Goal: Information Seeking & Learning: Compare options

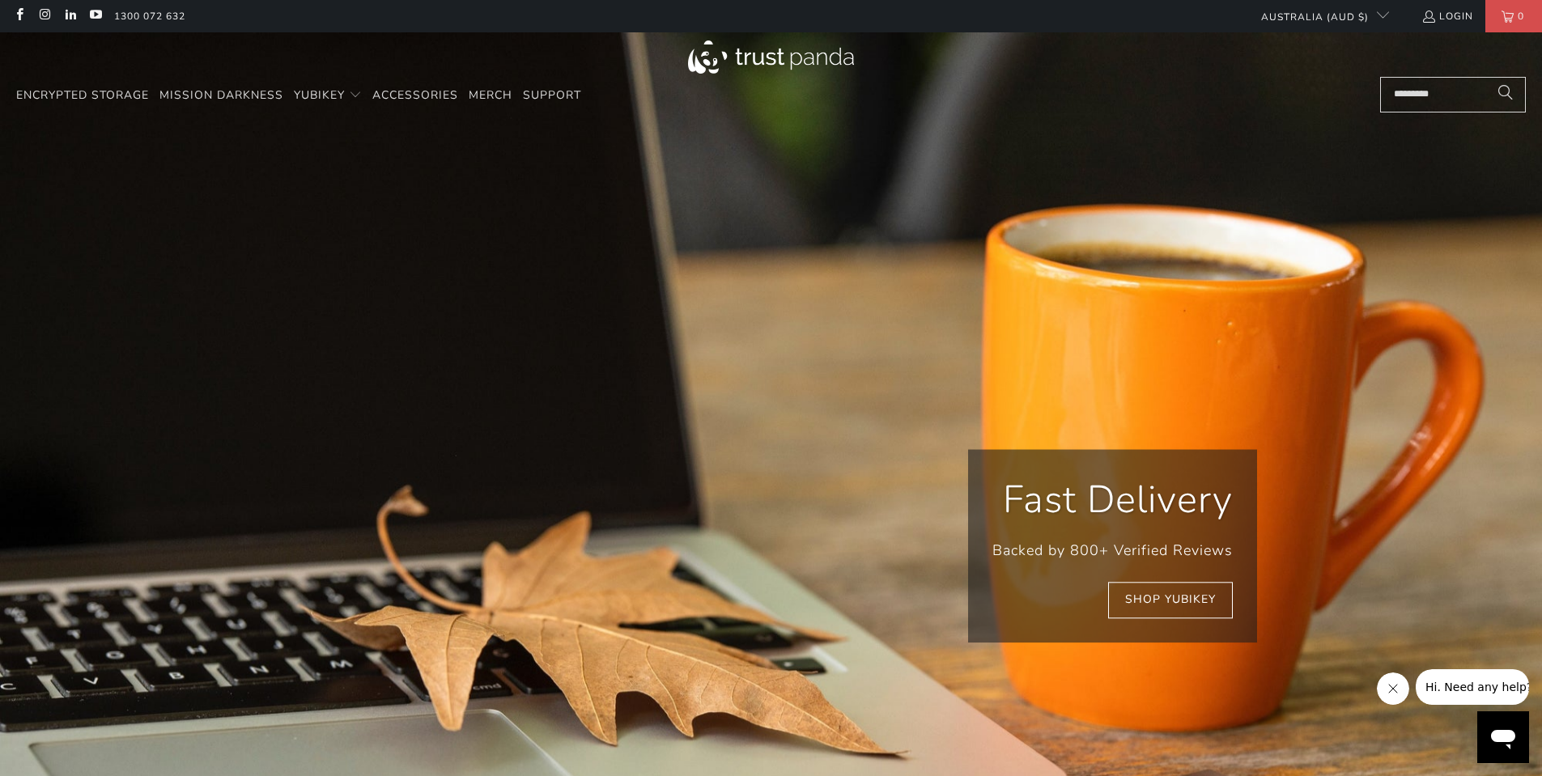
scroll to position [0, 622]
click at [483, 106] on link "Merch" at bounding box center [491, 96] width 44 height 38
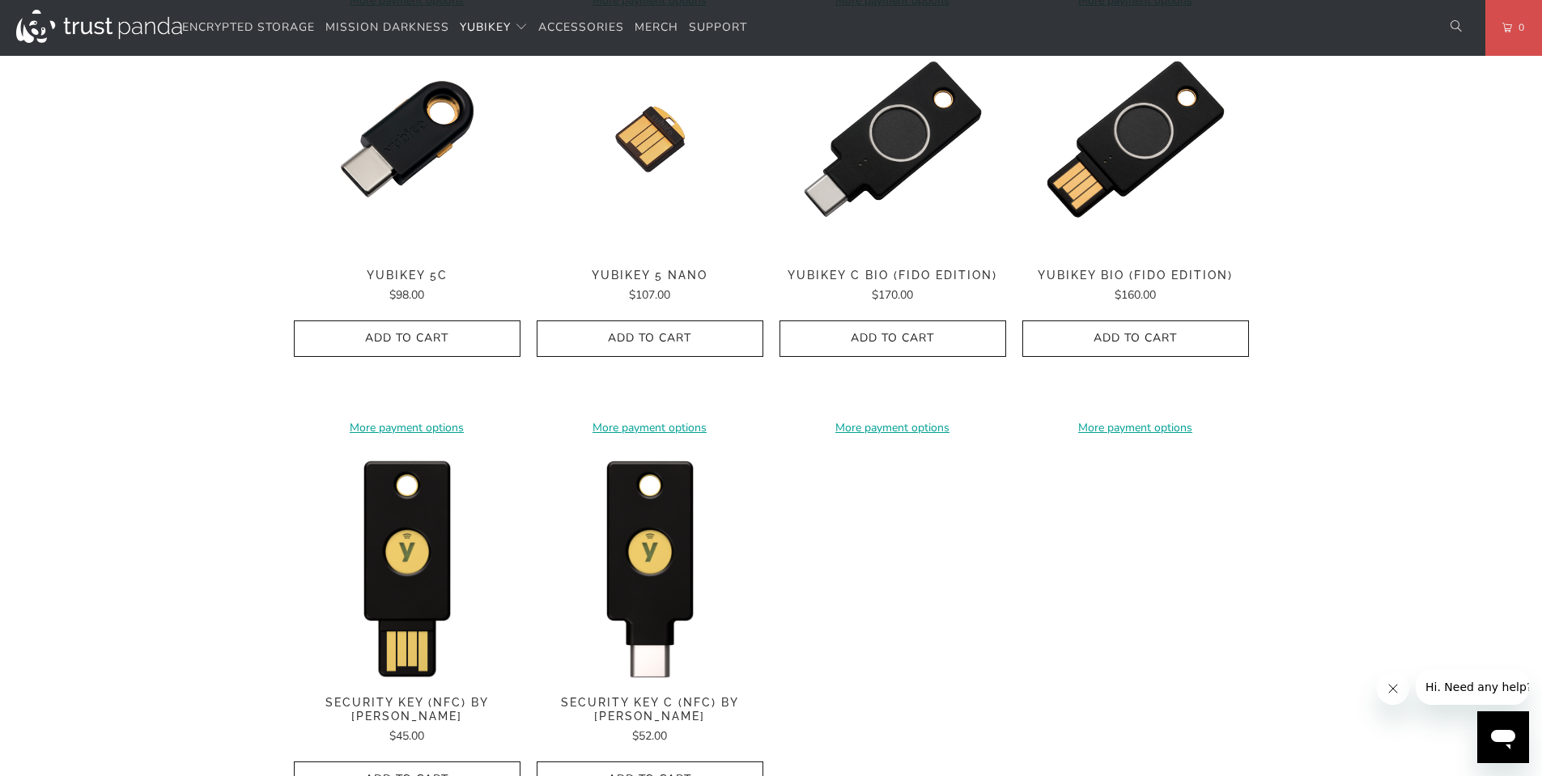
scroll to position [1457, 0]
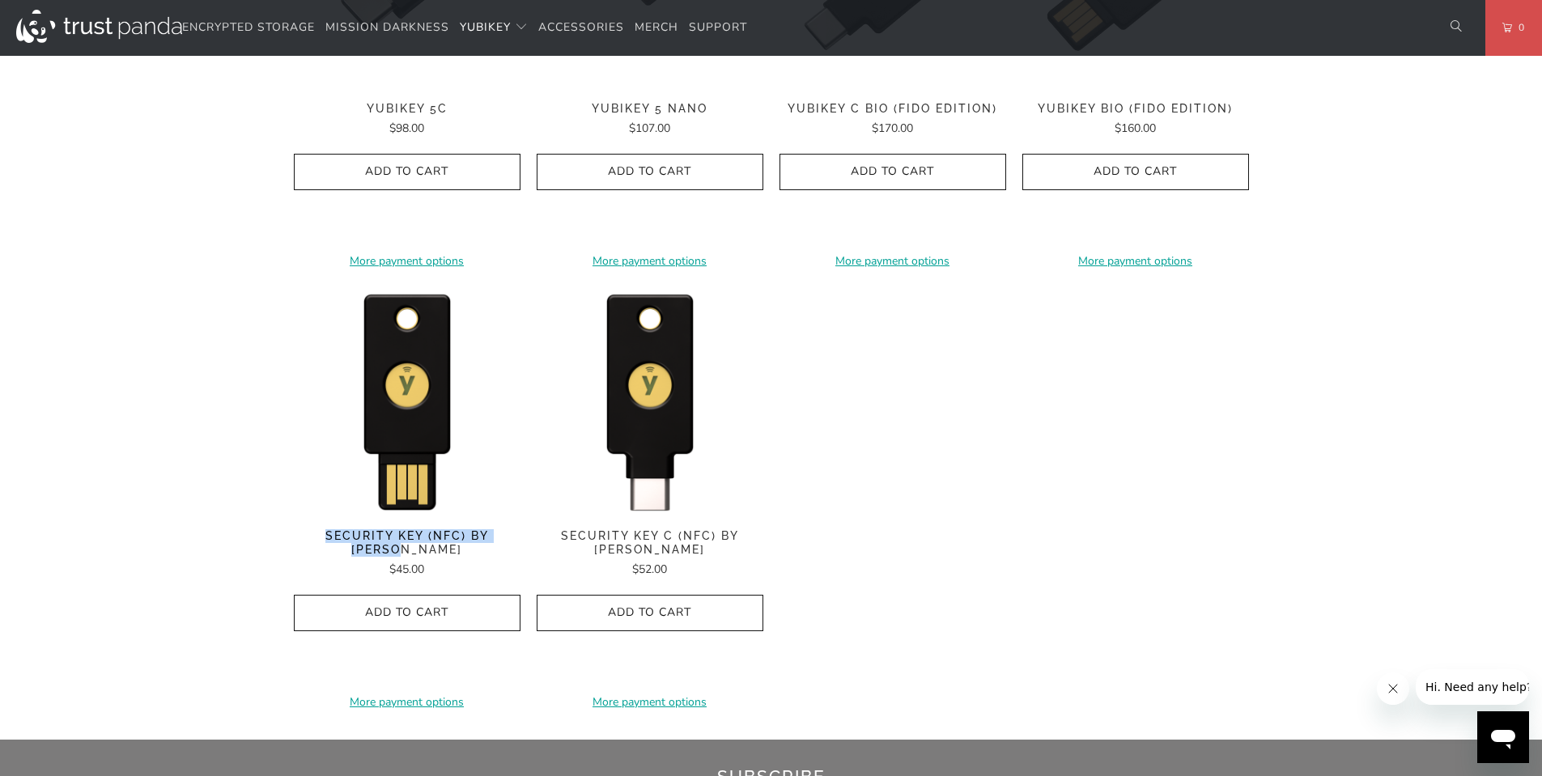
drag, startPoint x: 261, startPoint y: 530, endPoint x: 514, endPoint y: 534, distance: 253.4
copy span "Security Key (NFC) by [PERSON_NAME]"
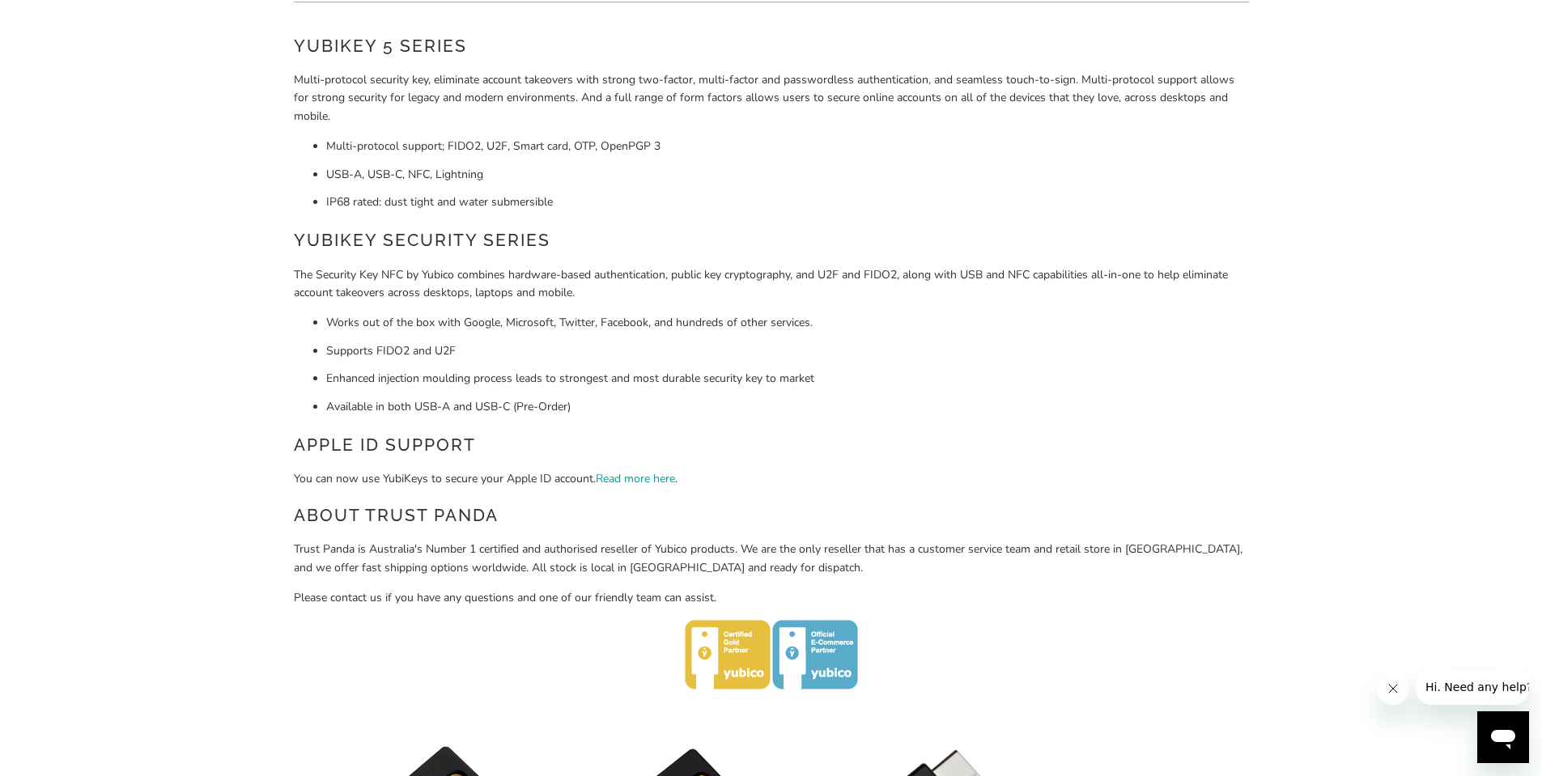
scroll to position [0, 0]
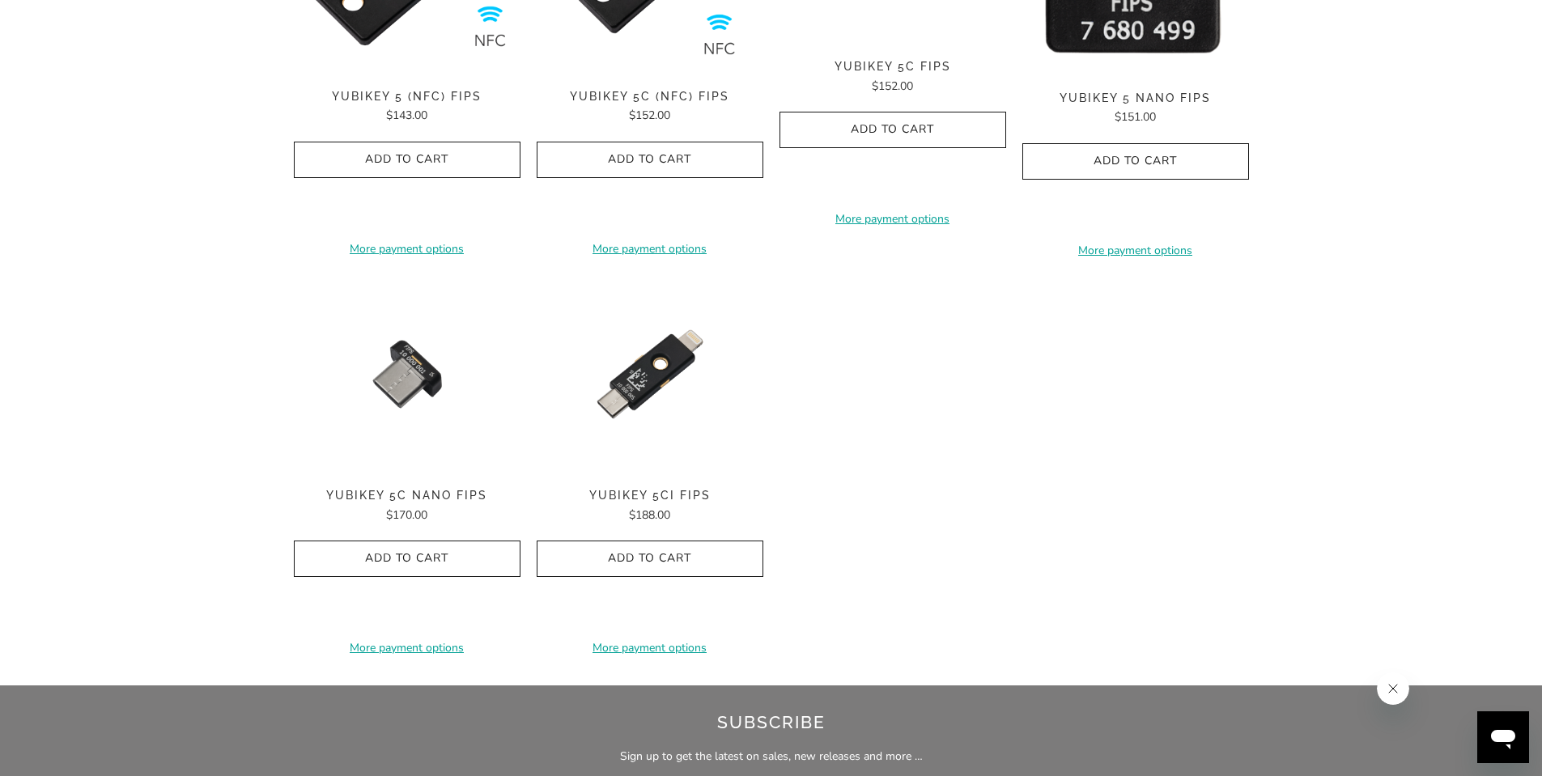
scroll to position [810, 0]
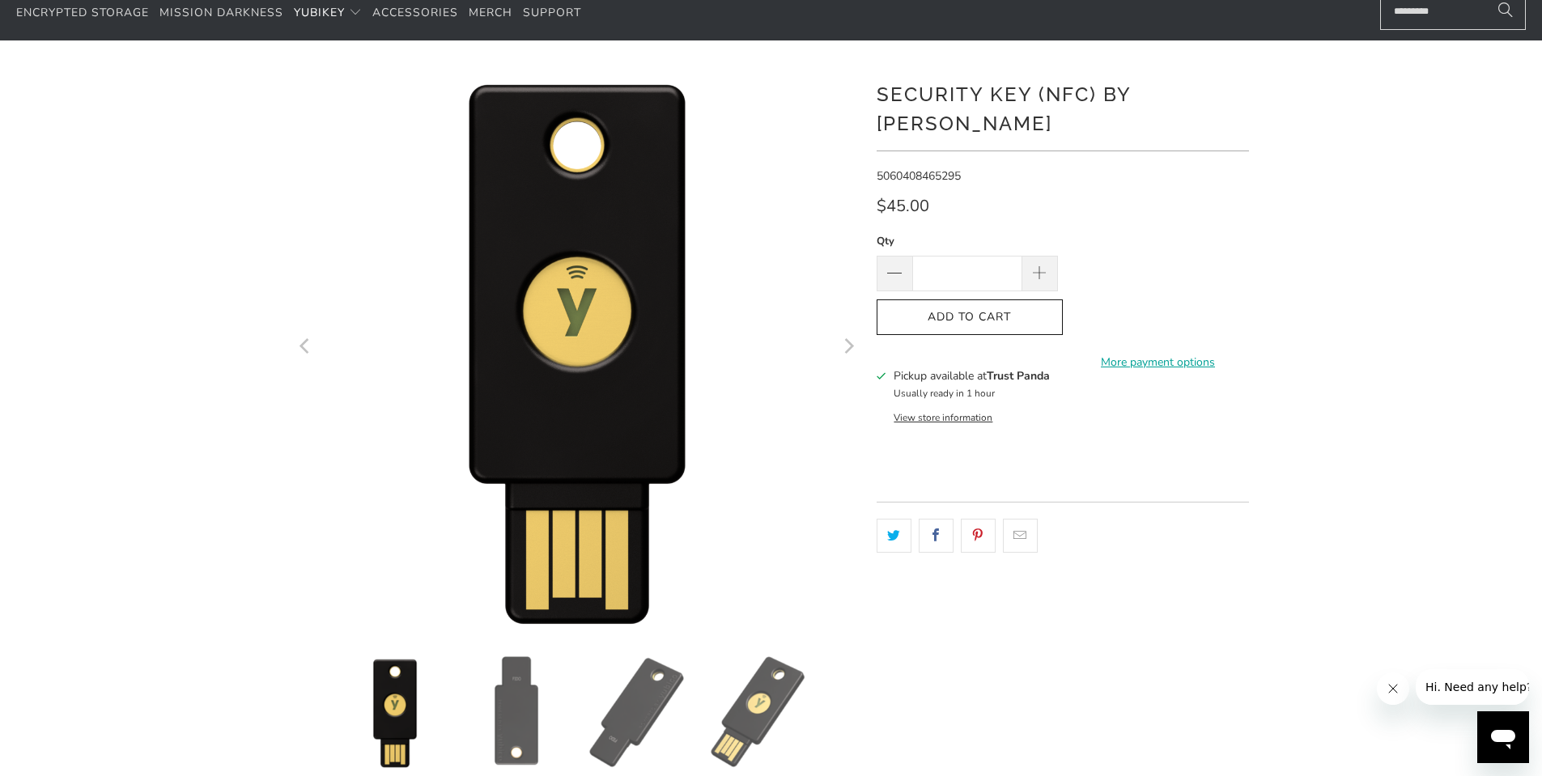
scroll to position [162, 0]
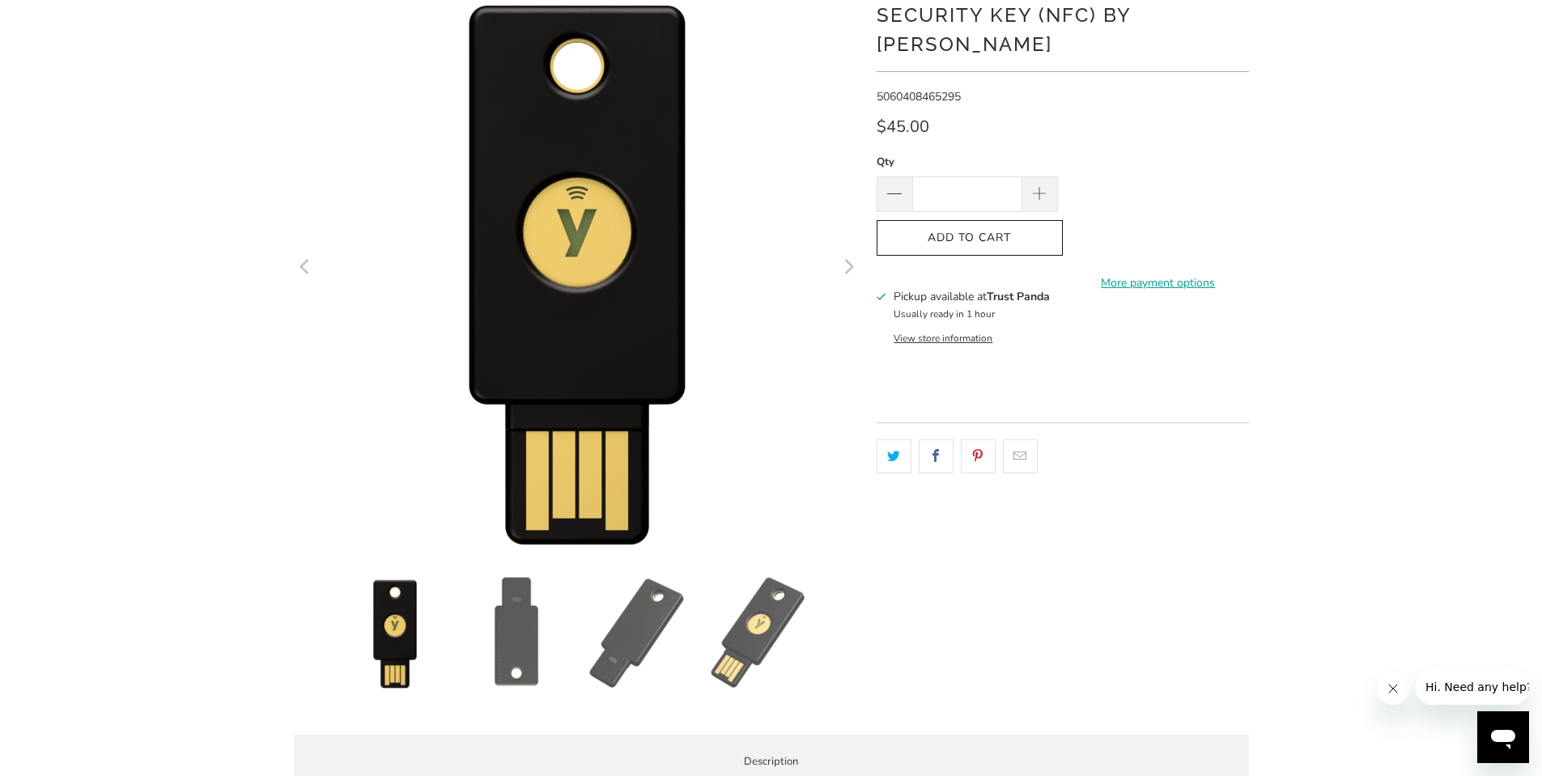
click at [852, 275] on icon "Next" at bounding box center [847, 268] width 15 height 340
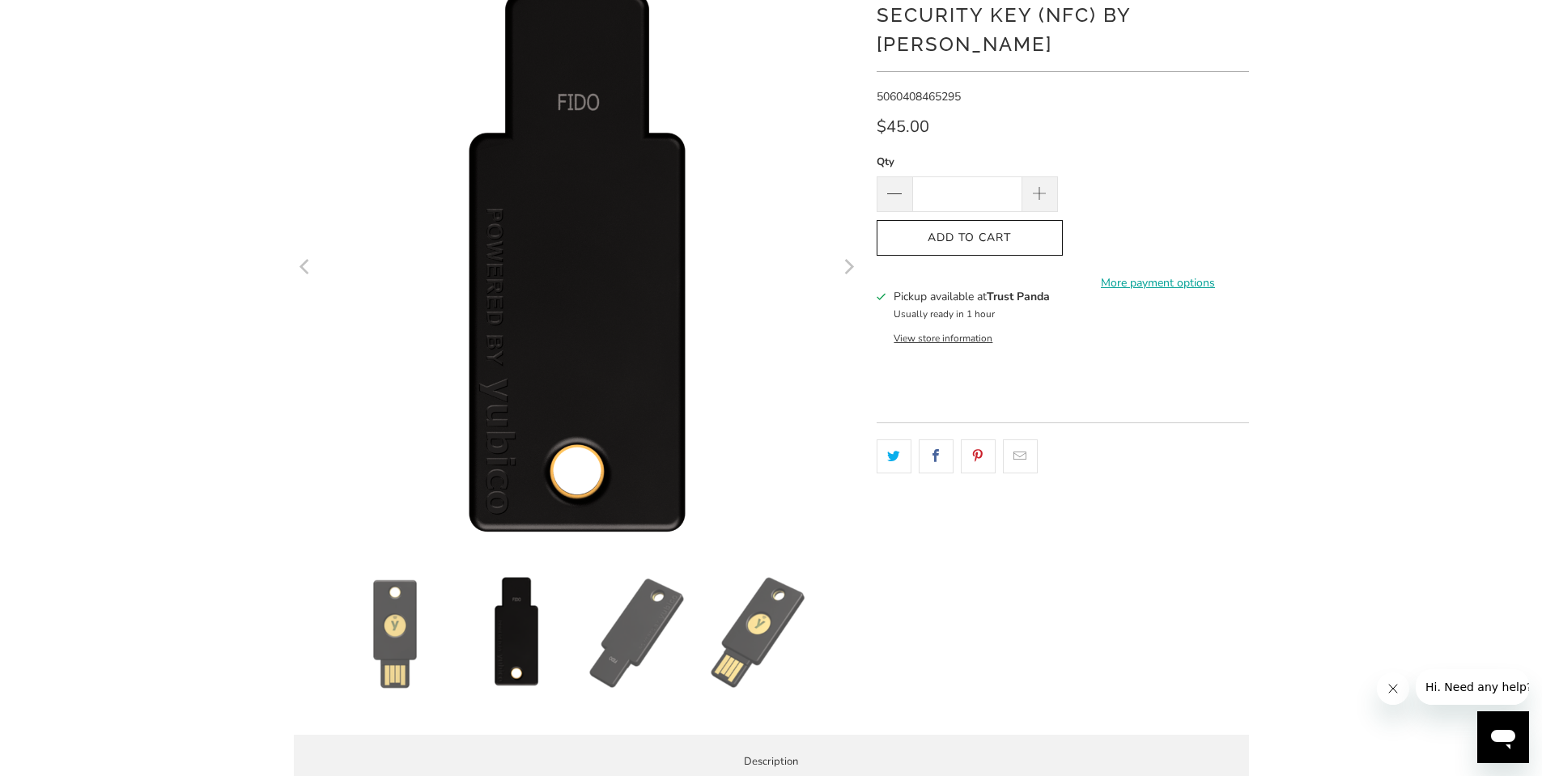
click at [852, 275] on icon "Next" at bounding box center [847, 268] width 15 height 340
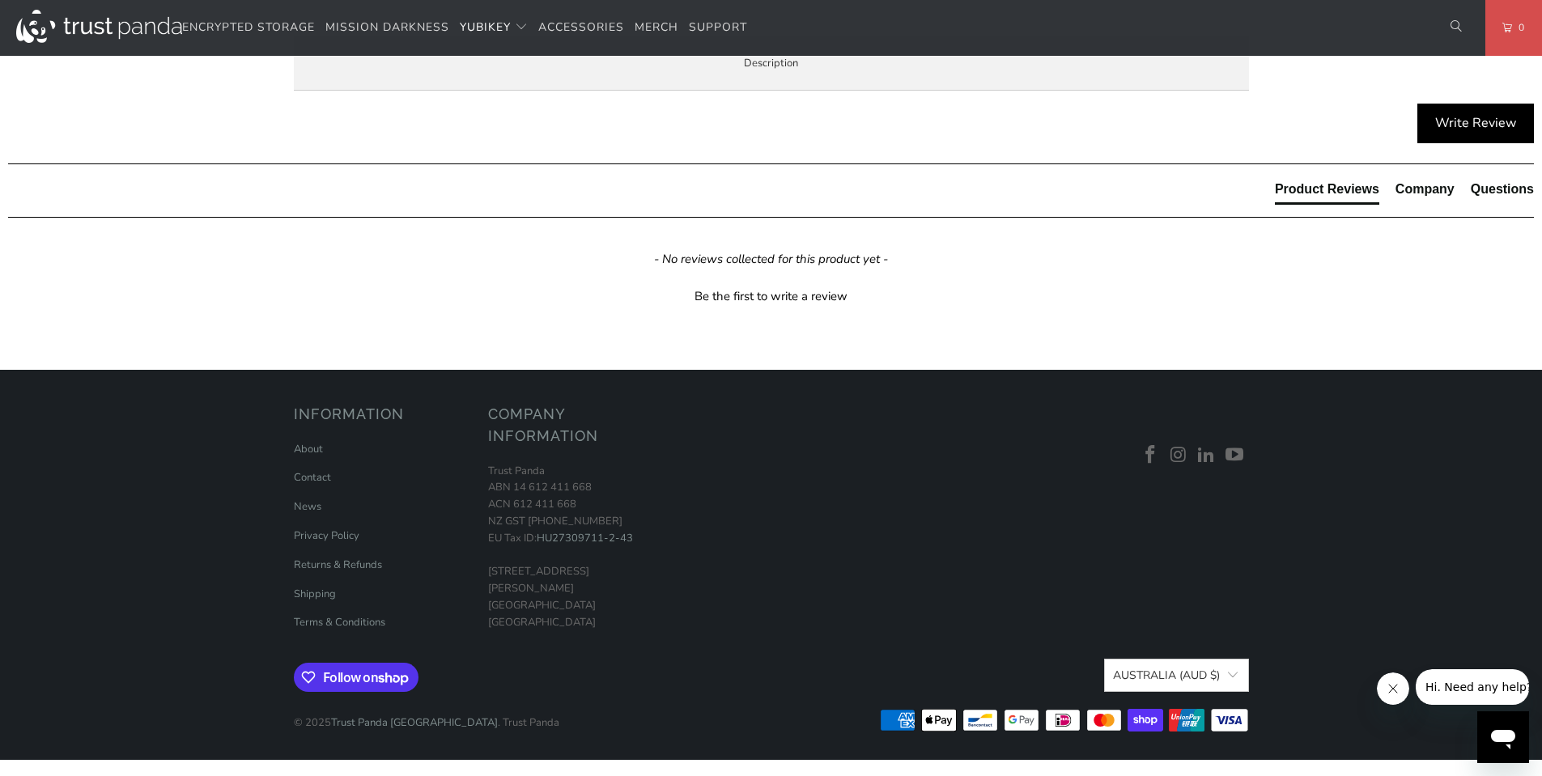
scroll to position [890, 0]
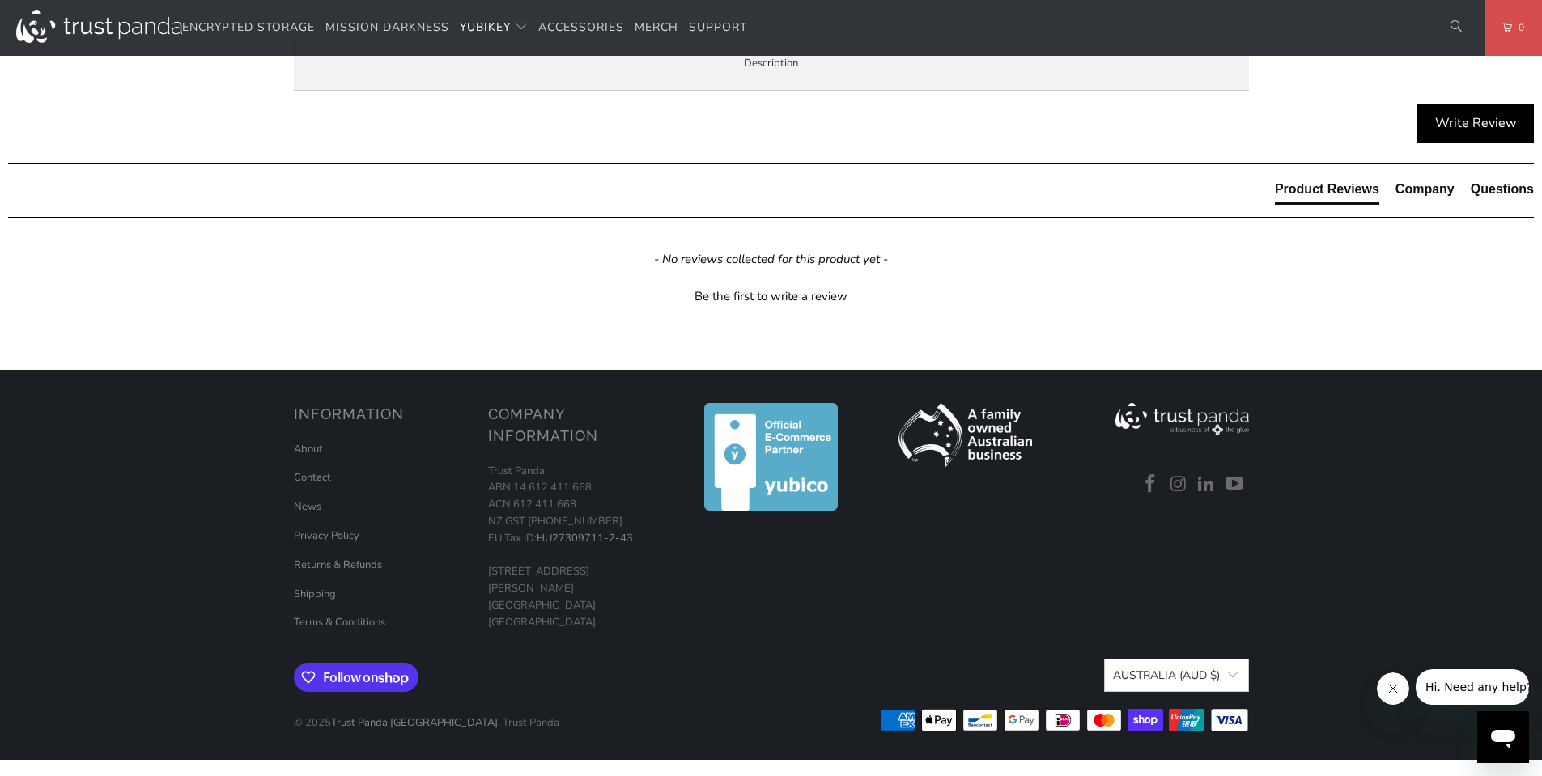
click at [0, 0] on li "Use the same asymmetric cryptography and strong security used by individuals at…" at bounding box center [0, 0] width 0 height 0
drag, startPoint x: 431, startPoint y: 533, endPoint x: 980, endPoint y: 535, distance: 548.1
click at [0, 0] on p "TAP-AND-GO - Just tap Security Key NFC to NFC-enabled Android, Windows 10 and i…" at bounding box center [0, 0] width 0 height 0
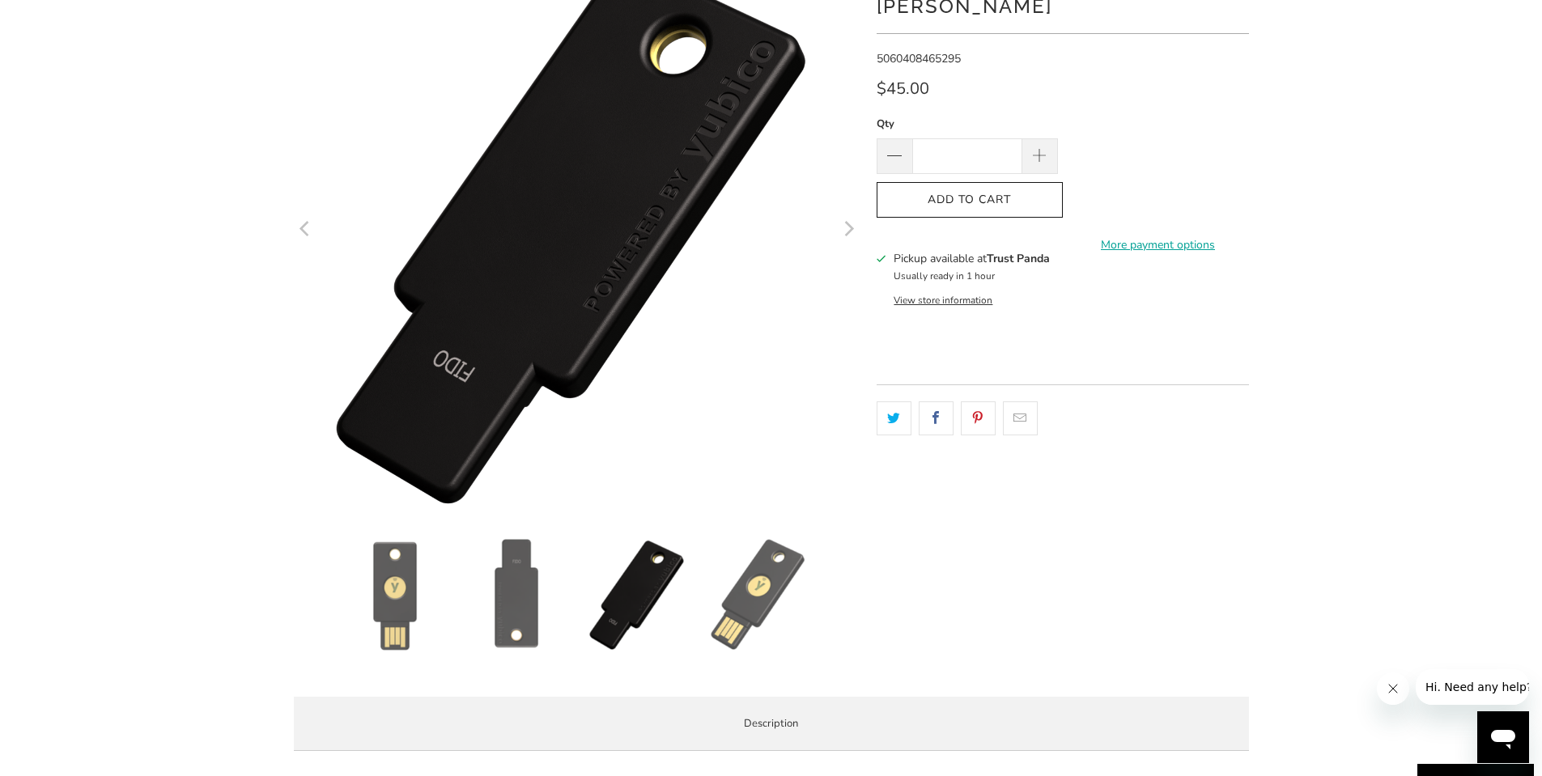
scroll to position [162, 0]
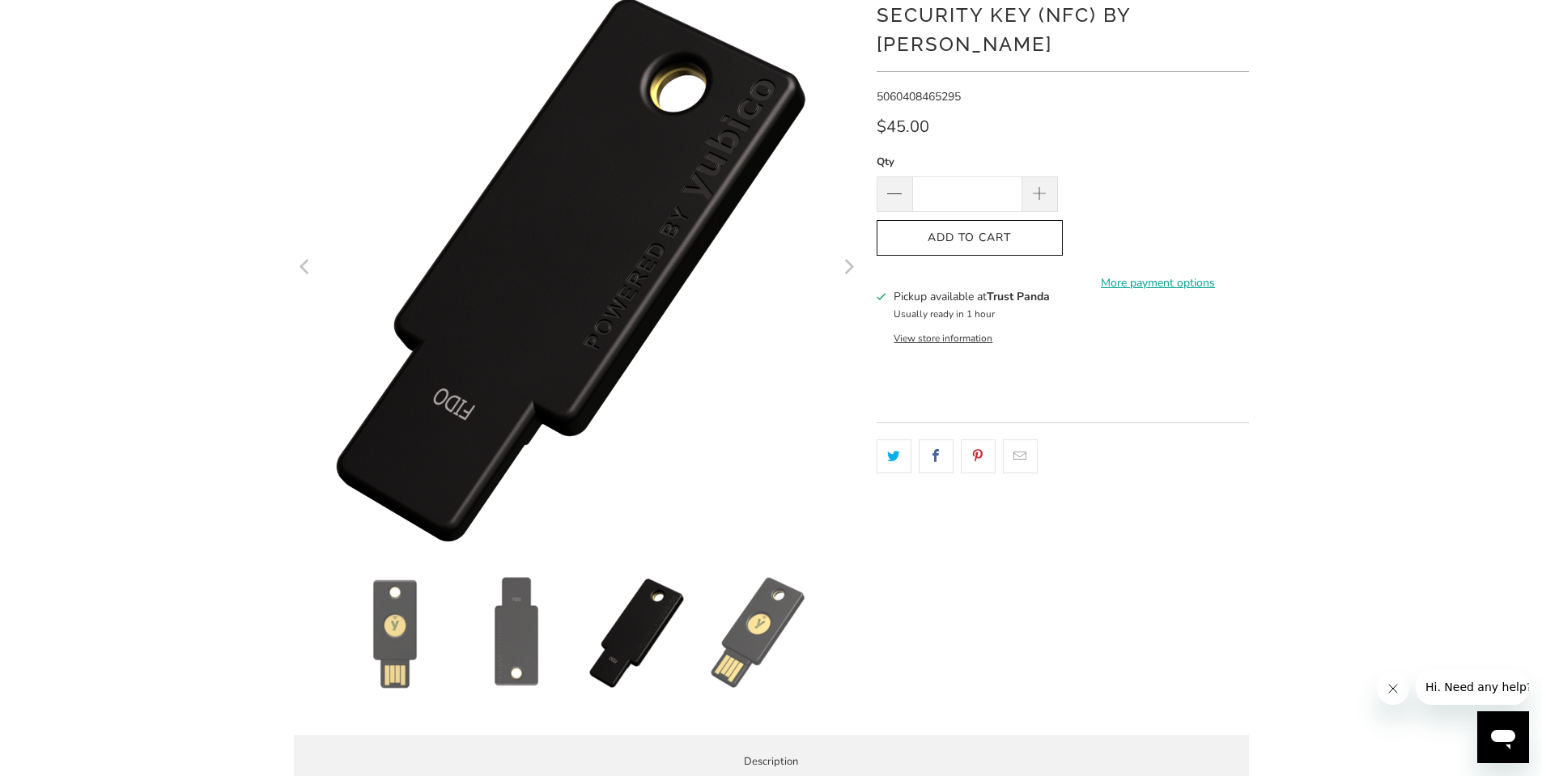
click at [660, 632] on img at bounding box center [637, 632] width 113 height 113
click at [532, 635] on img at bounding box center [516, 632] width 113 height 113
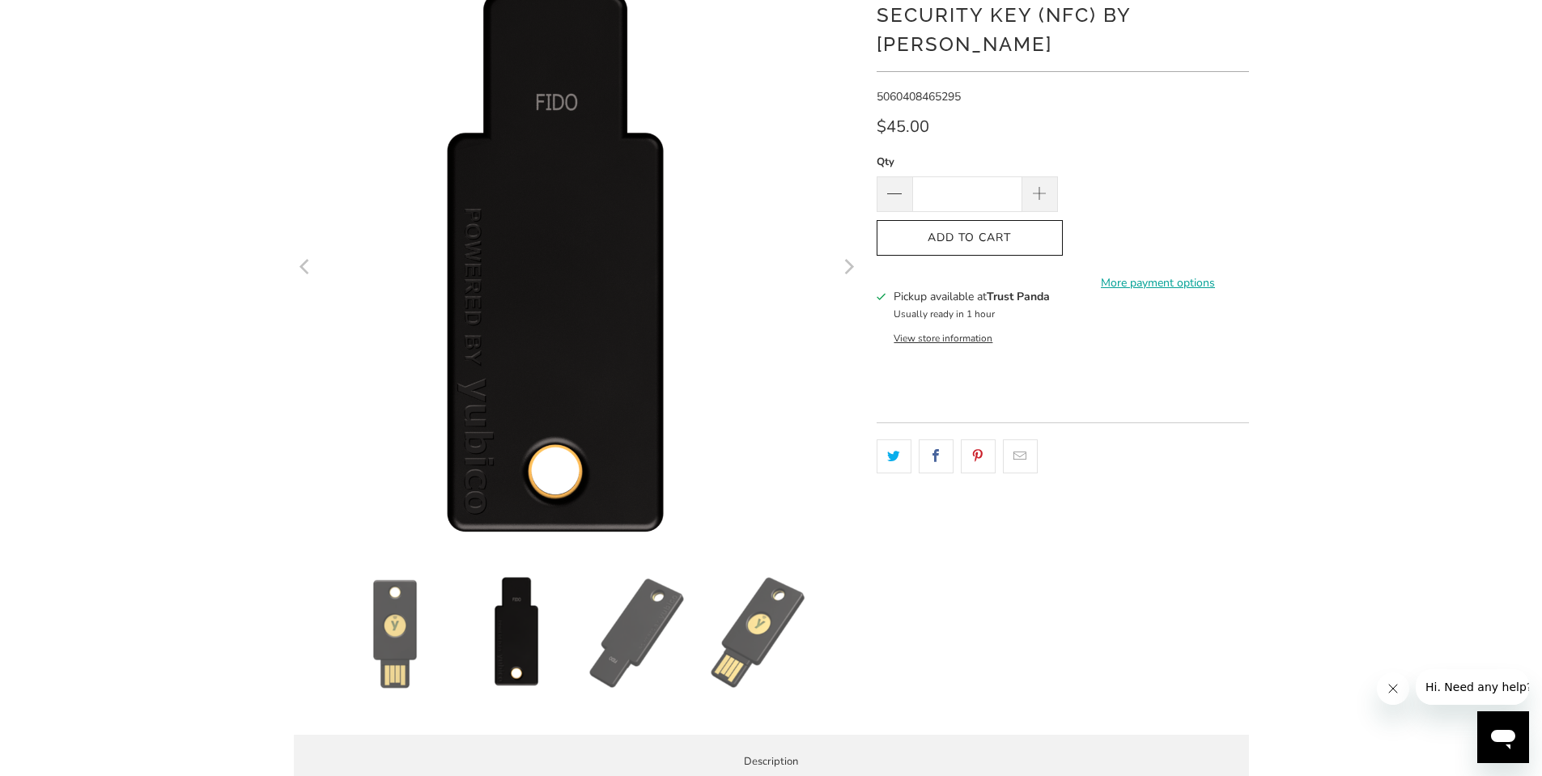
click at [400, 631] on img at bounding box center [394, 632] width 113 height 113
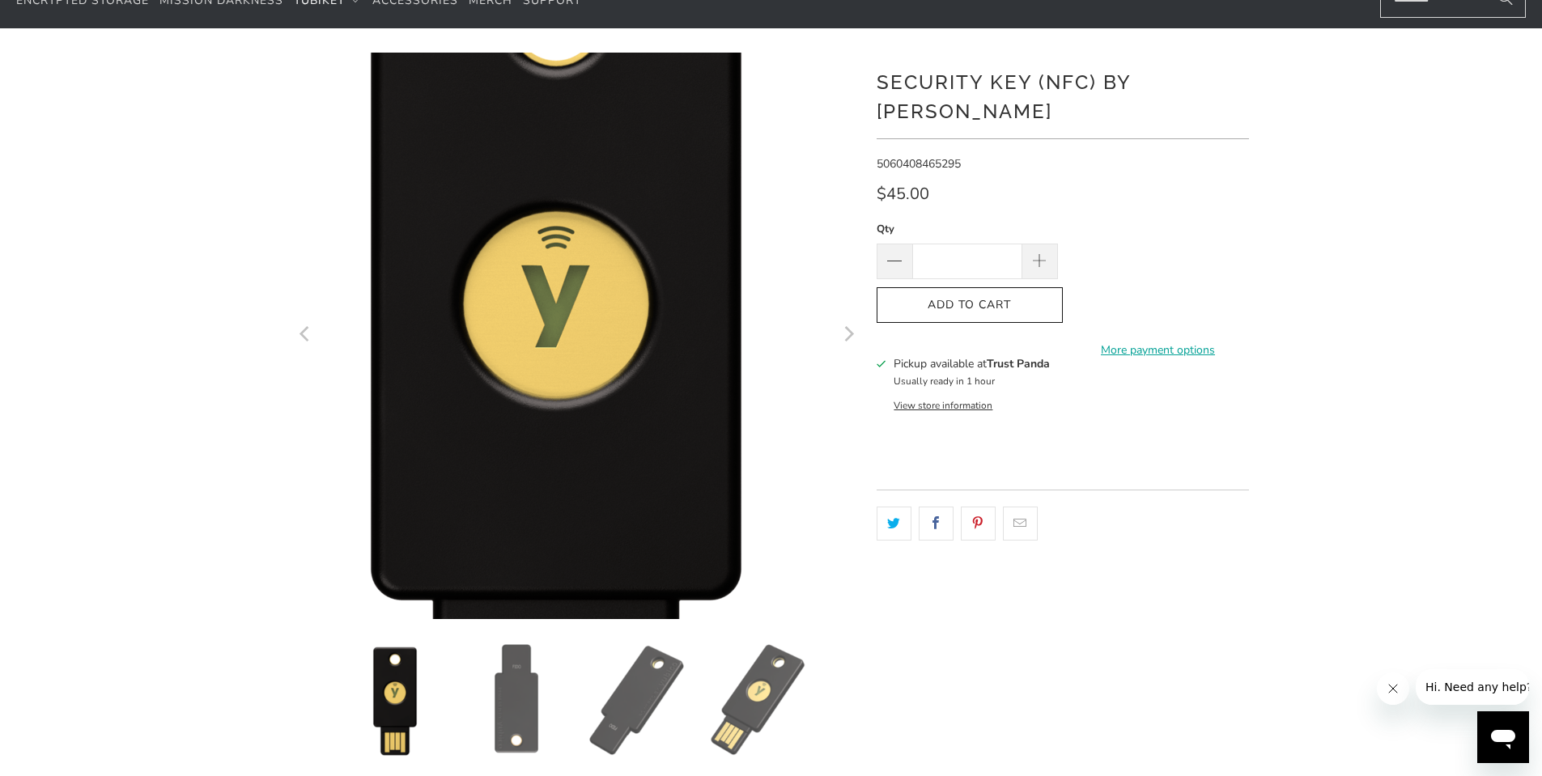
scroll to position [0, 0]
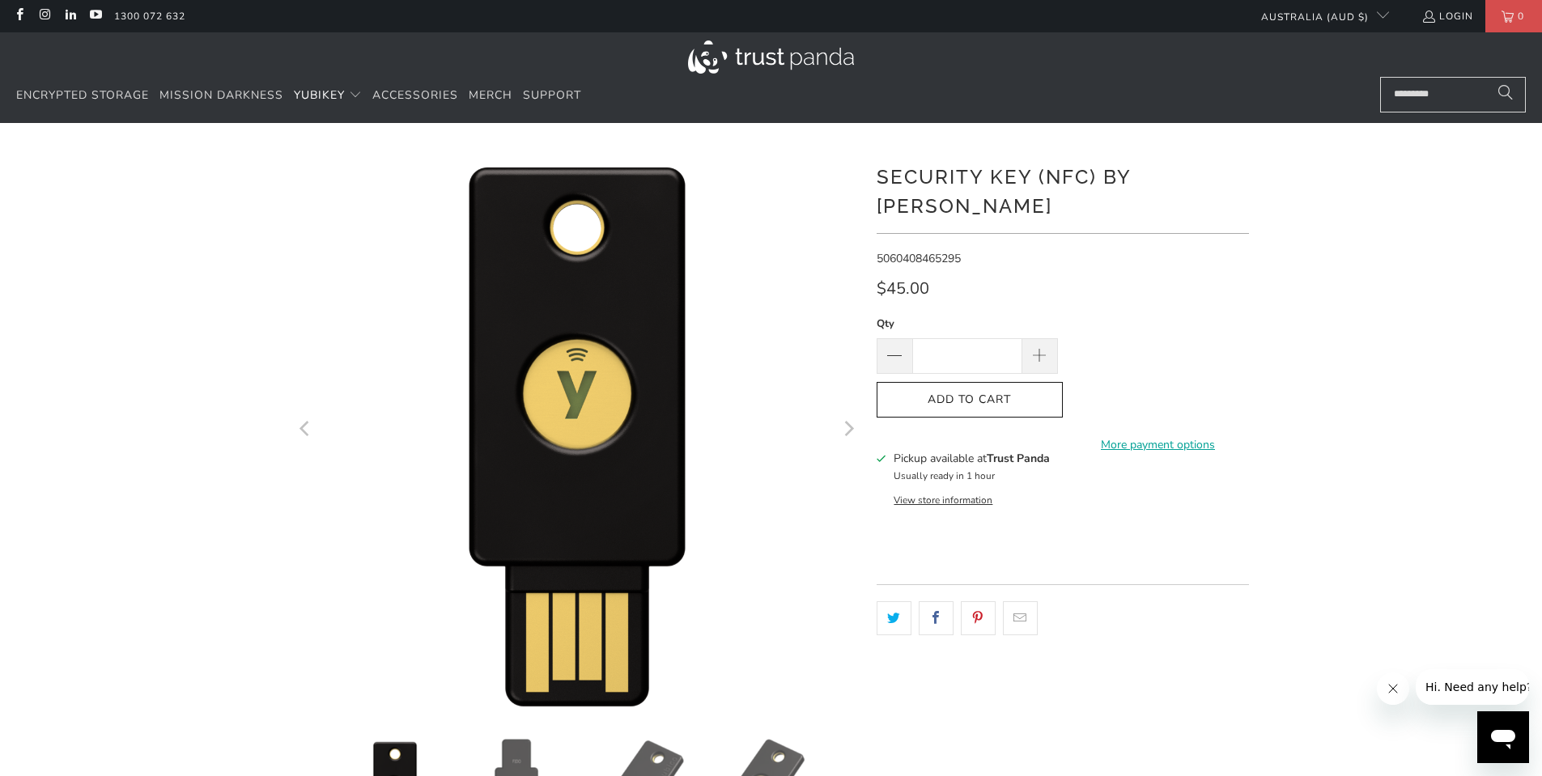
click at [1077, 172] on h1 "Security Key (NFC) by Yubico" at bounding box center [1063, 190] width 372 height 62
click at [1380, 253] on div "*" at bounding box center [771, 555] width 1542 height 817
click at [1026, 181] on h1 "Security Key (NFC) by Yubico" at bounding box center [1063, 190] width 372 height 62
click at [1026, 181] on h1 "Security Key (NFC) by [PERSON_NAME]" at bounding box center [1063, 190] width 372 height 62
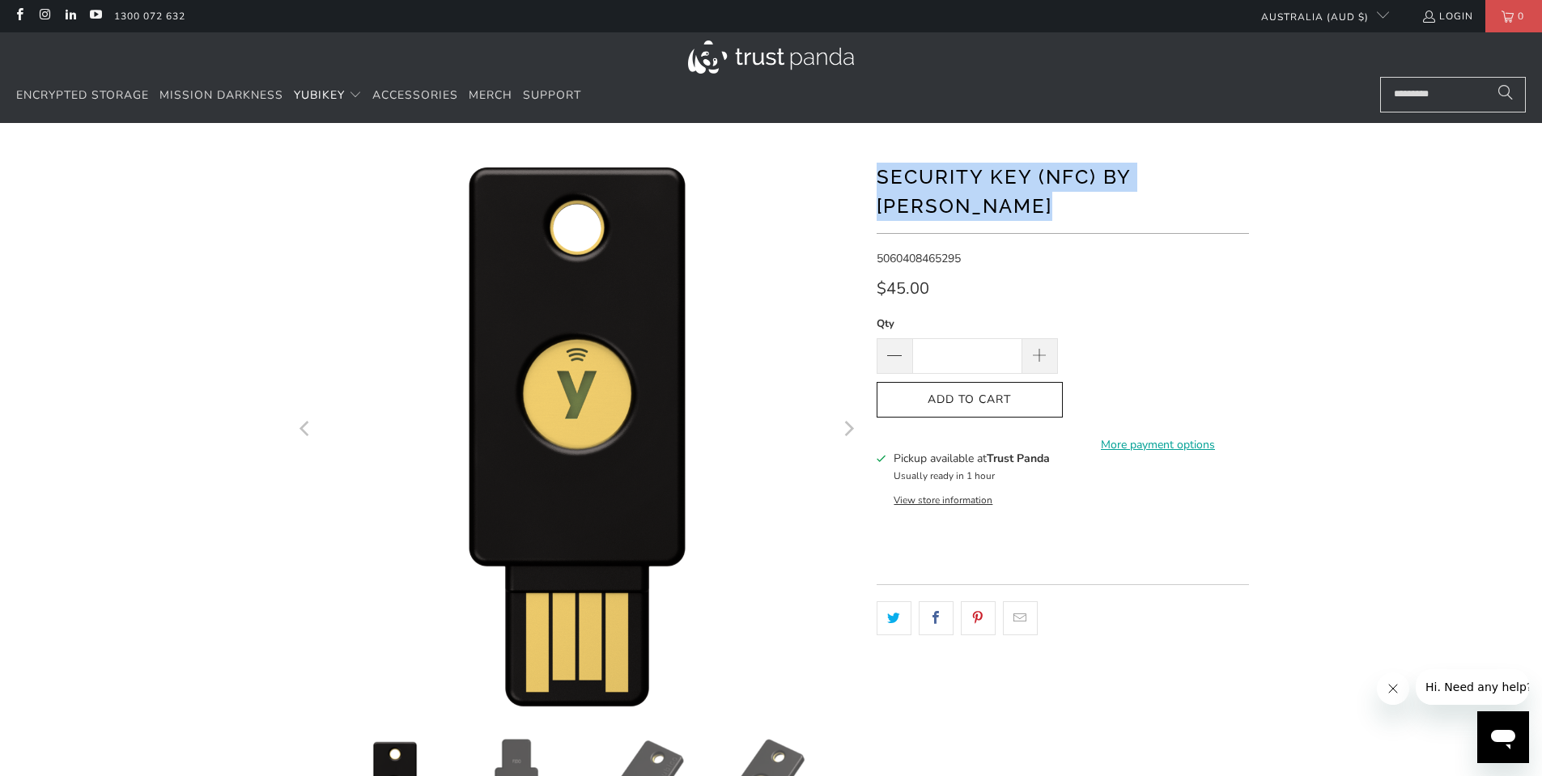
click at [1026, 181] on h1 "Security Key (NFC) by [PERSON_NAME]" at bounding box center [1063, 190] width 372 height 62
copy div "Security Key (NFC) by [PERSON_NAME]"
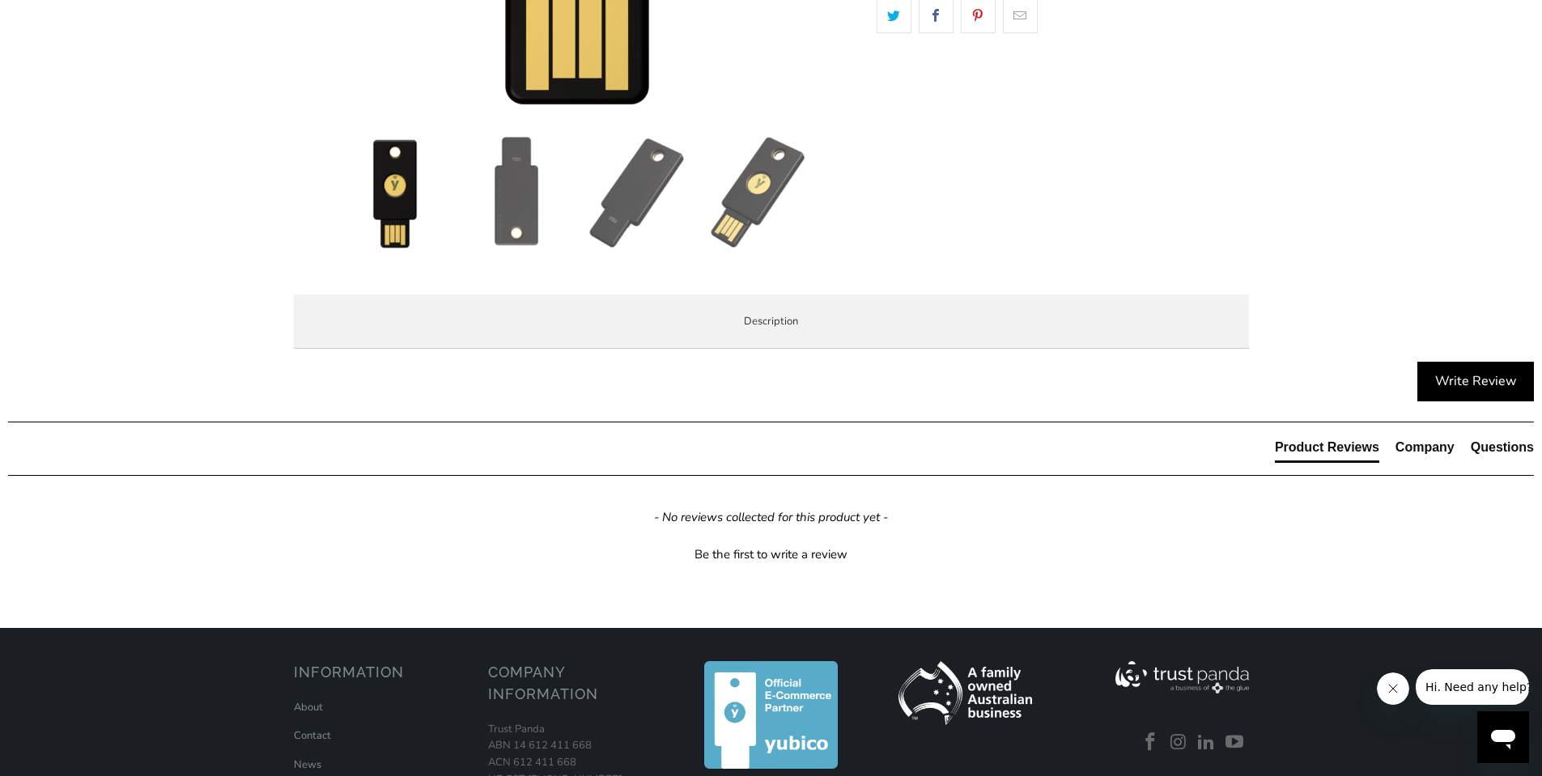
scroll to position [648, 0]
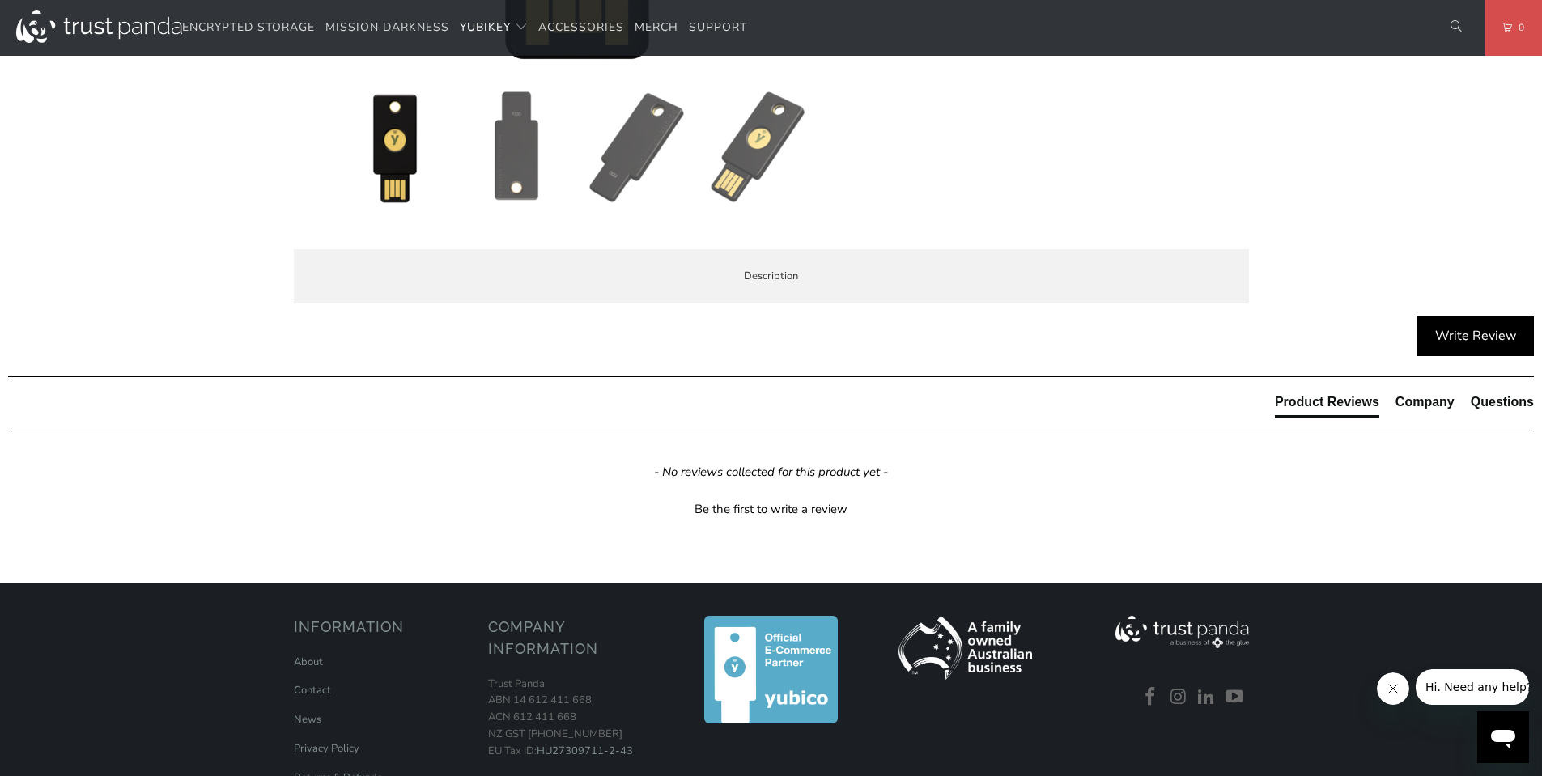
drag, startPoint x: 494, startPoint y: 346, endPoint x: 503, endPoint y: 346, distance: 8.9
click at [0, 0] on li "Enterprise and Government" at bounding box center [0, 0] width 0 height 0
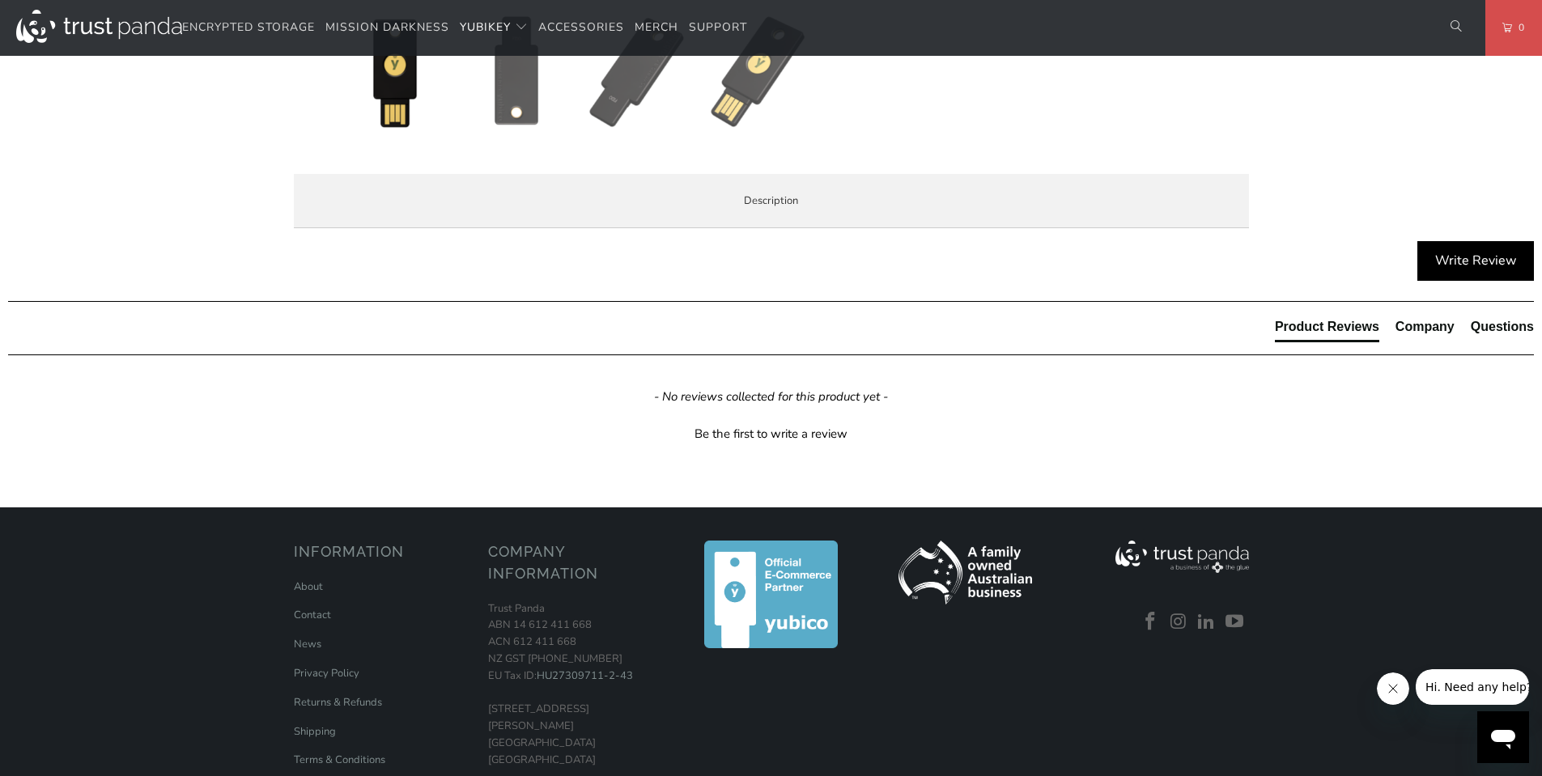
scroll to position [810, 0]
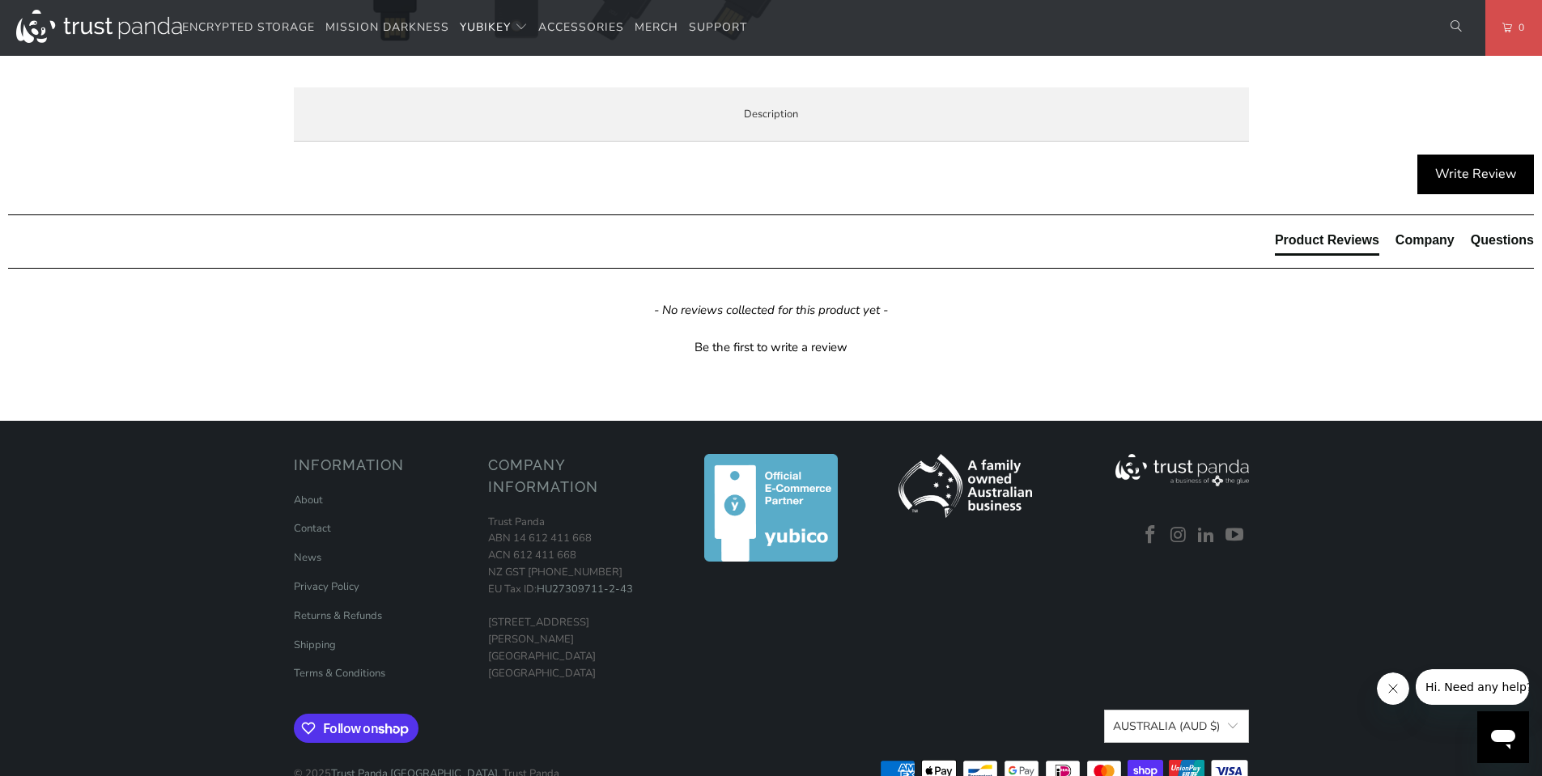
click at [0, 0] on li "Overview" at bounding box center [0, 0] width 0 height 0
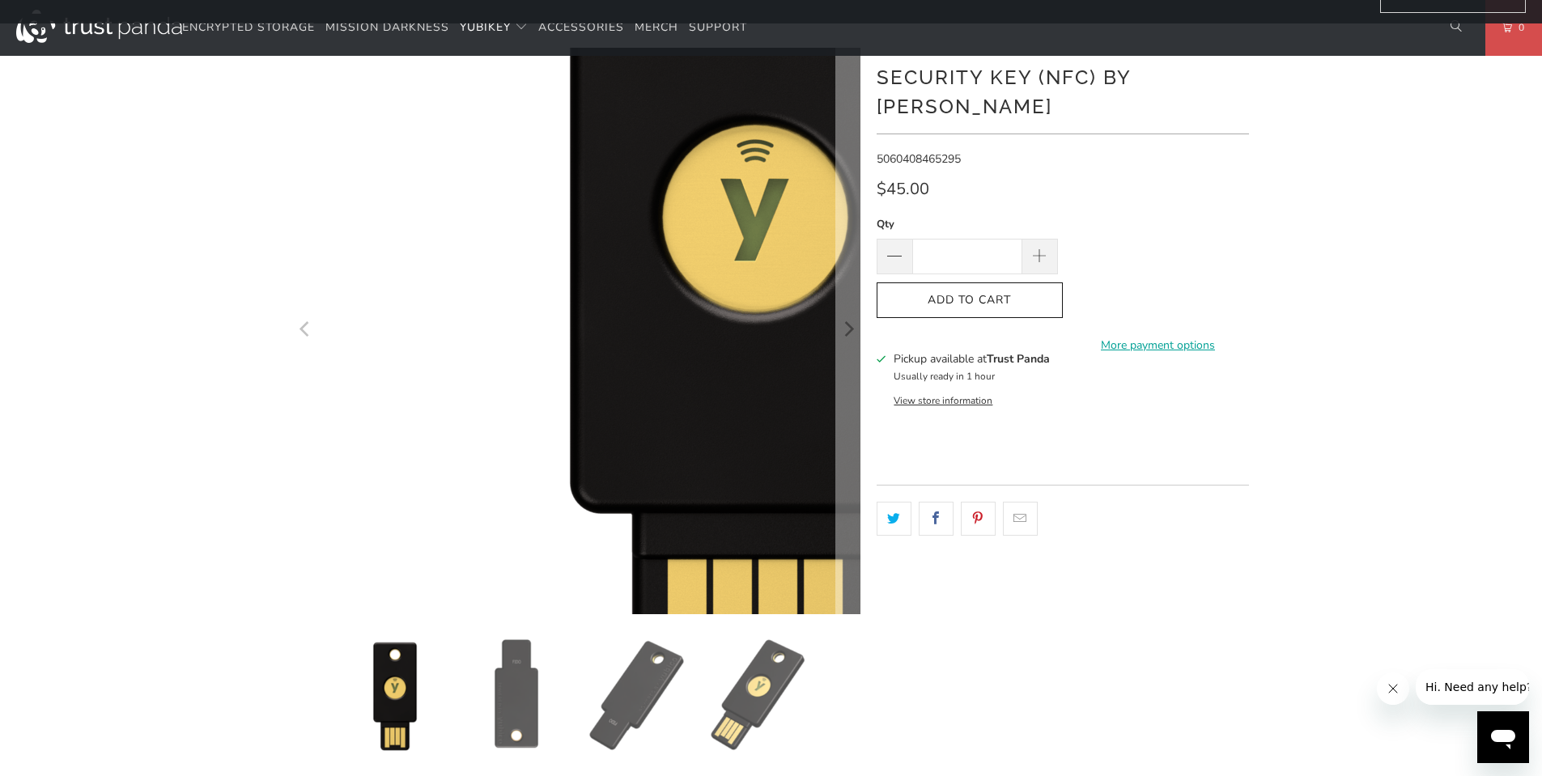
scroll to position [81, 0]
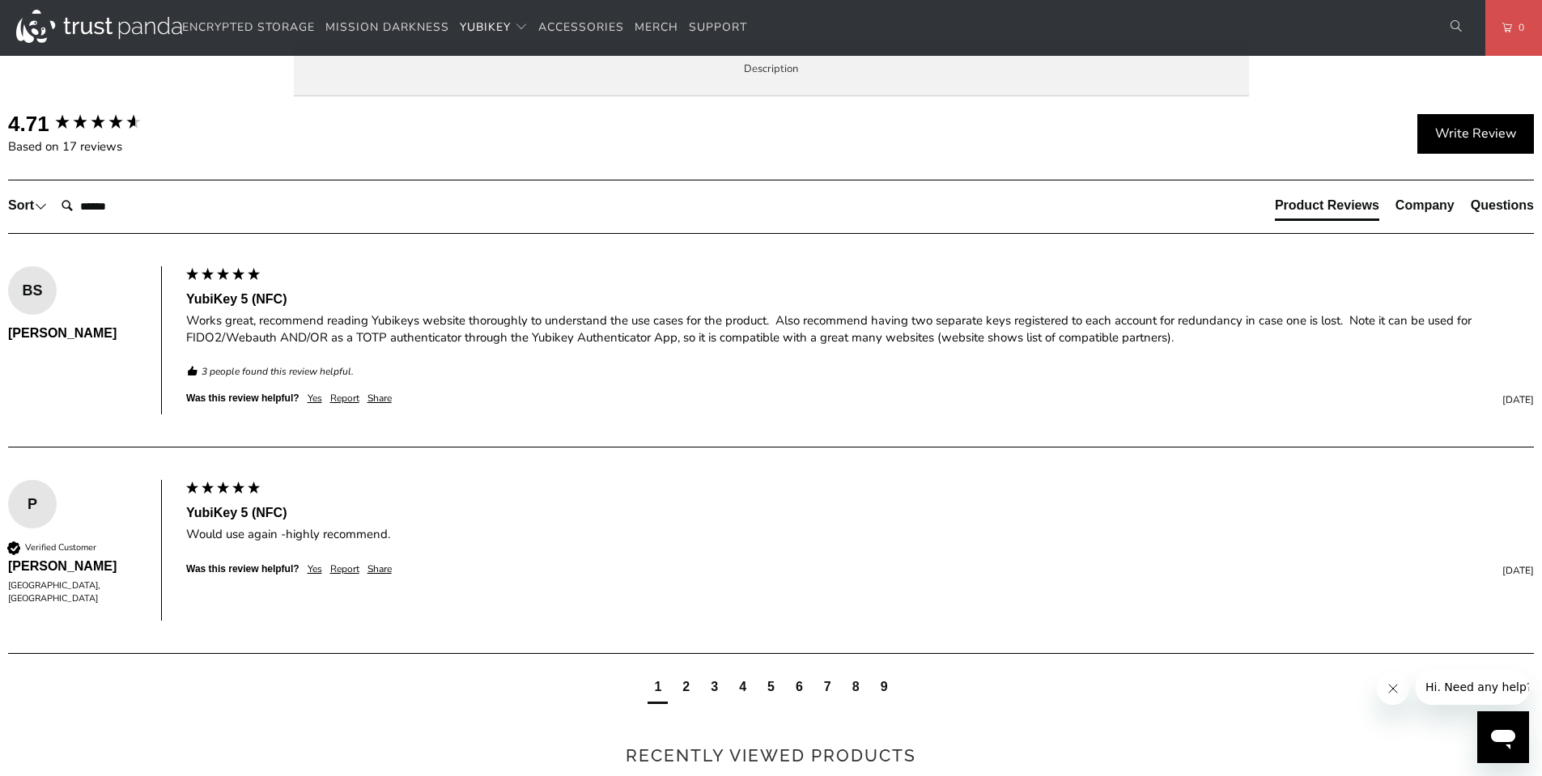
scroll to position [890, 0]
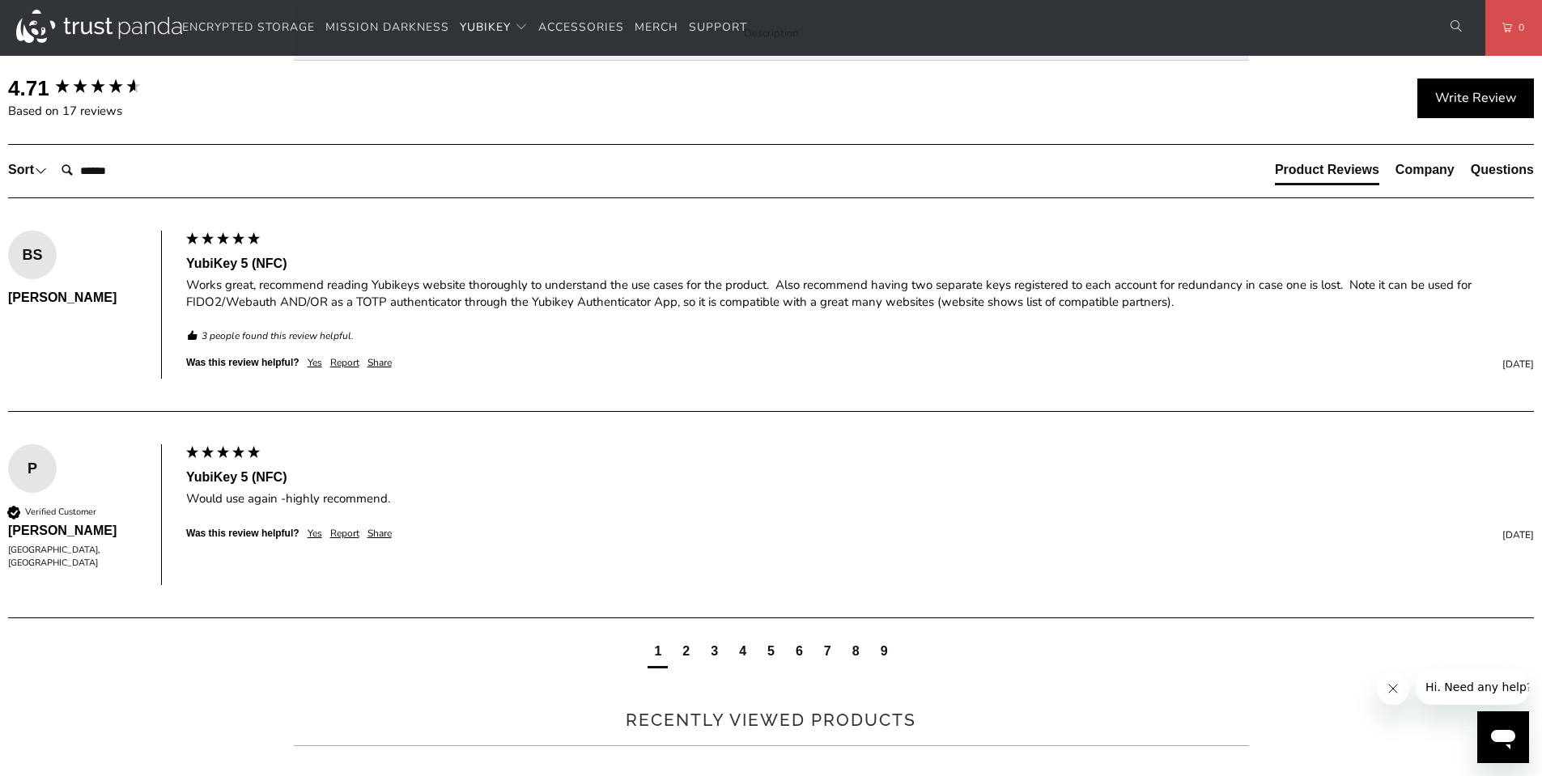
click at [0, 0] on span "Specifications" at bounding box center [0, 0] width 0 height 0
click at [0, 0] on span "Overview" at bounding box center [0, 0] width 0 height 0
drag, startPoint x: 376, startPoint y: 495, endPoint x: 504, endPoint y: 556, distance: 142.7
click at [0, 0] on p "SIMPLE - Most effective way to protect against account takeovers EASY - Intuiti…" at bounding box center [0, 0] width 0 height 0
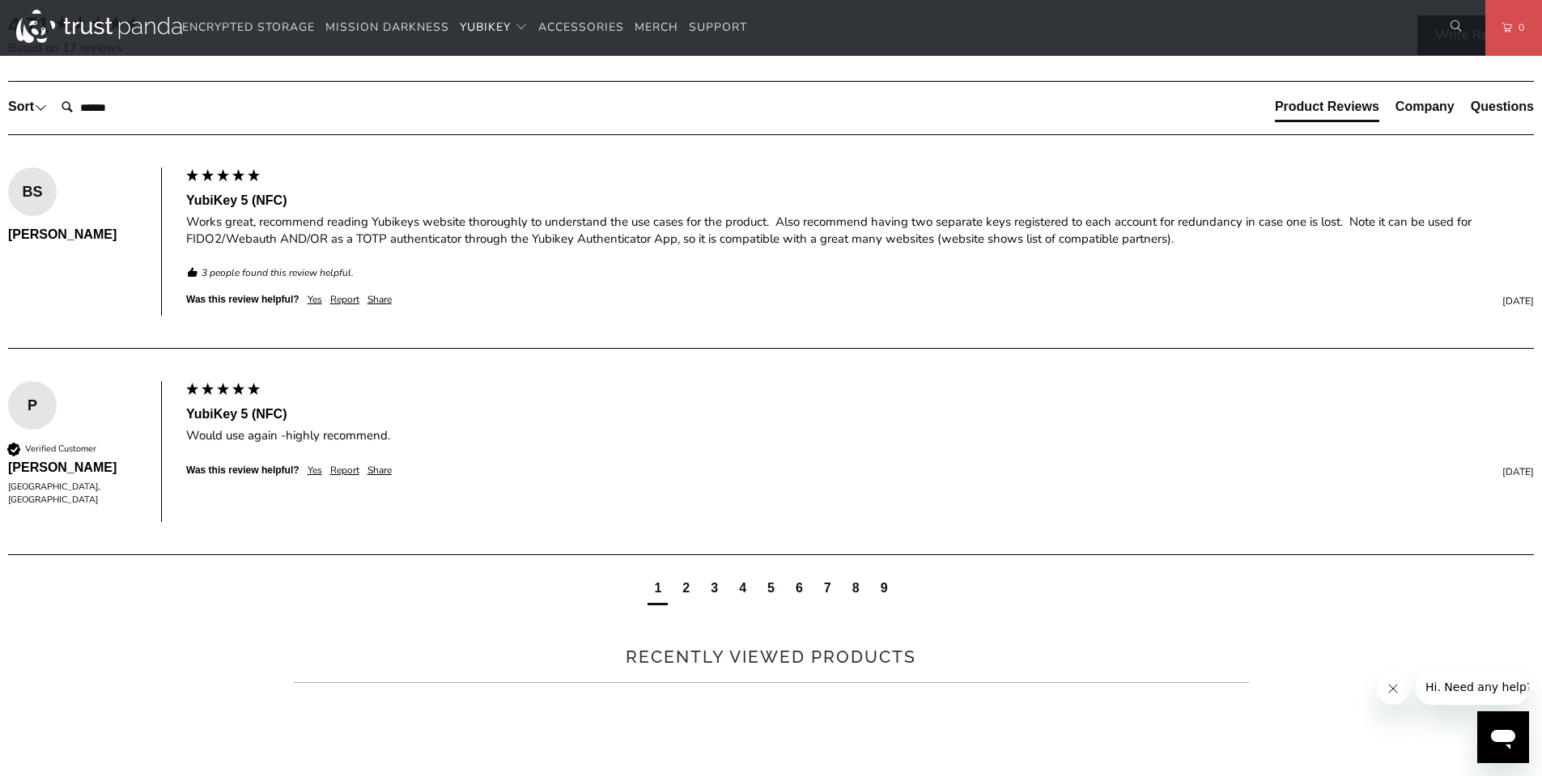
scroll to position [1052, 0]
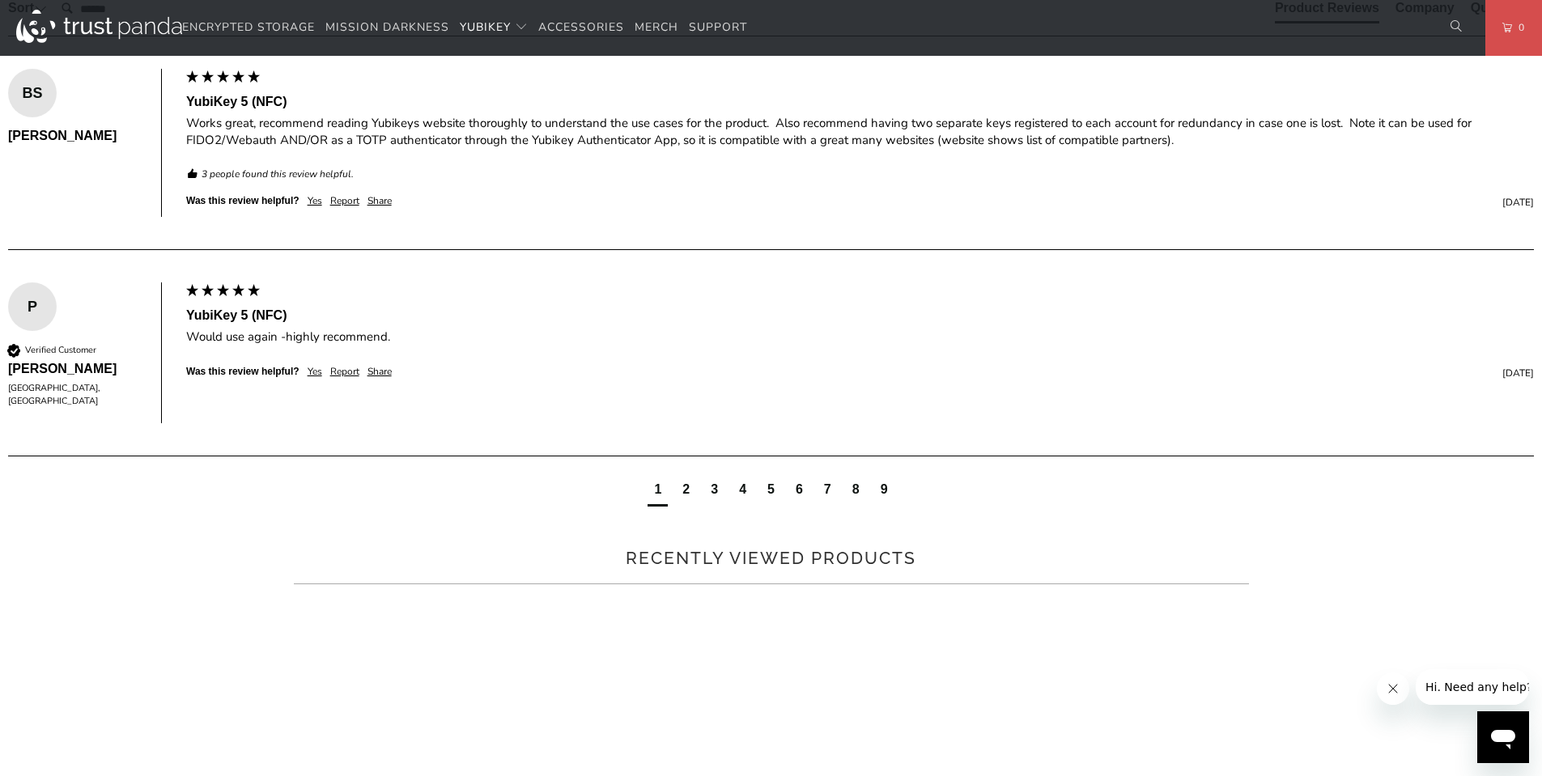
drag, startPoint x: 411, startPoint y: 468, endPoint x: 1204, endPoint y: 474, distance: 792.6
click at [0, 0] on p "TAP-AND-GO - Just tap YubiKey 5 NFC to NFC-enabled Android, Windows 10 and iOS …" at bounding box center [0, 0] width 0 height 0
drag, startPoint x: 1189, startPoint y: 468, endPoint x: 414, endPoint y: 466, distance: 774.7
click at [0, 0] on p "TAP-AND-GO - Just tap YubiKey 5 NFC to NFC-enabled Android, Windows 10 and iOS …" at bounding box center [0, 0] width 0 height 0
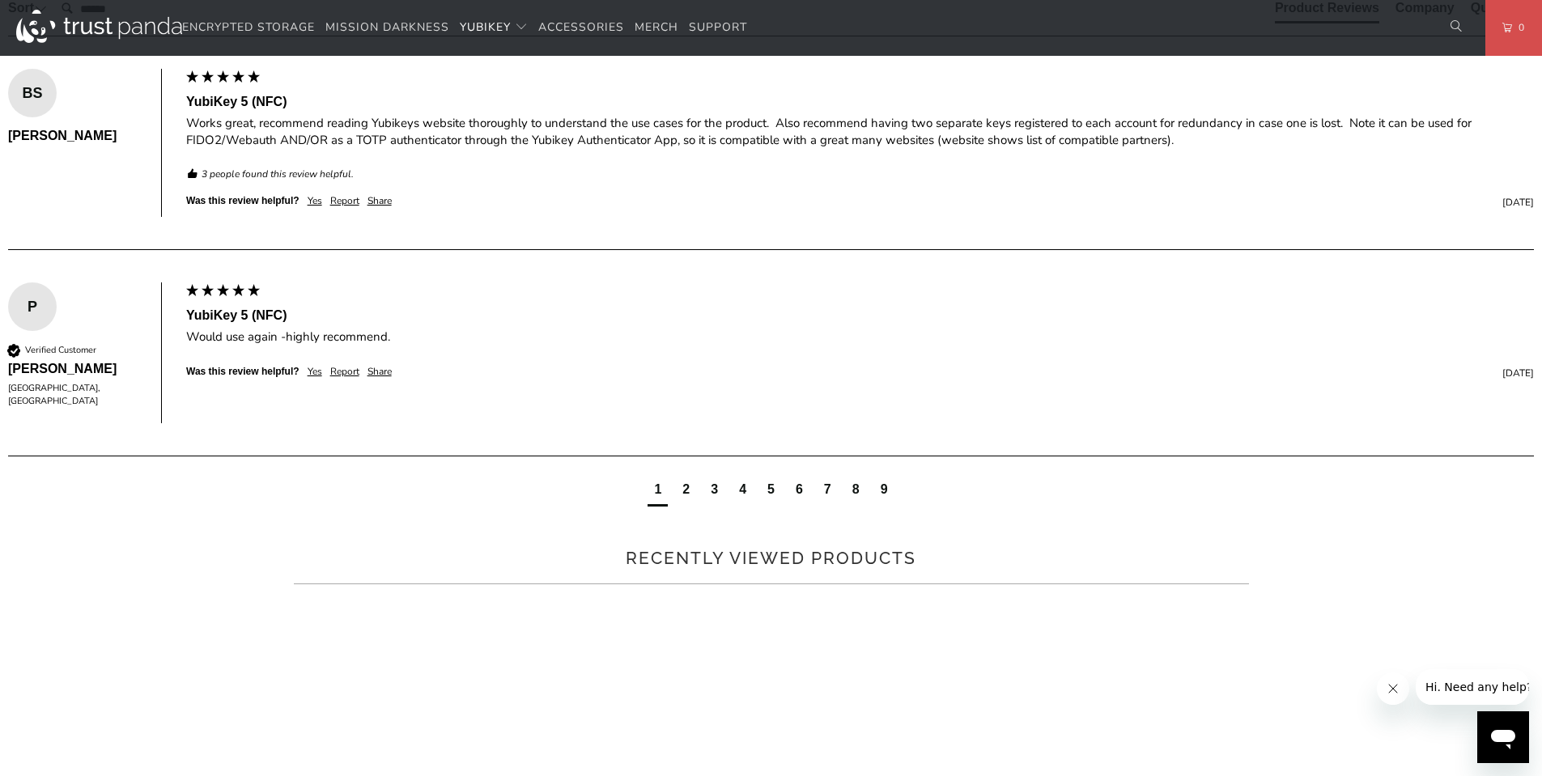
copy p "Just tap YubiKey 5 NFC to NFC-enabled Android, Windows 10 and iOS devices and a…"
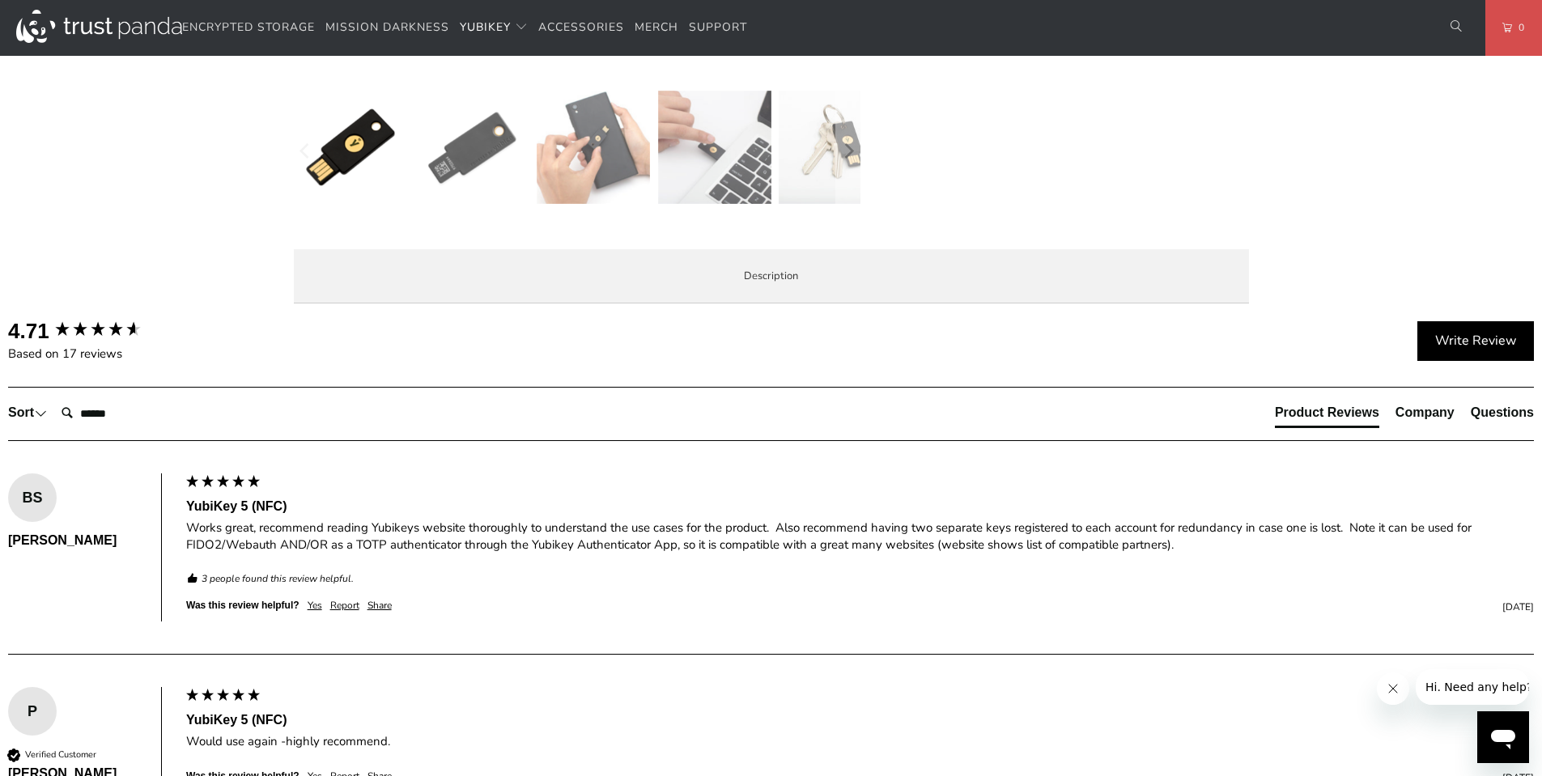
scroll to position [890, 0]
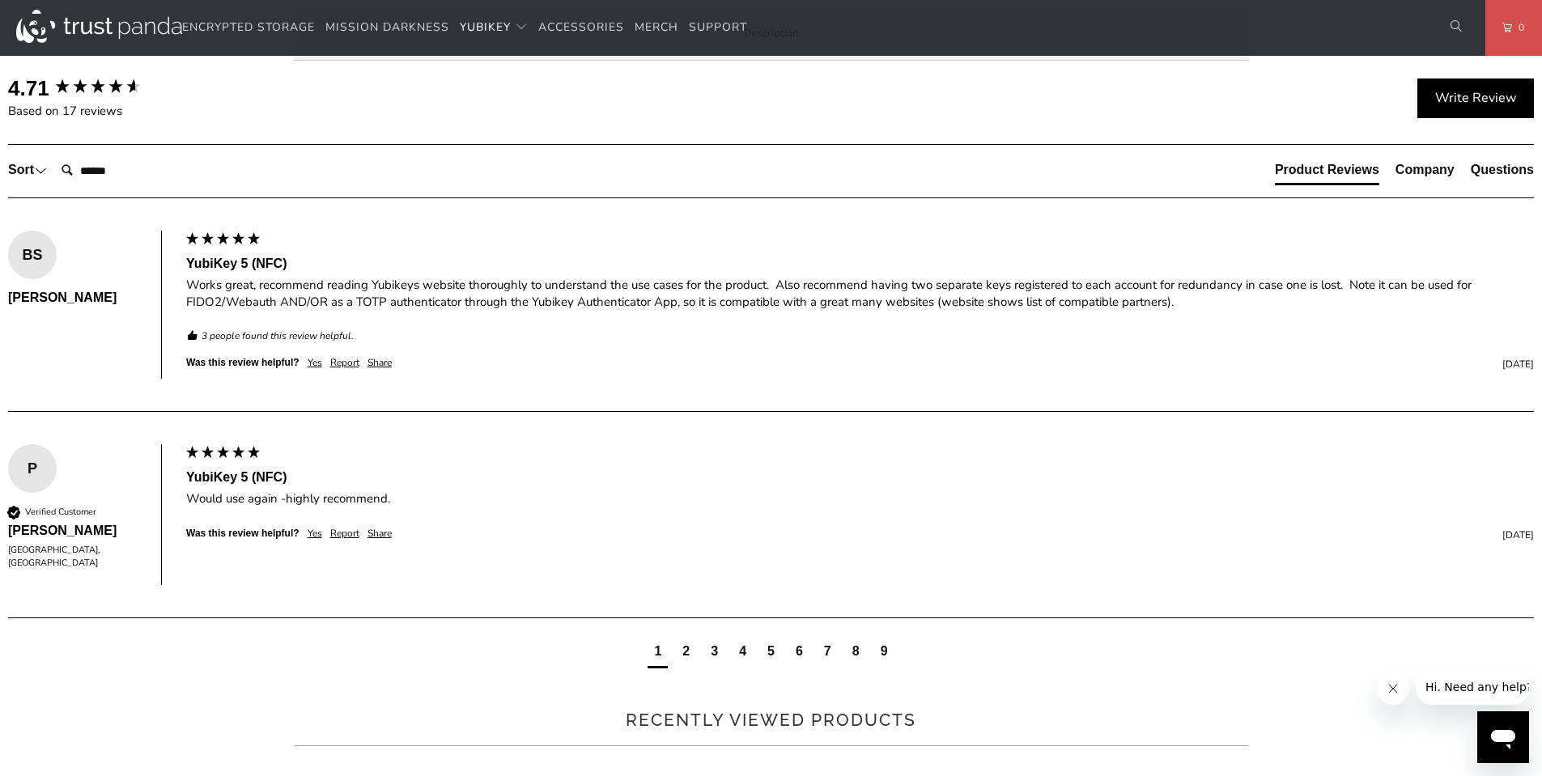
click at [0, 0] on p "The YubiKey 5 NFC is the #1 security key that works with more online services a…" at bounding box center [0, 0] width 0 height 0
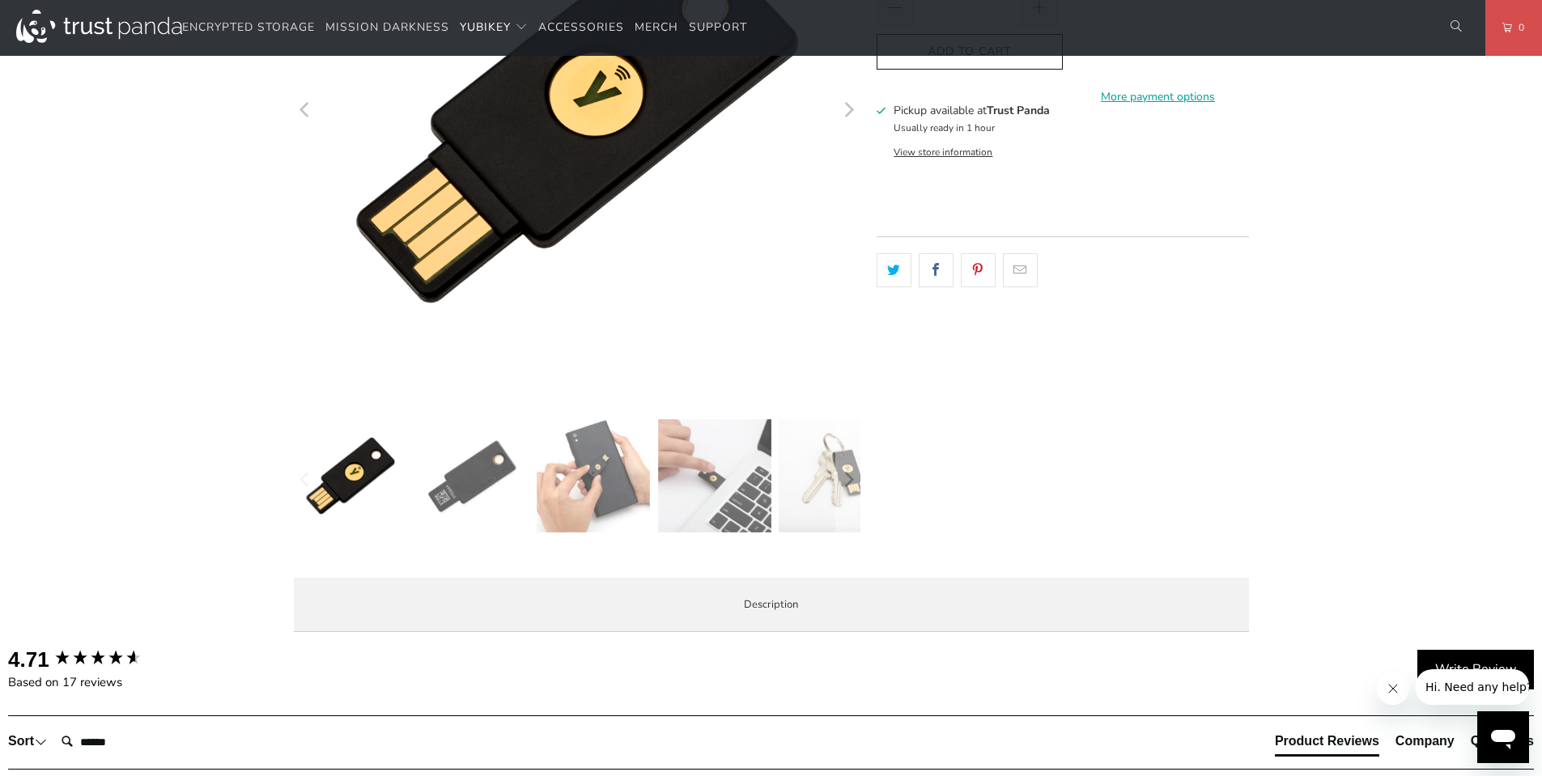
scroll to position [0, 0]
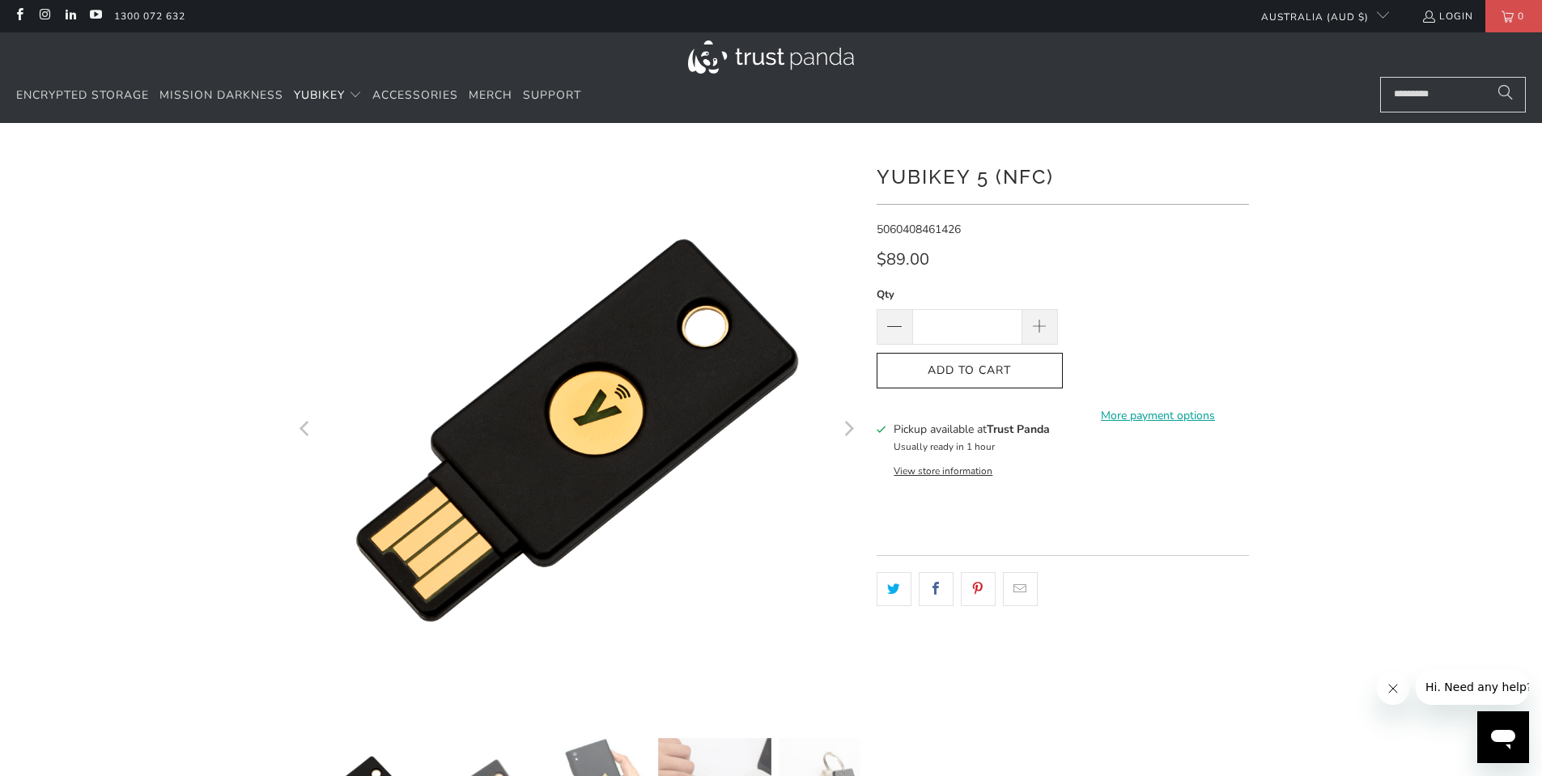
click at [950, 173] on h1 "YubiKey 5 (NFC)" at bounding box center [1063, 175] width 372 height 32
click at [950, 172] on h1 "YubiKey 5 (NFC)" at bounding box center [1063, 175] width 372 height 32
copy div "YubiKey 5 (NFC)"
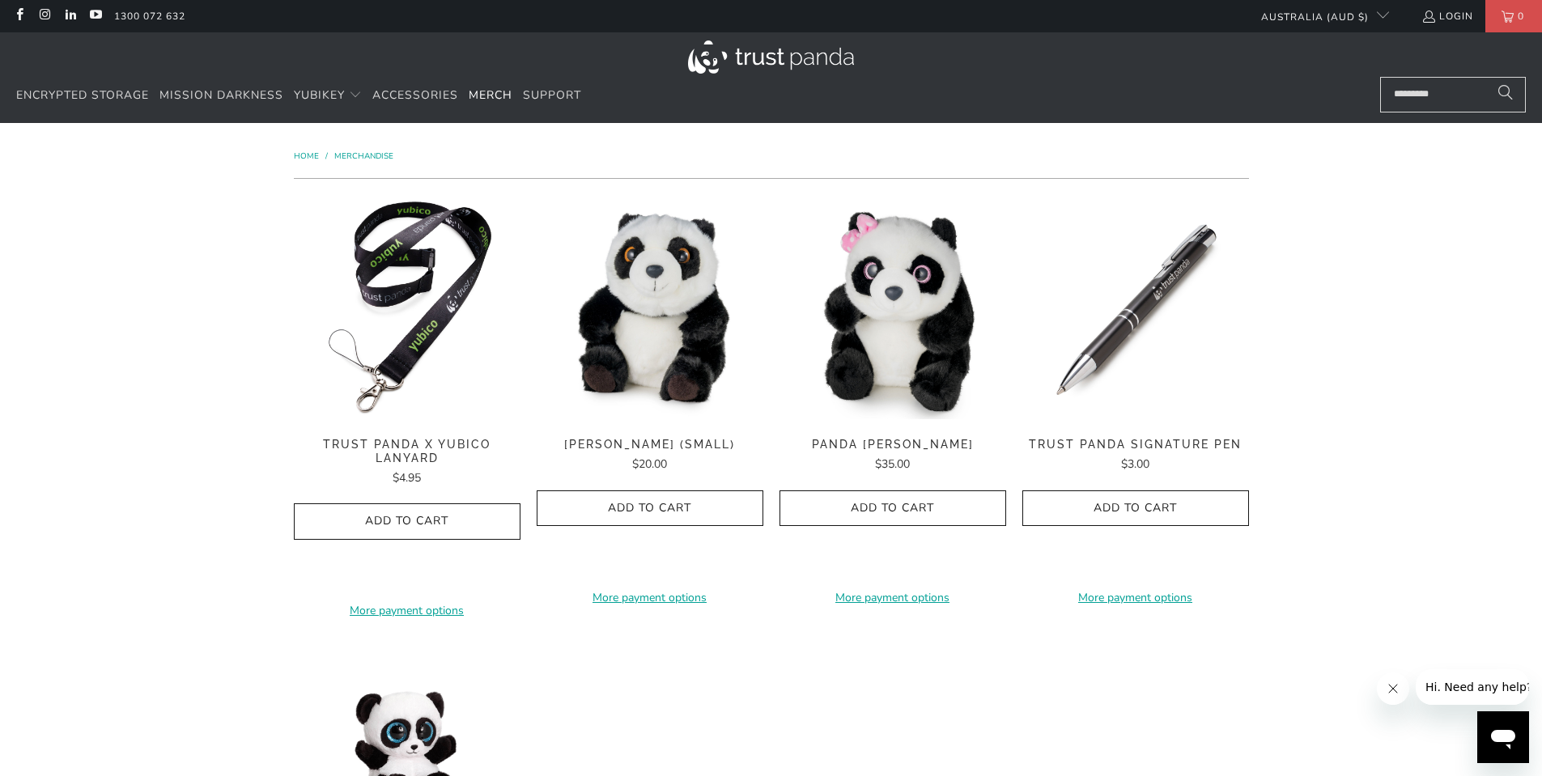
click at [1136, 444] on span "Trust Panda Signature Pen" at bounding box center [1135, 445] width 227 height 14
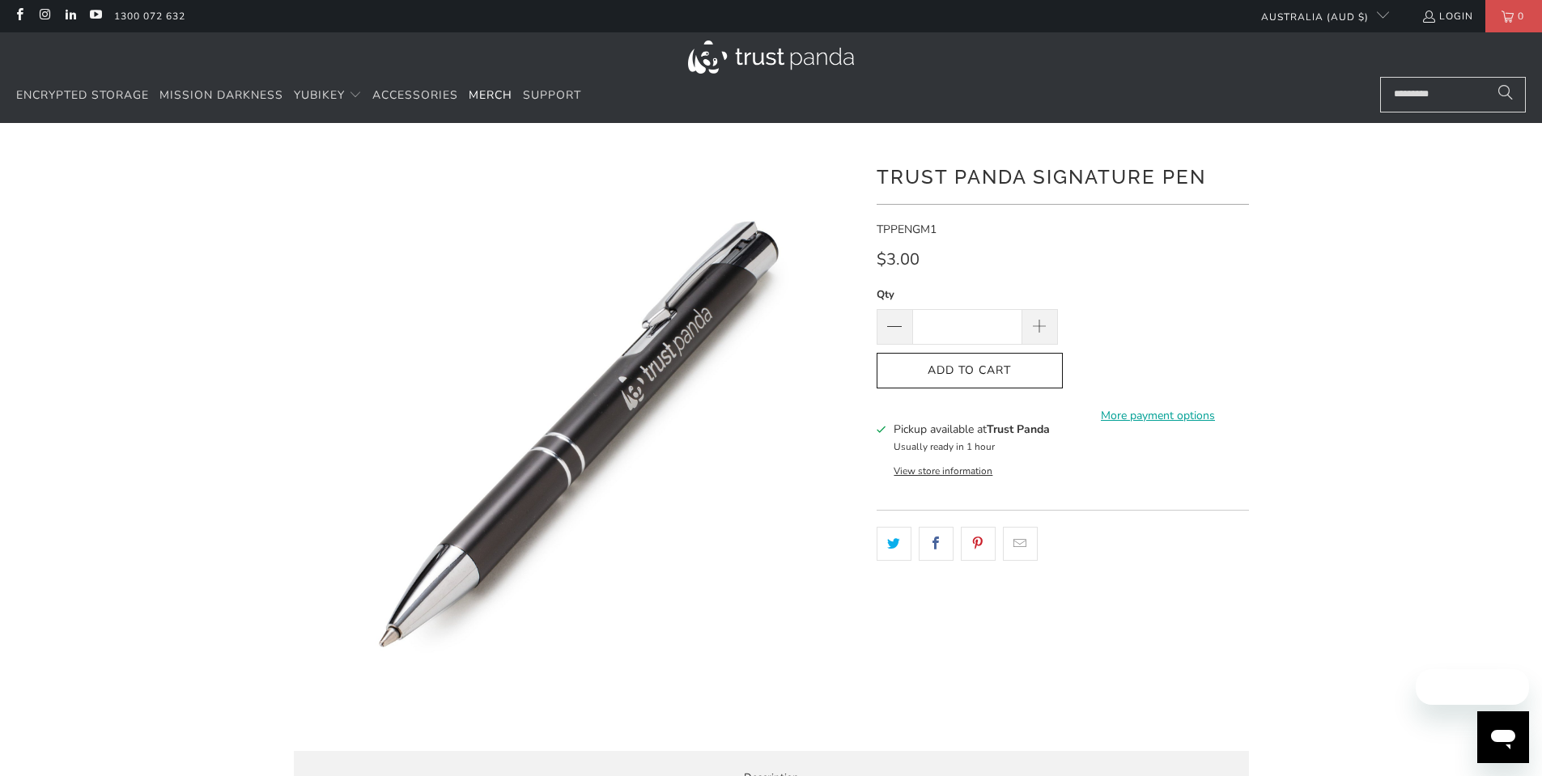
click at [662, 337] on img at bounding box center [412, 611] width 1658 height 1658
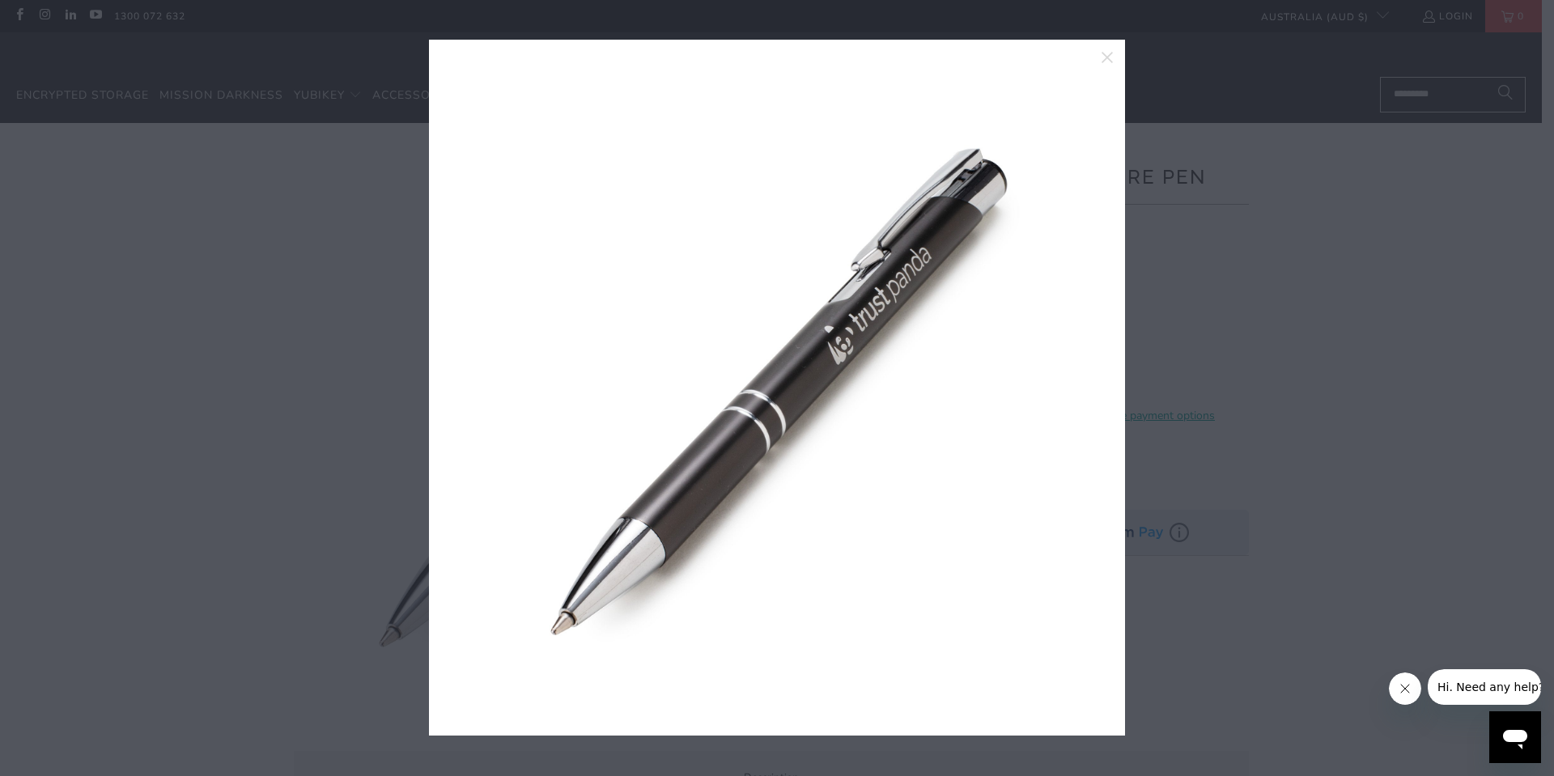
click at [1238, 533] on div at bounding box center [777, 388] width 1554 height 776
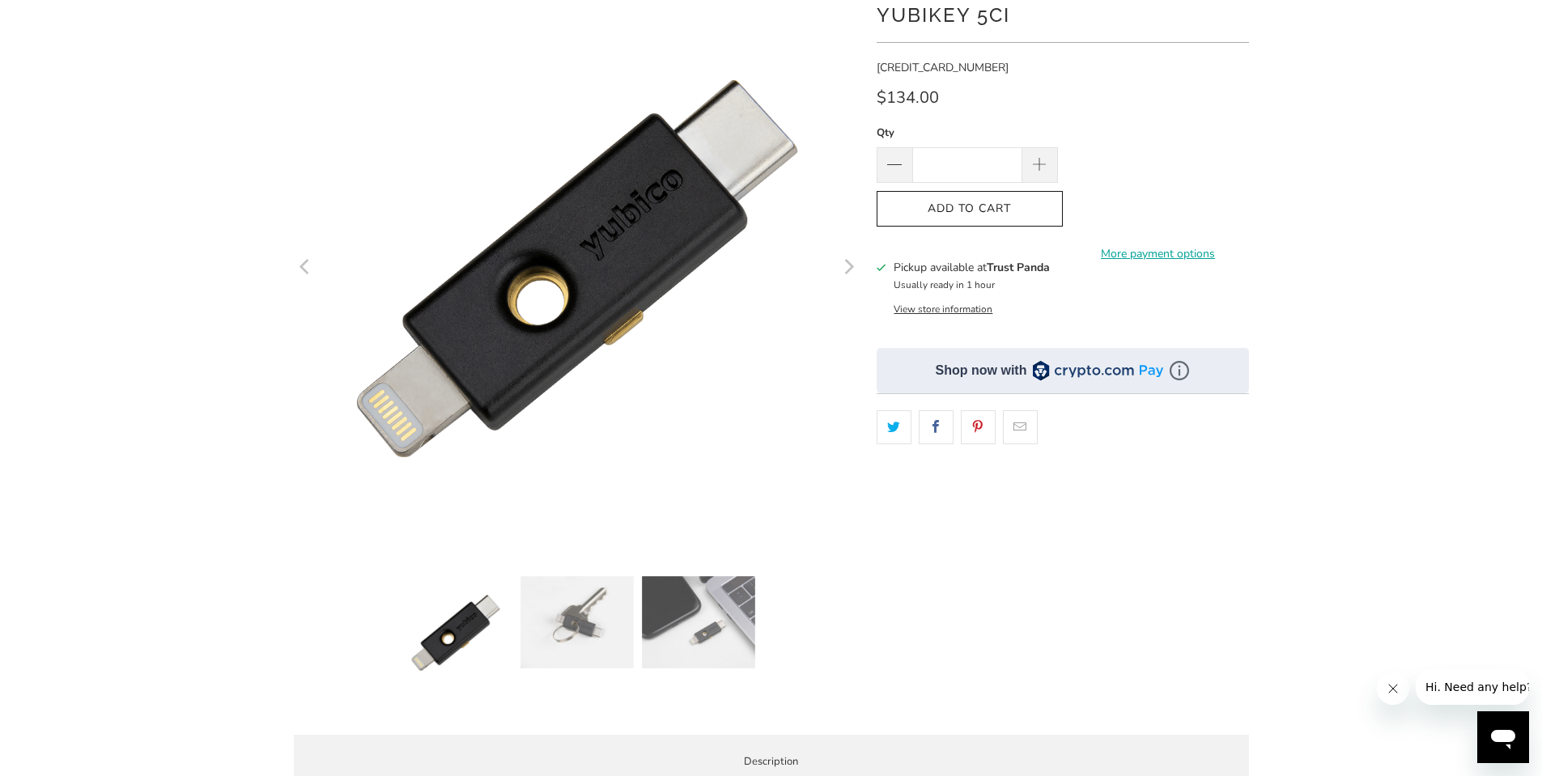
click at [553, 627] on img at bounding box center [576, 622] width 113 height 92
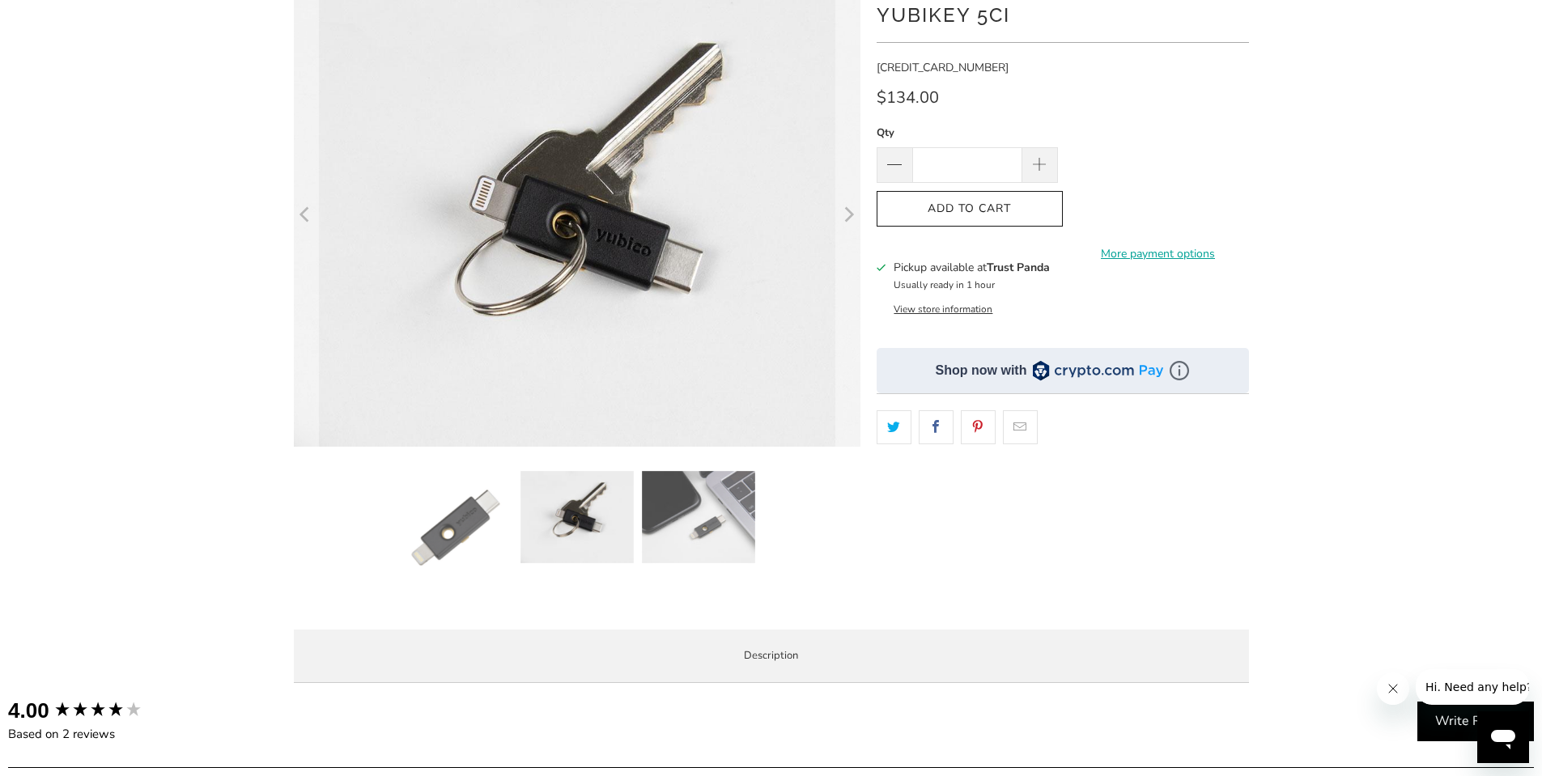
click at [687, 567] on div at bounding box center [681, 531] width 567 height 121
click at [695, 501] on img at bounding box center [698, 517] width 113 height 92
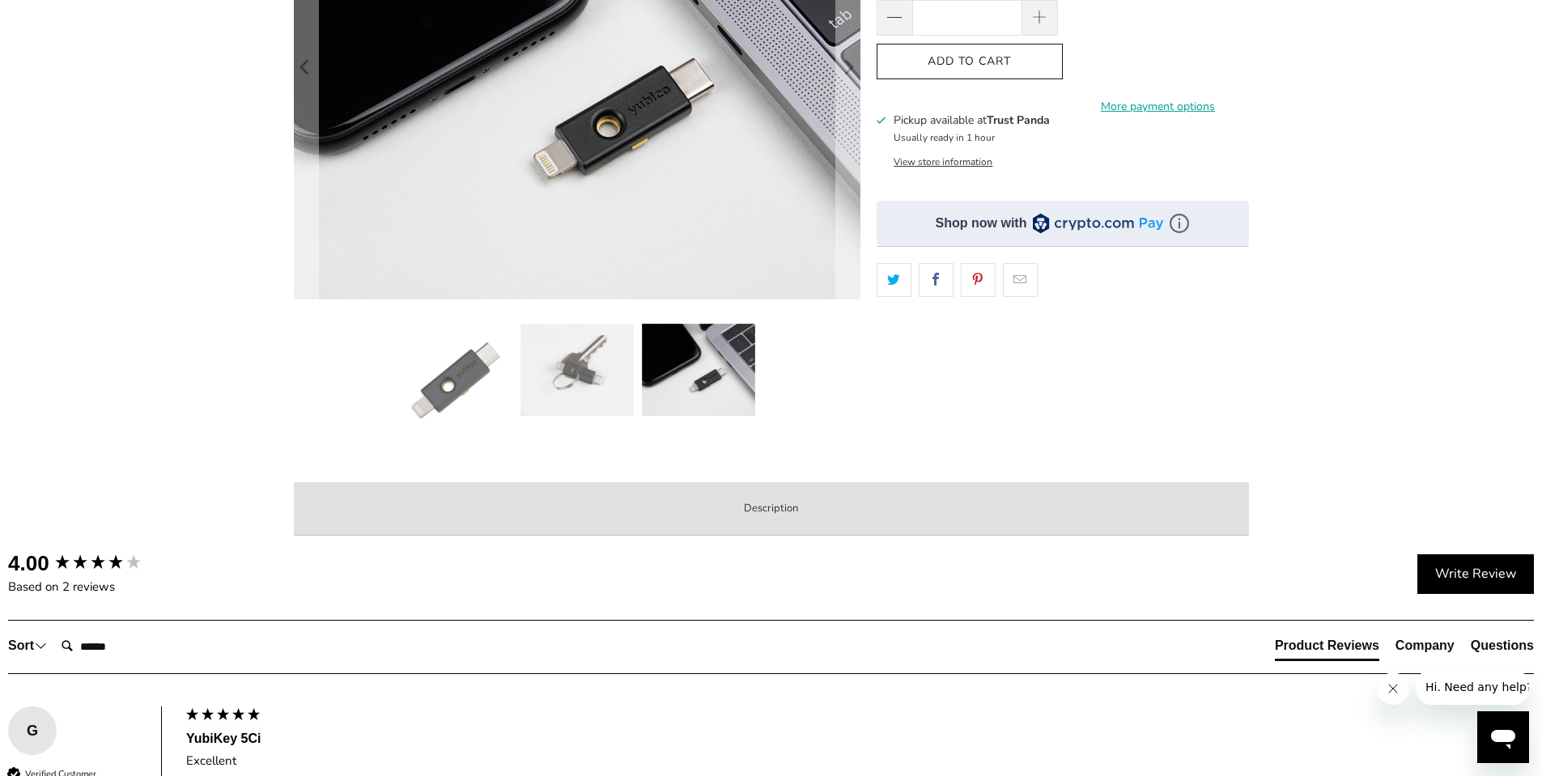
scroll to position [648, 0]
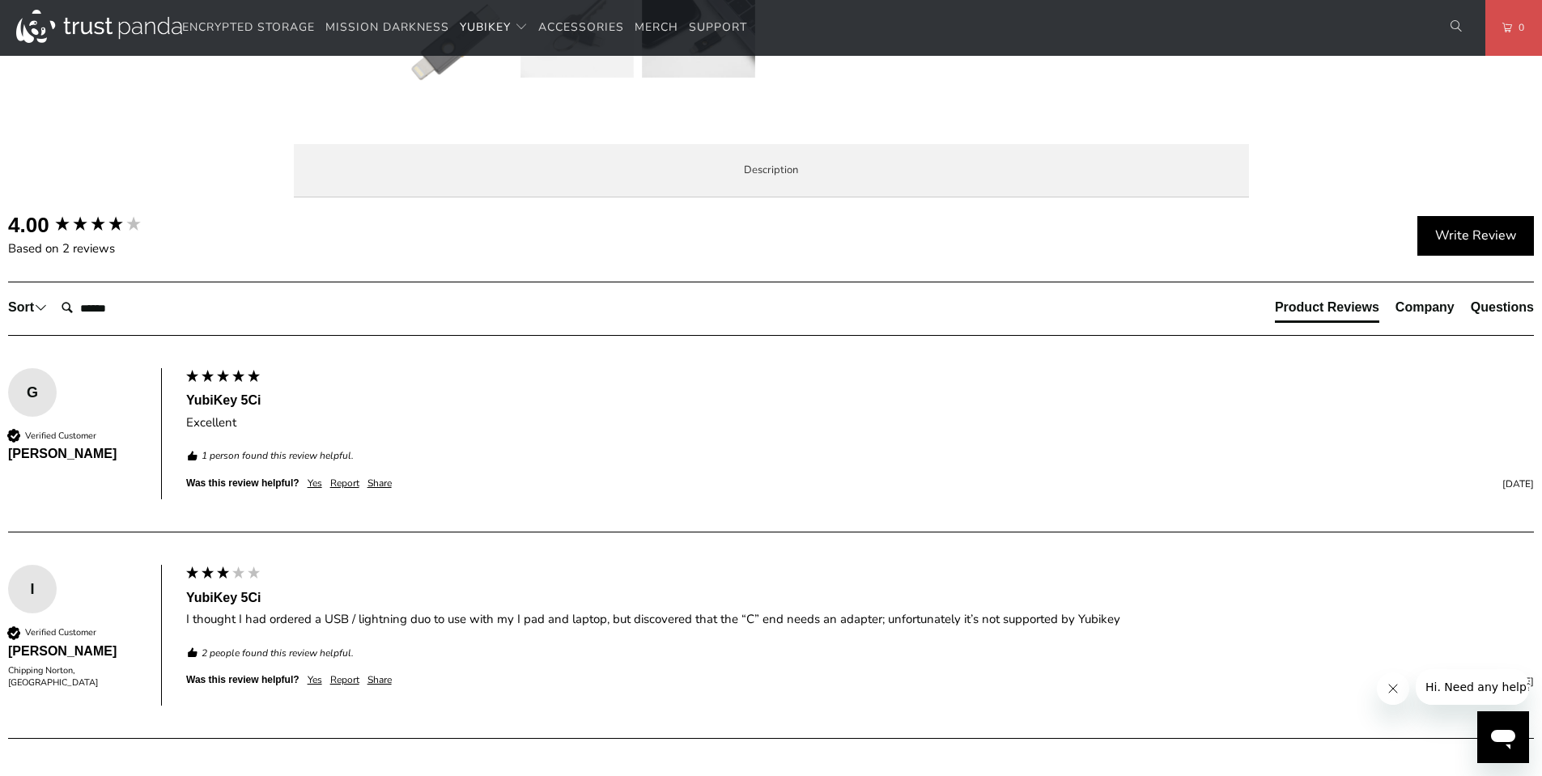
click at [0, 0] on span "Local Service & Support" at bounding box center [0, 0] width 0 height 0
click at [0, 0] on li "Enterprise and Government" at bounding box center [0, 0] width 0 height 0
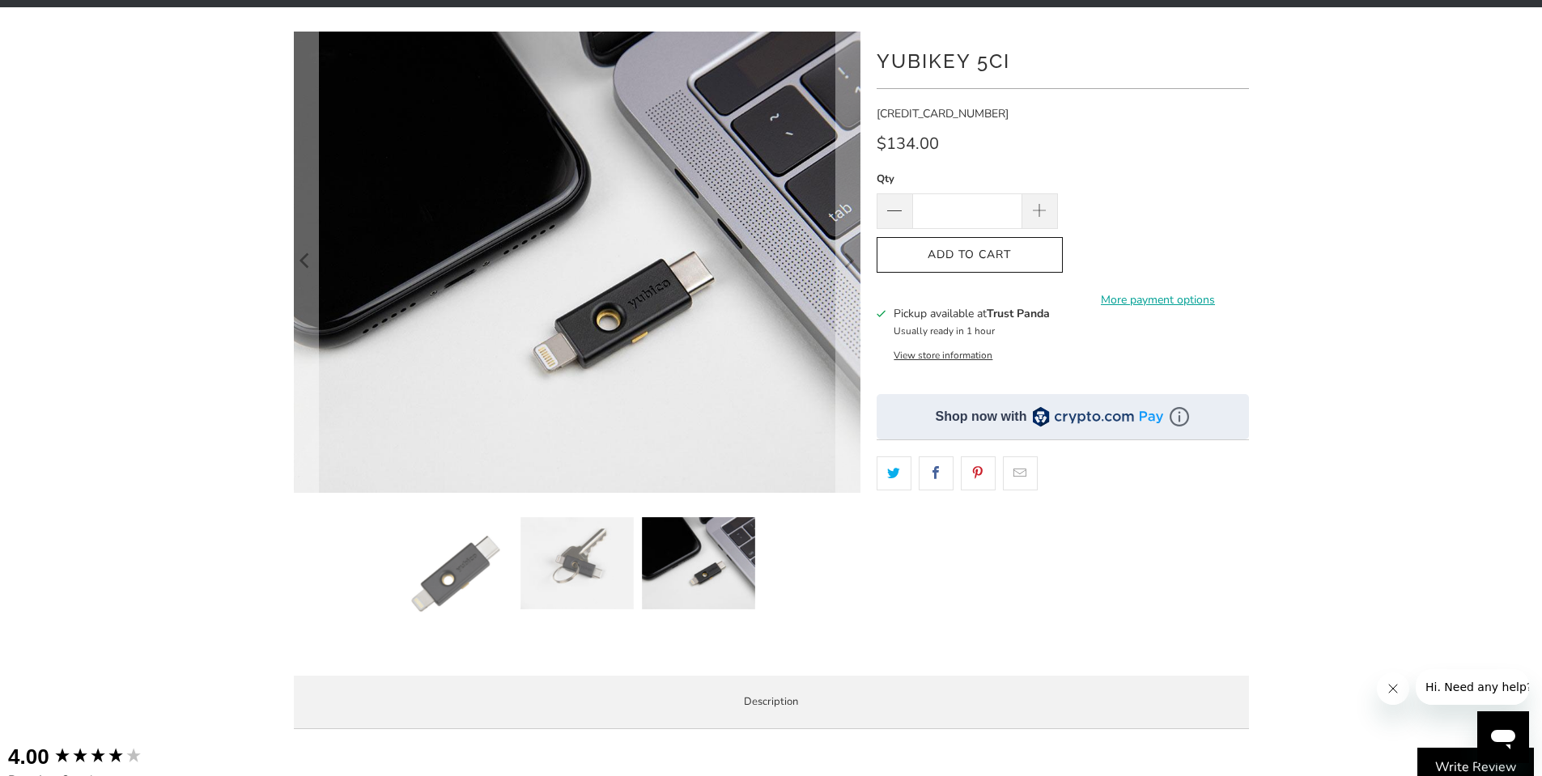
scroll to position [0, 0]
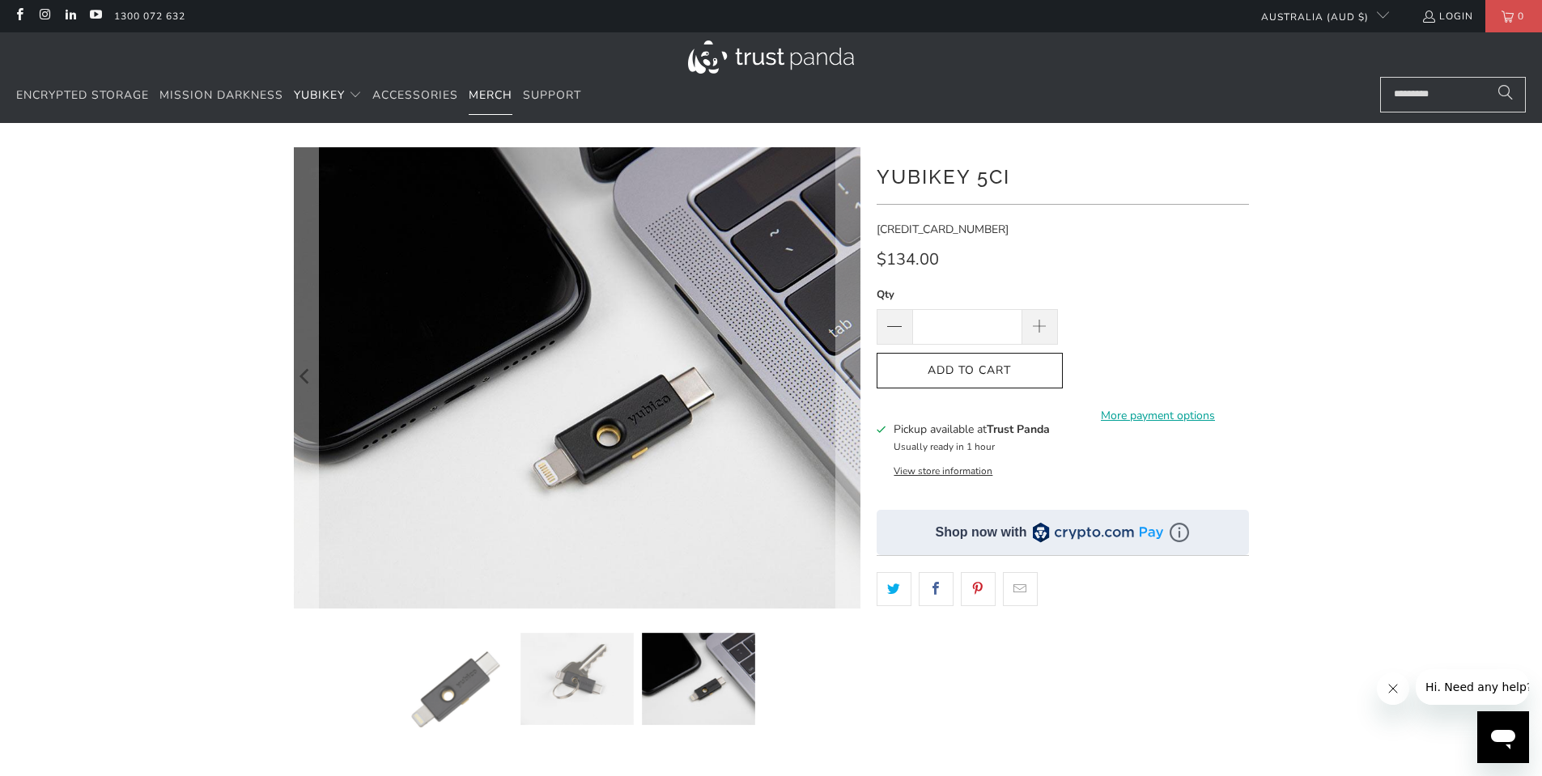
click at [477, 93] on span "Merch" at bounding box center [491, 94] width 44 height 15
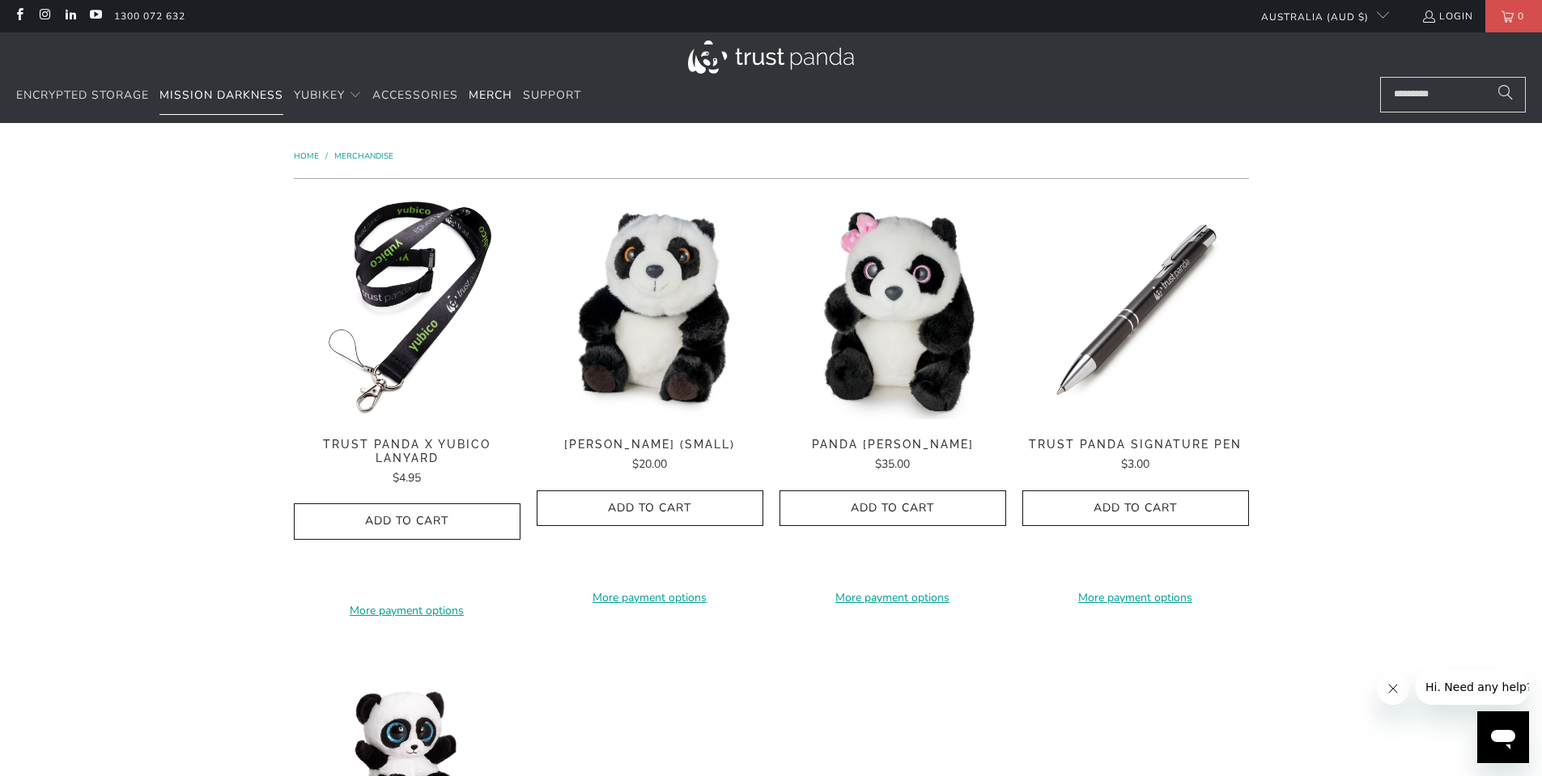
click at [251, 93] on span "Mission Darkness" at bounding box center [221, 94] width 124 height 15
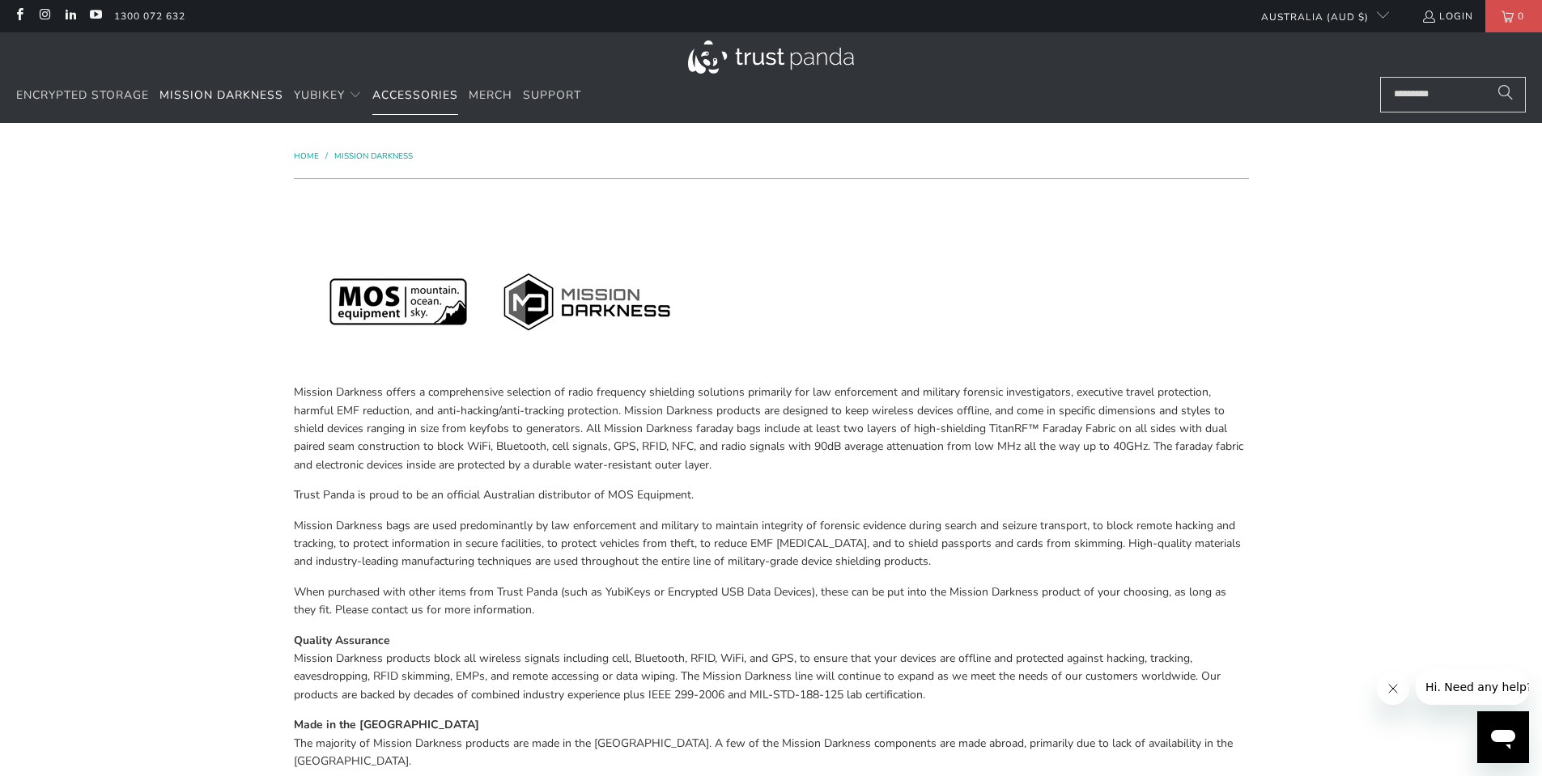
click at [380, 100] on span "Accessories" at bounding box center [415, 94] width 86 height 15
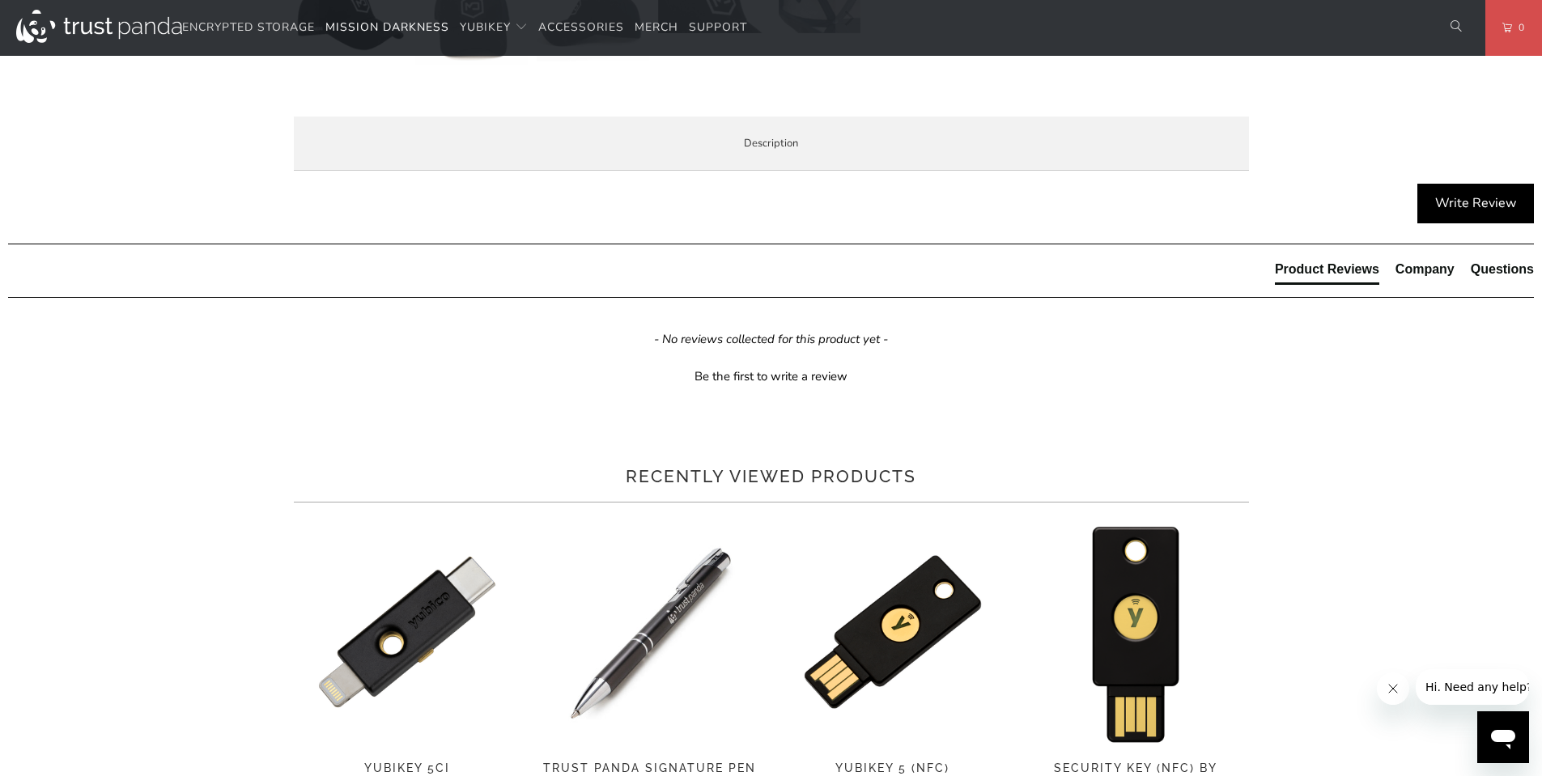
scroll to position [729, 0]
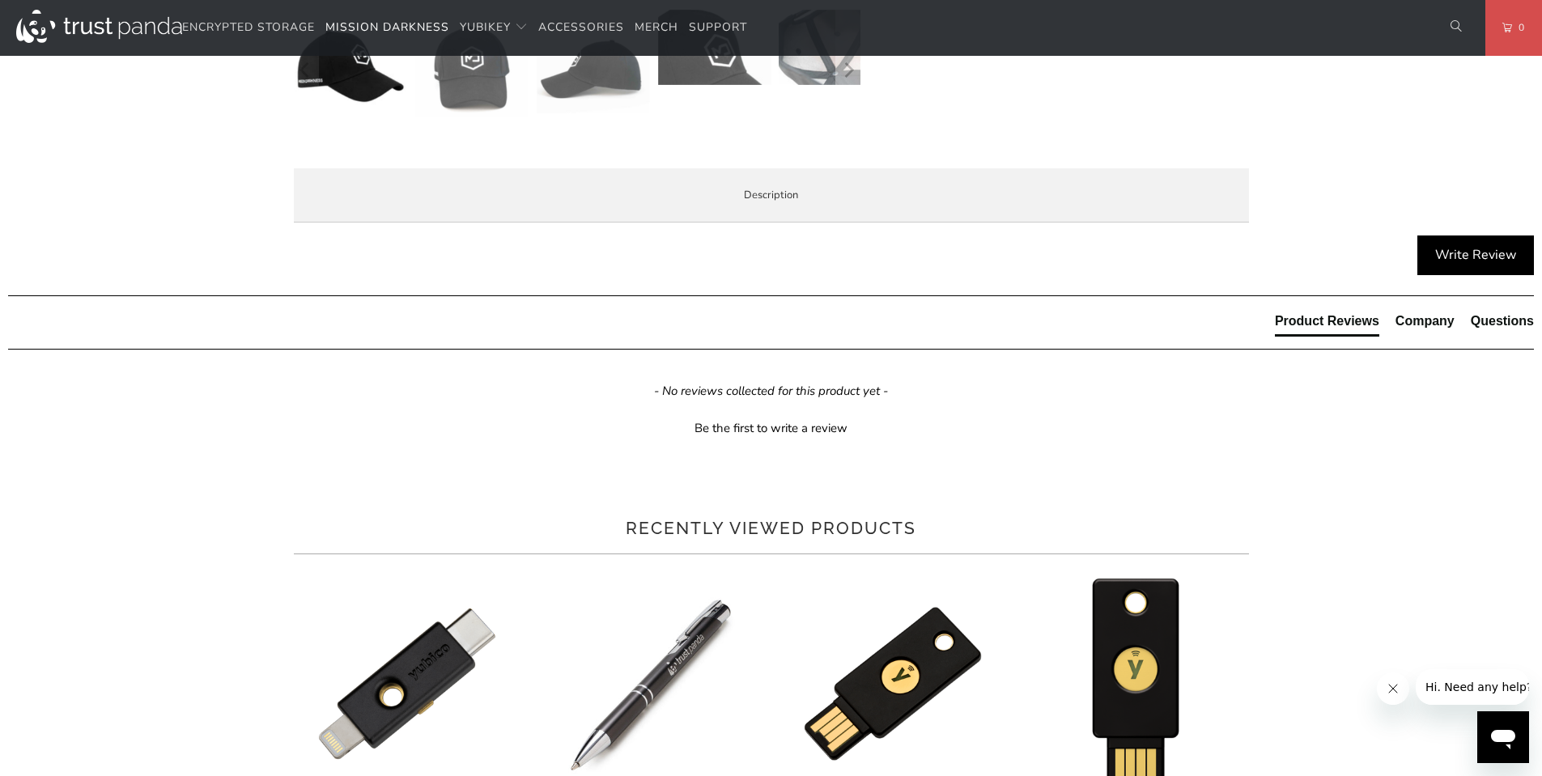
click at [0, 0] on span "Product Features" at bounding box center [0, 0] width 0 height 0
click at [0, 0] on li "Overview" at bounding box center [0, 0] width 0 height 0
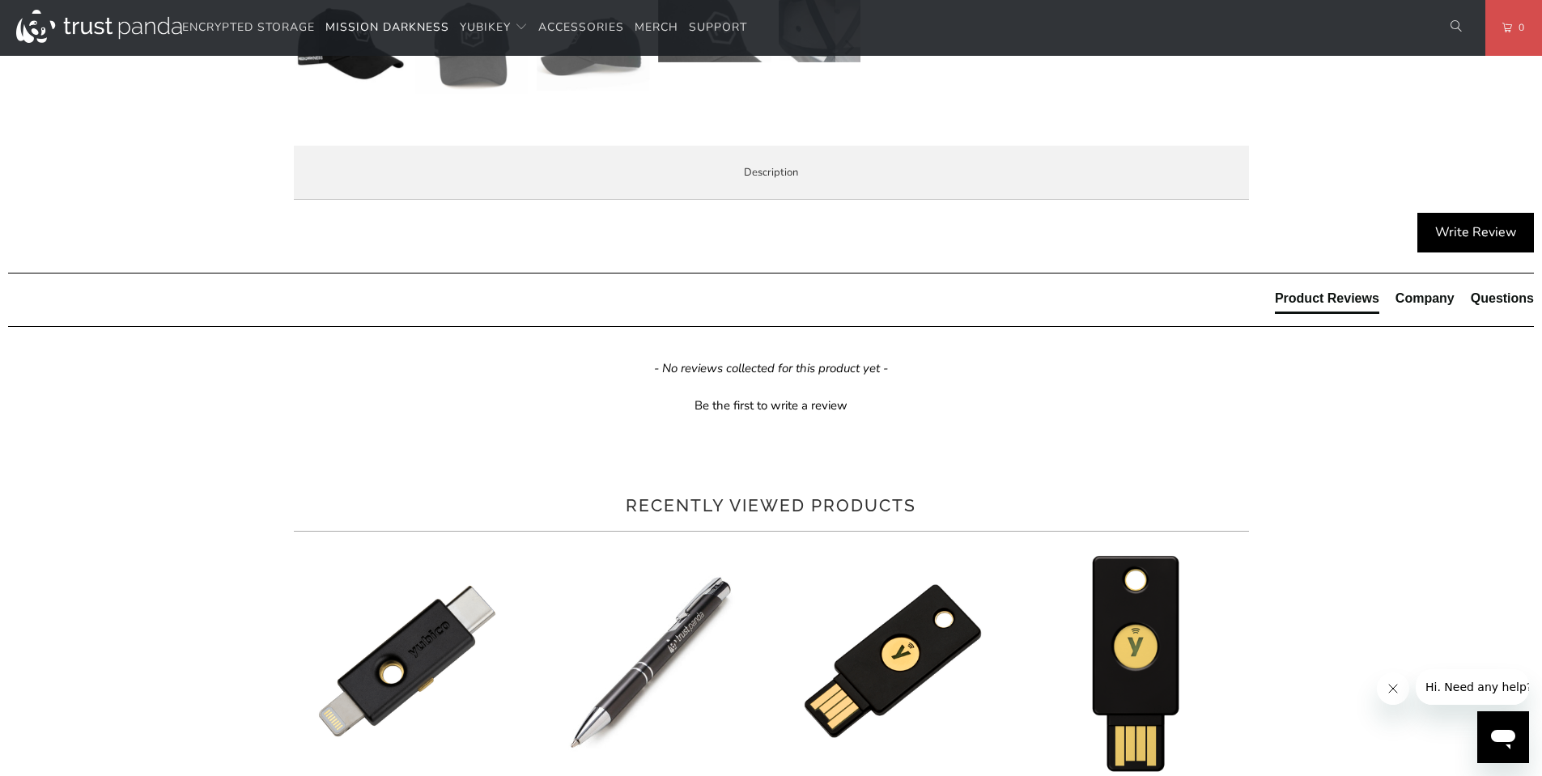
drag, startPoint x: 201, startPoint y: 483, endPoint x: 206, endPoint y: 498, distance: 15.4
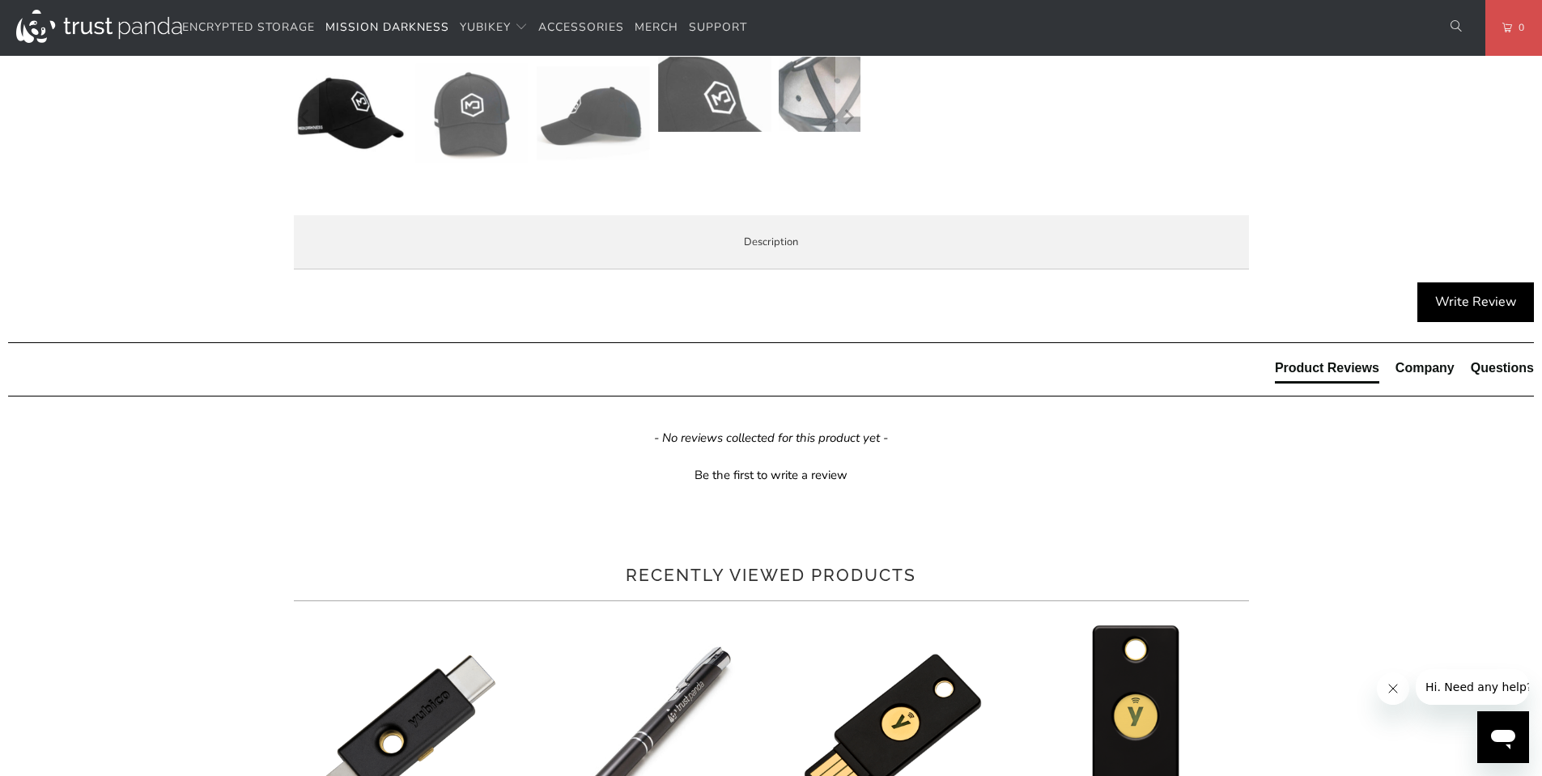
scroll to position [428, 0]
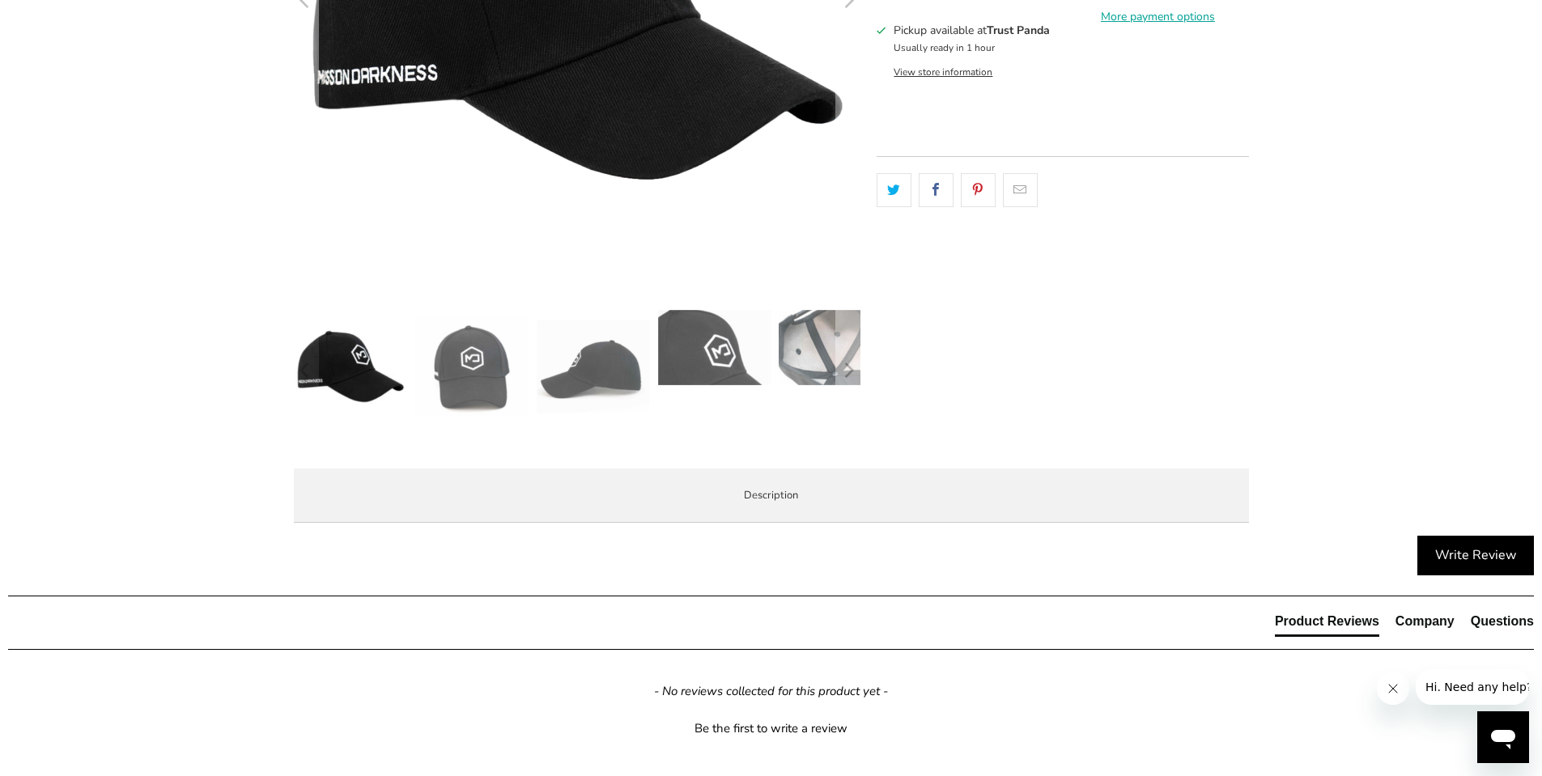
click at [798, 327] on img at bounding box center [835, 347] width 113 height 75
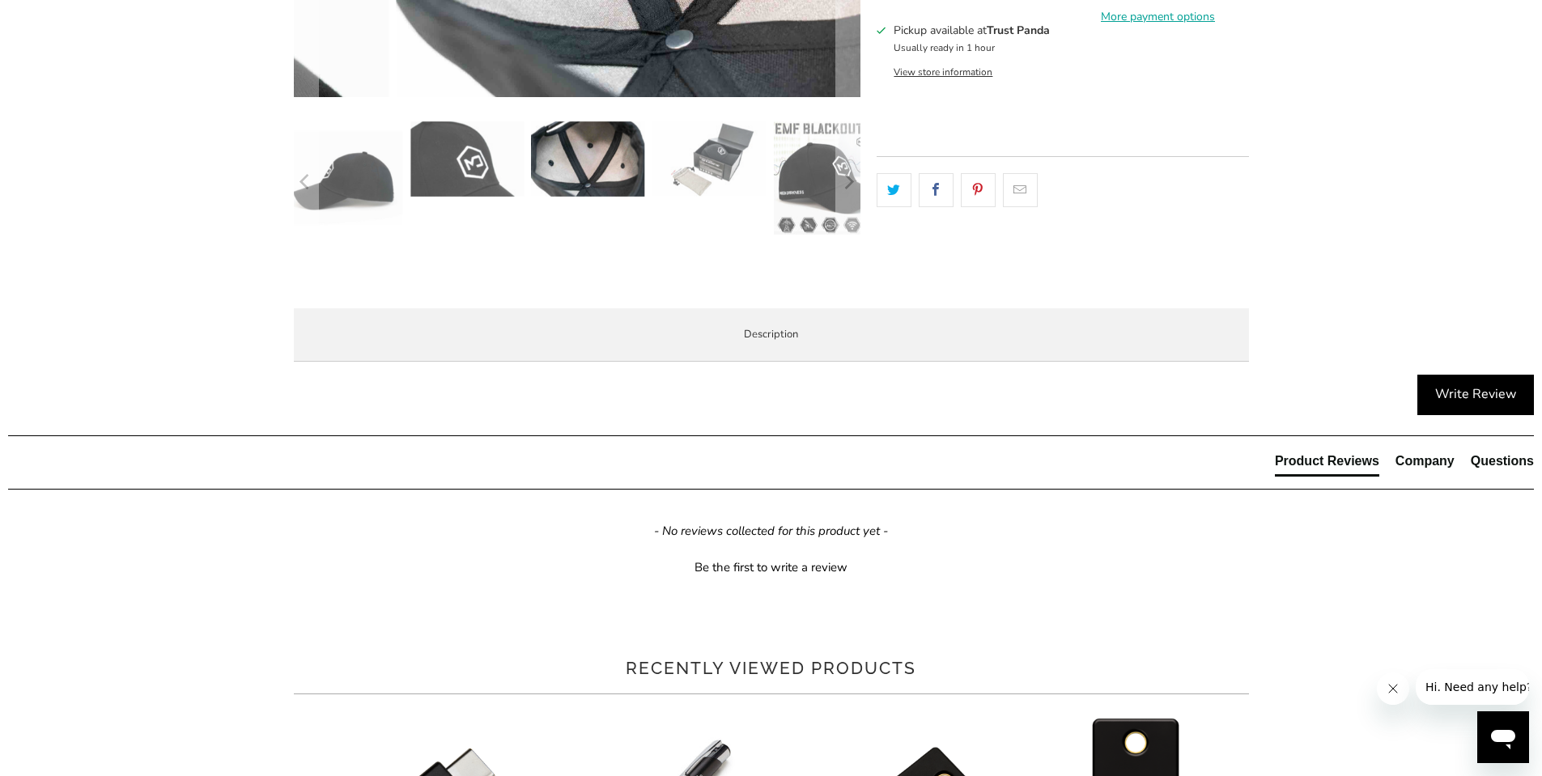
scroll to position [0, 0]
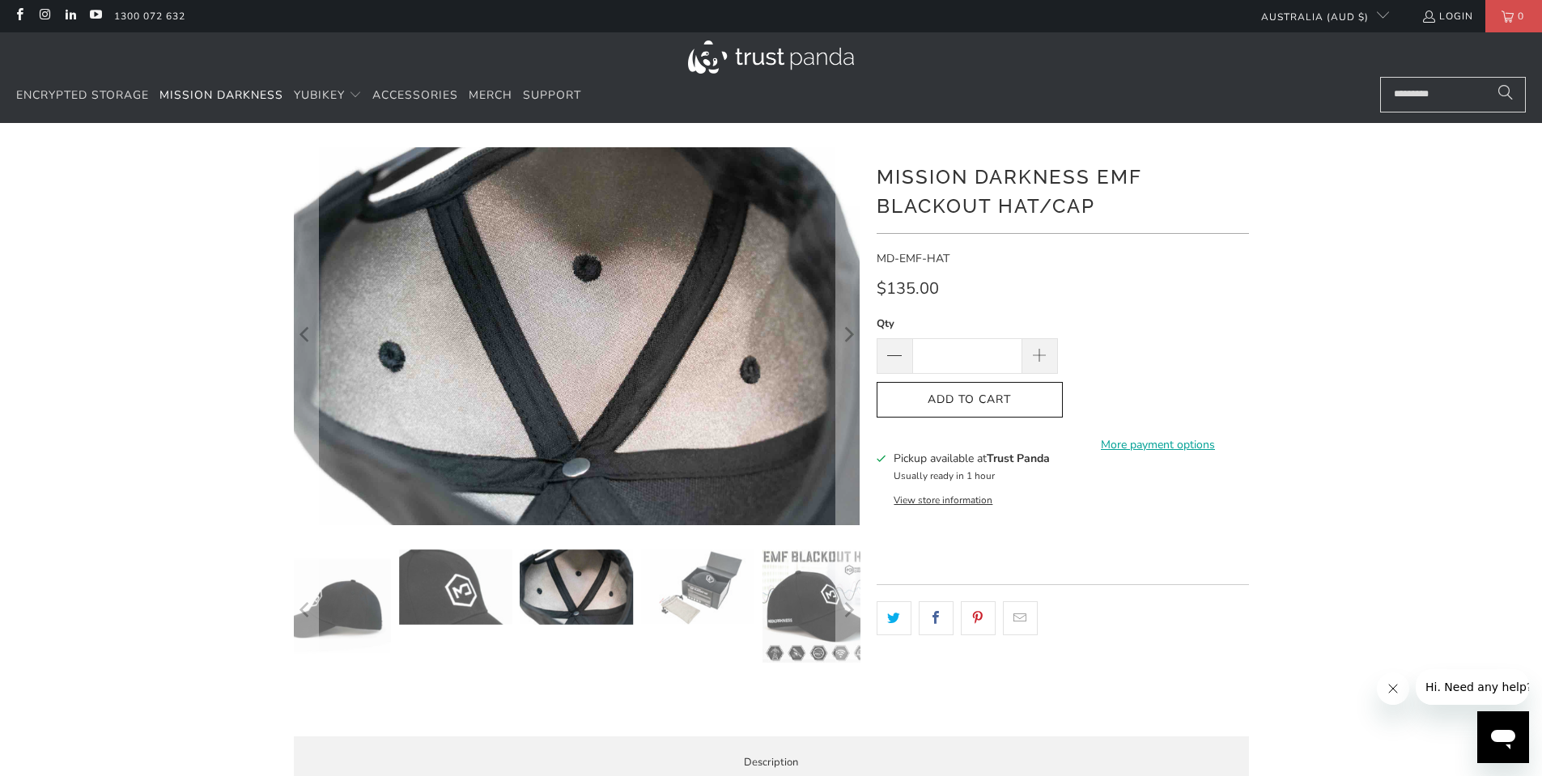
click at [572, 588] on img at bounding box center [576, 587] width 113 height 75
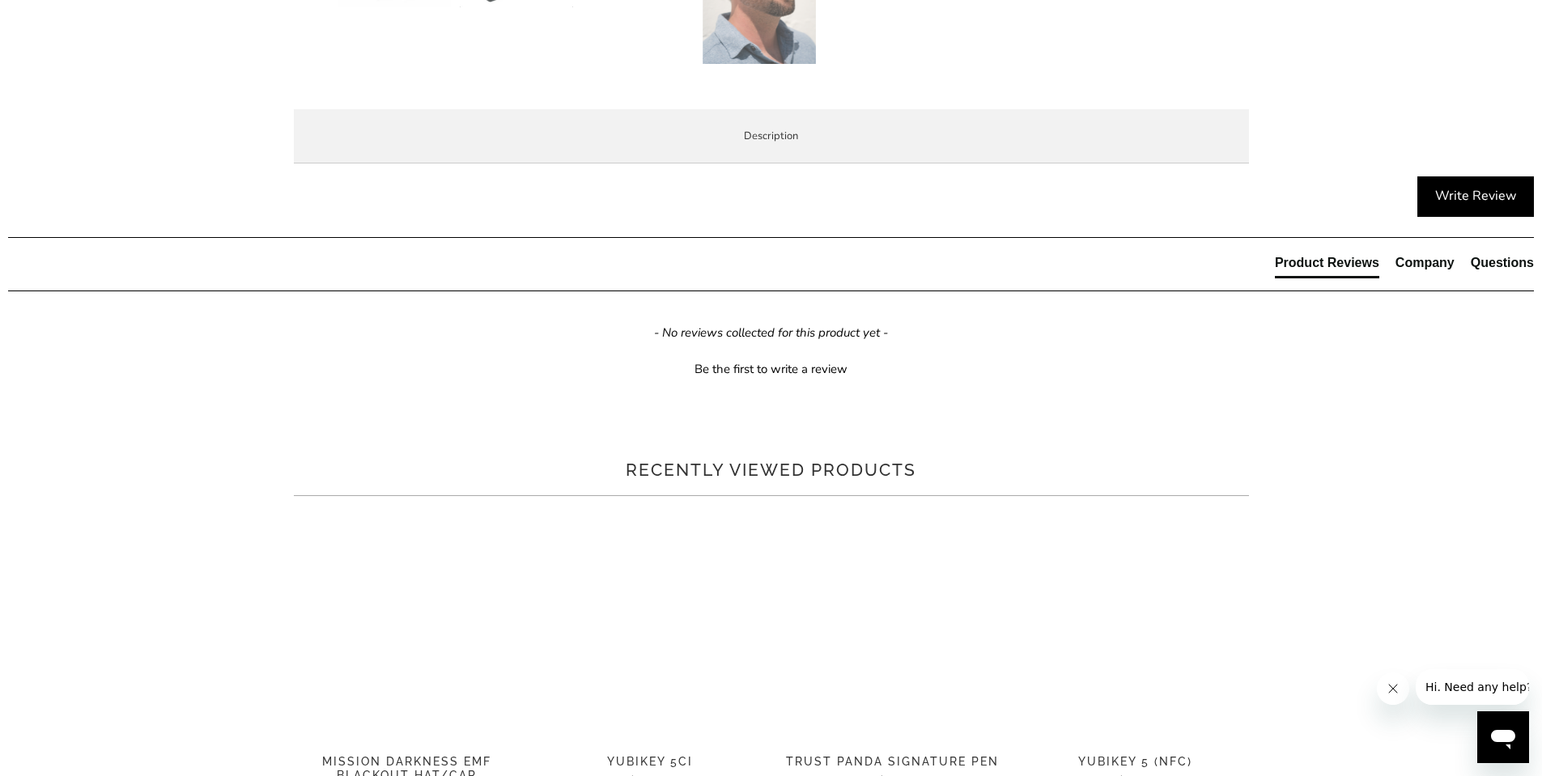
scroll to position [890, 0]
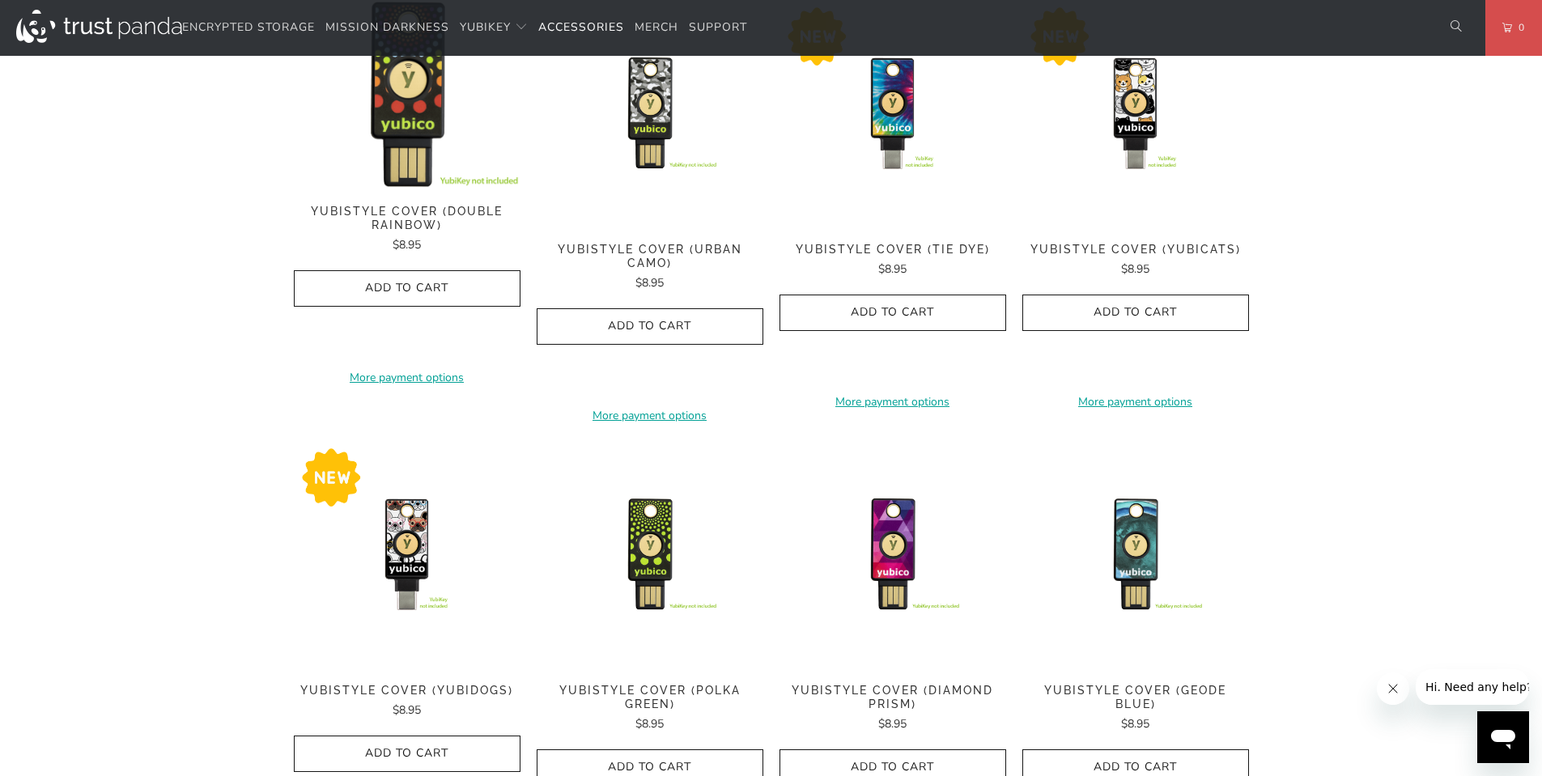
scroll to position [567, 0]
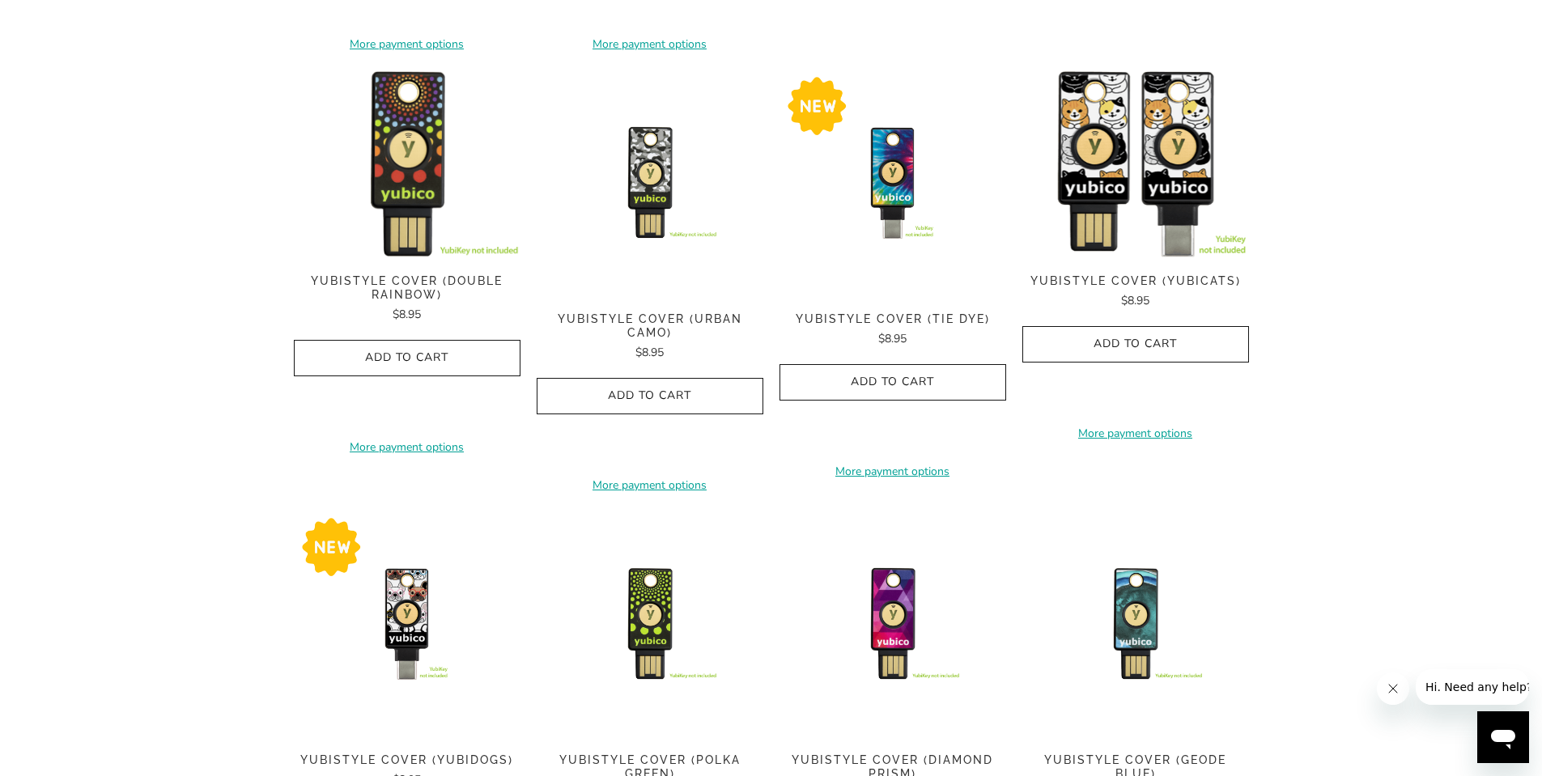
click at [1171, 173] on img at bounding box center [1135, 164] width 227 height 189
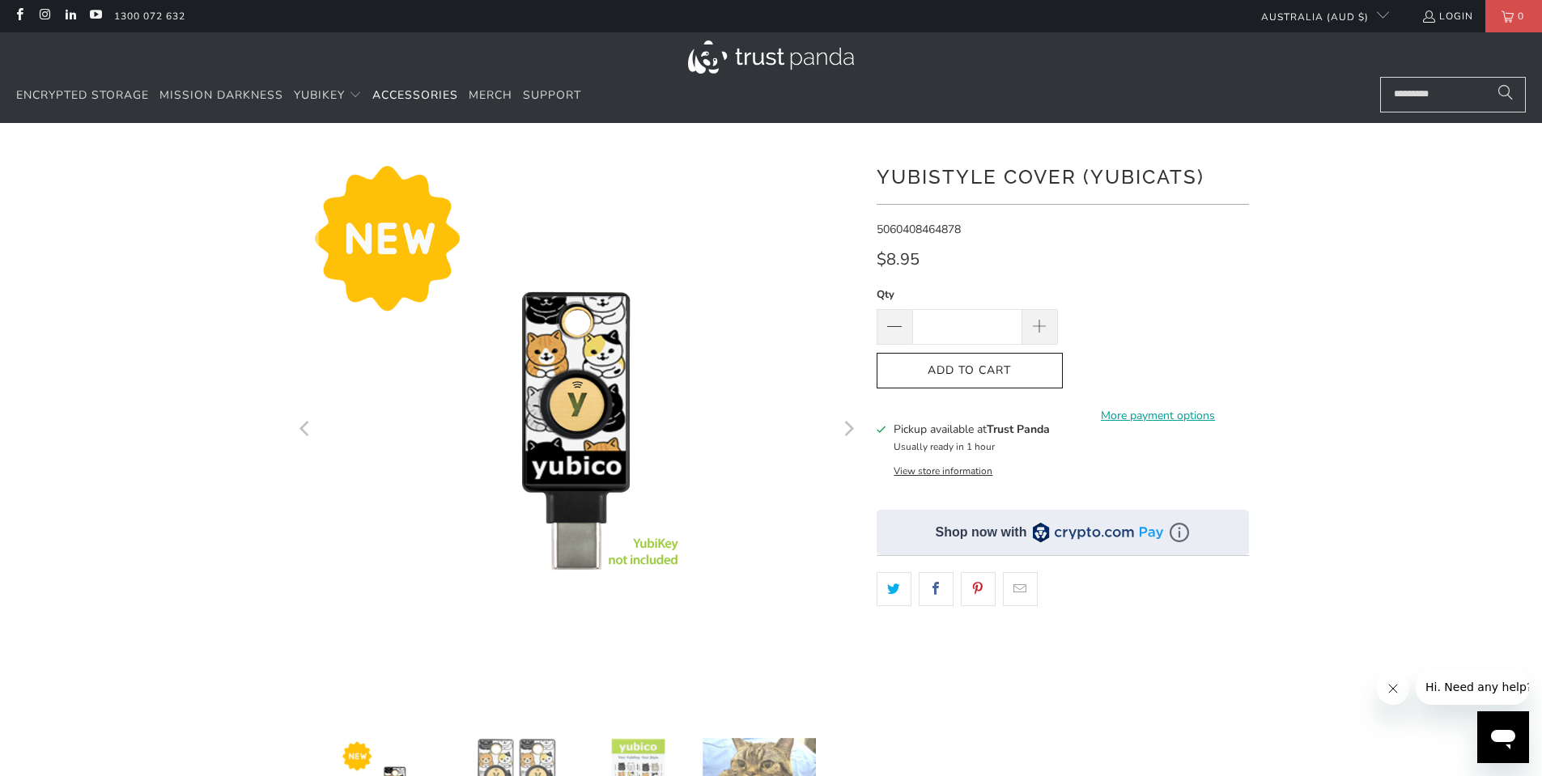
scroll to position [405, 0]
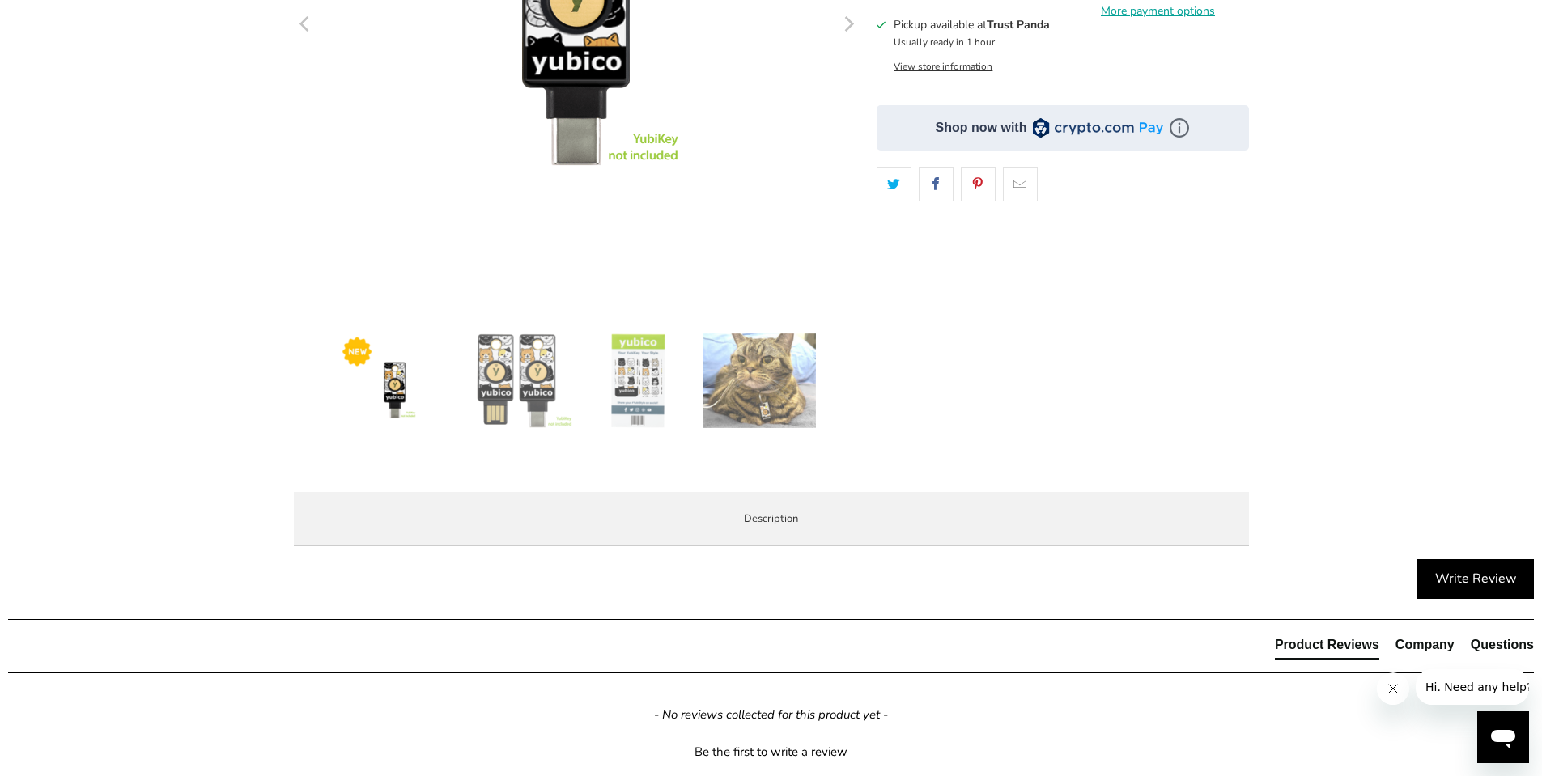
click at [536, 377] on img at bounding box center [516, 381] width 113 height 95
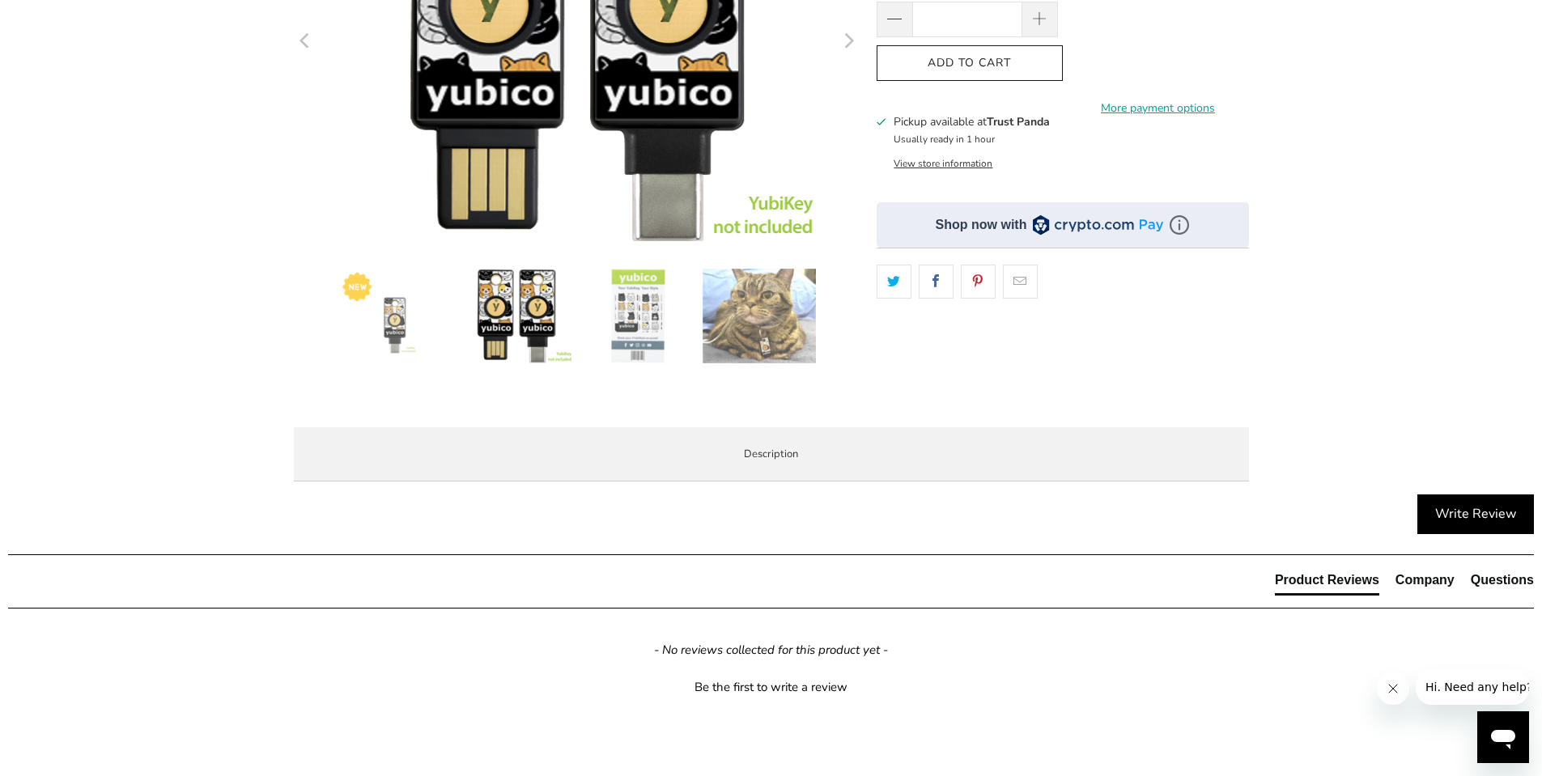
scroll to position [162, 0]
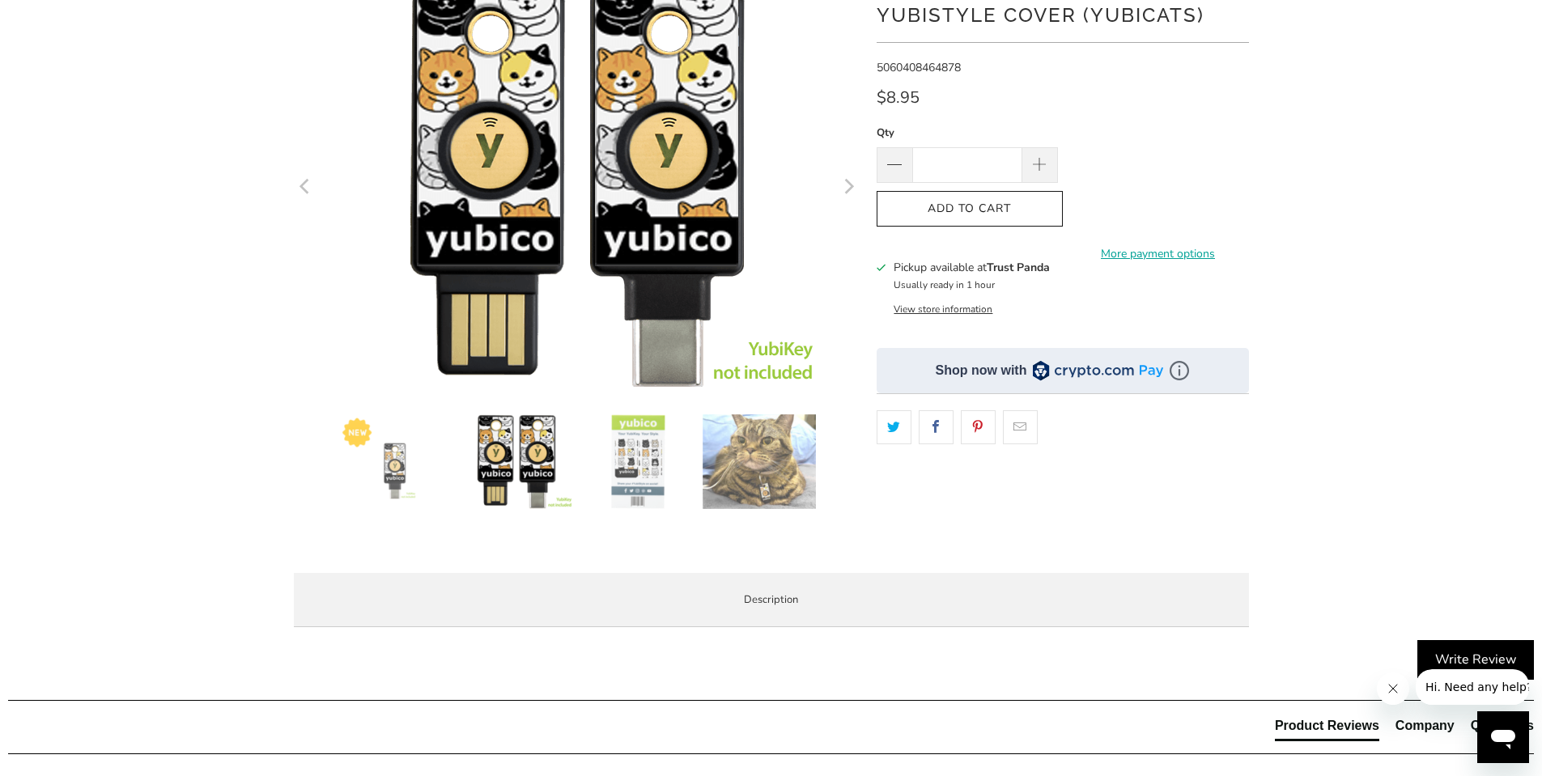
click at [659, 463] on img at bounding box center [637, 461] width 113 height 95
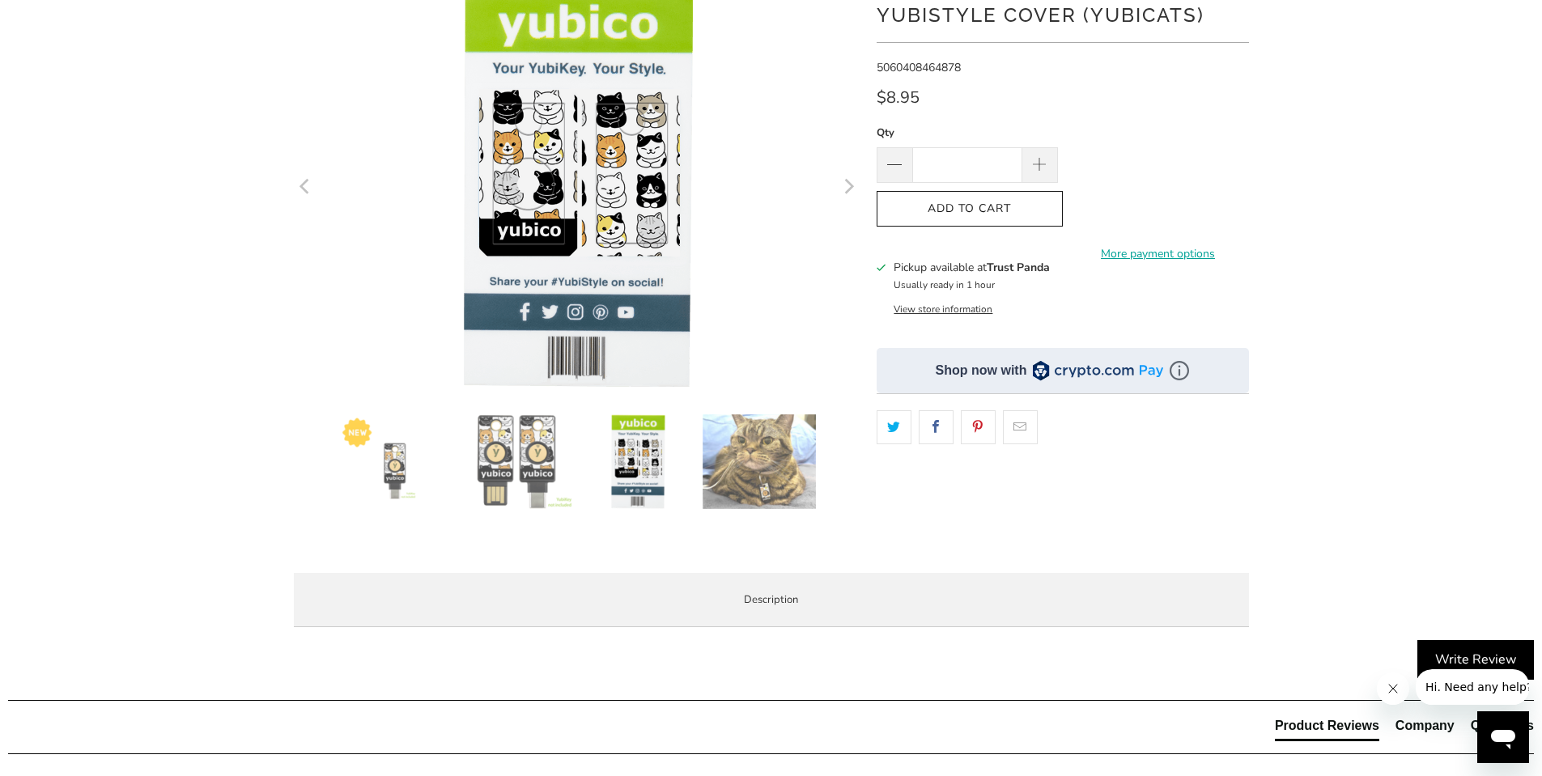
click at [772, 455] on img at bounding box center [759, 461] width 113 height 95
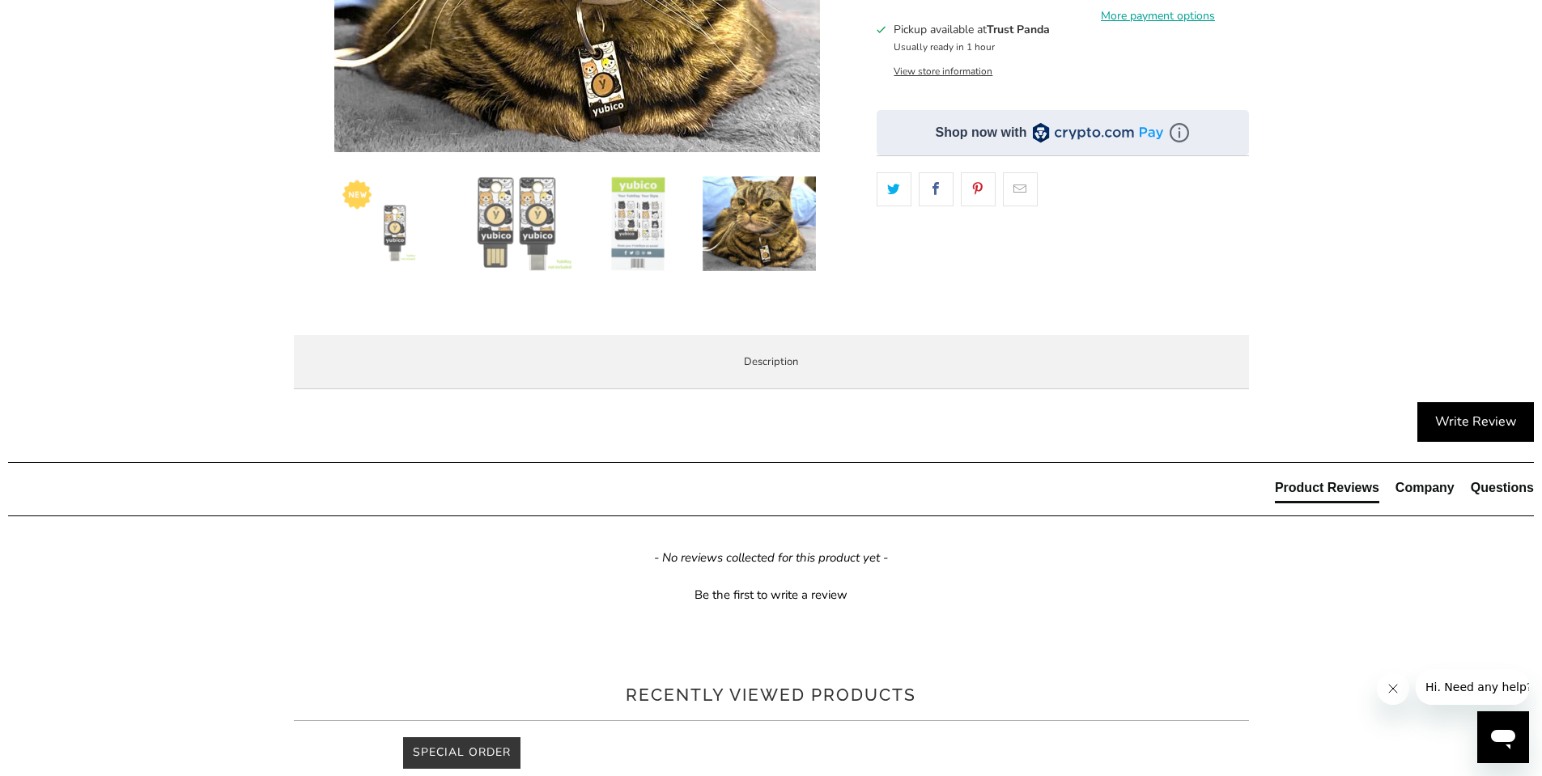
scroll to position [405, 0]
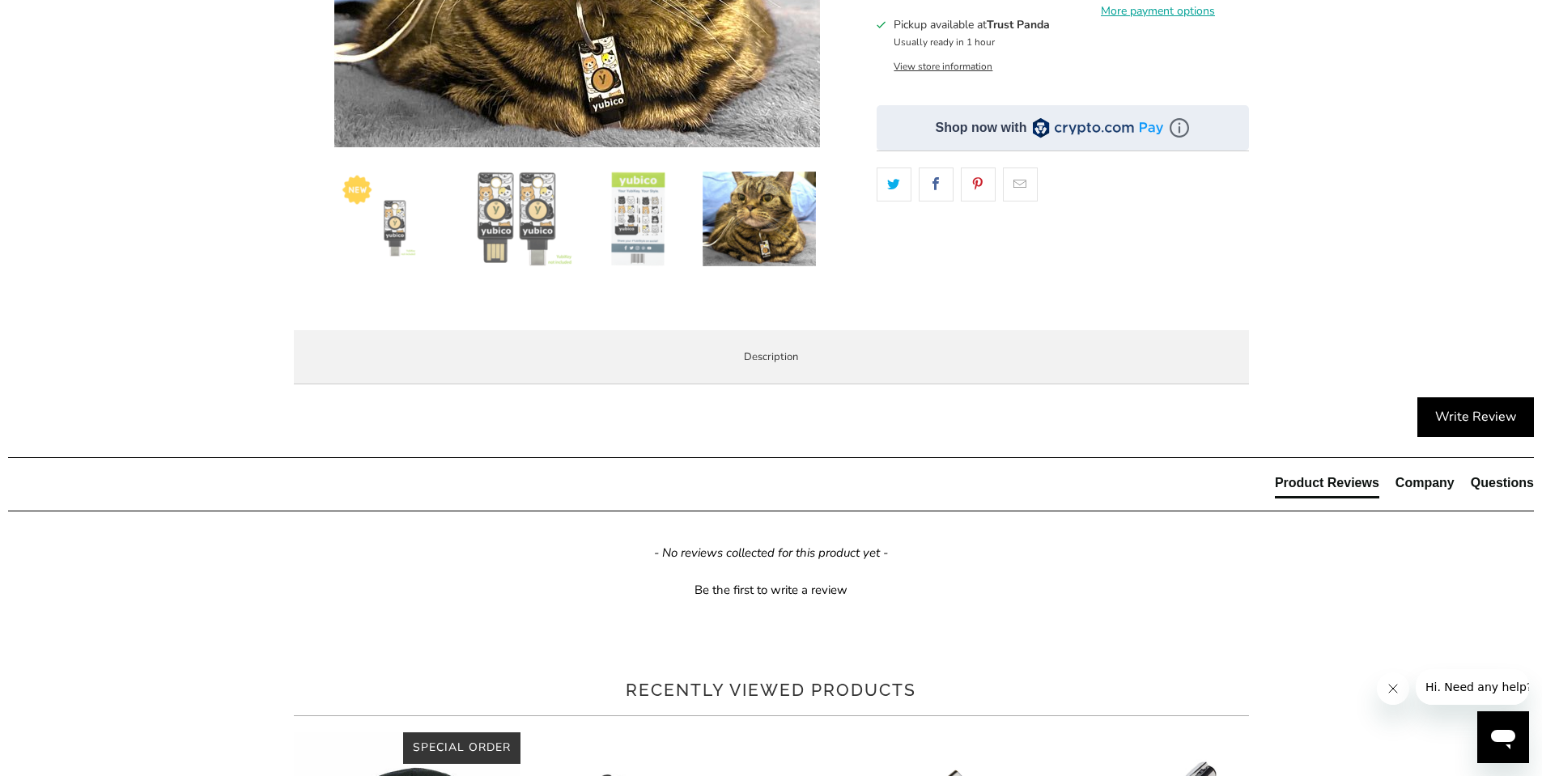
click at [0, 0] on li "Specifications" at bounding box center [0, 0] width 0 height 0
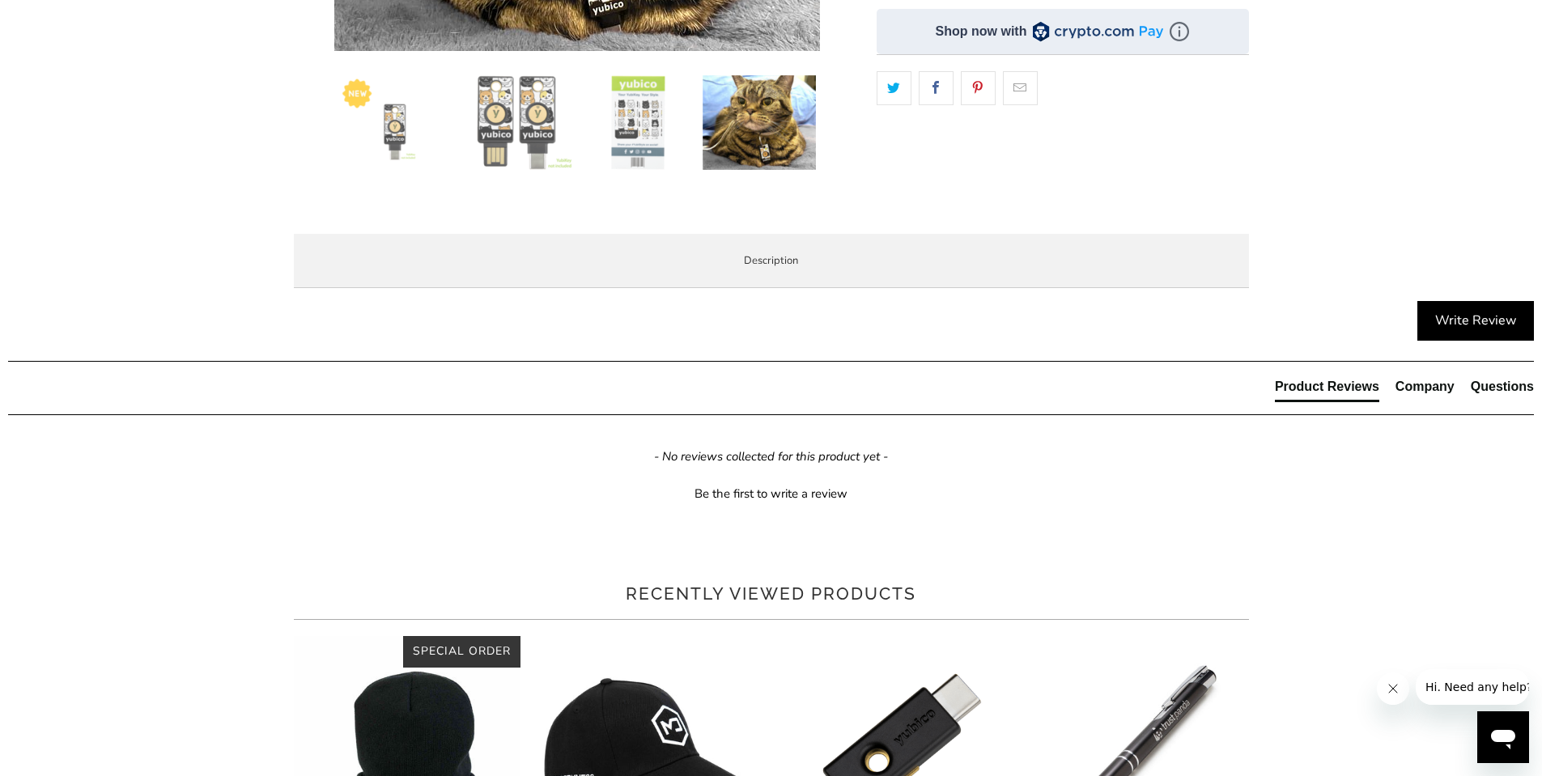
scroll to position [810, 0]
